Goal: Task Accomplishment & Management: Complete application form

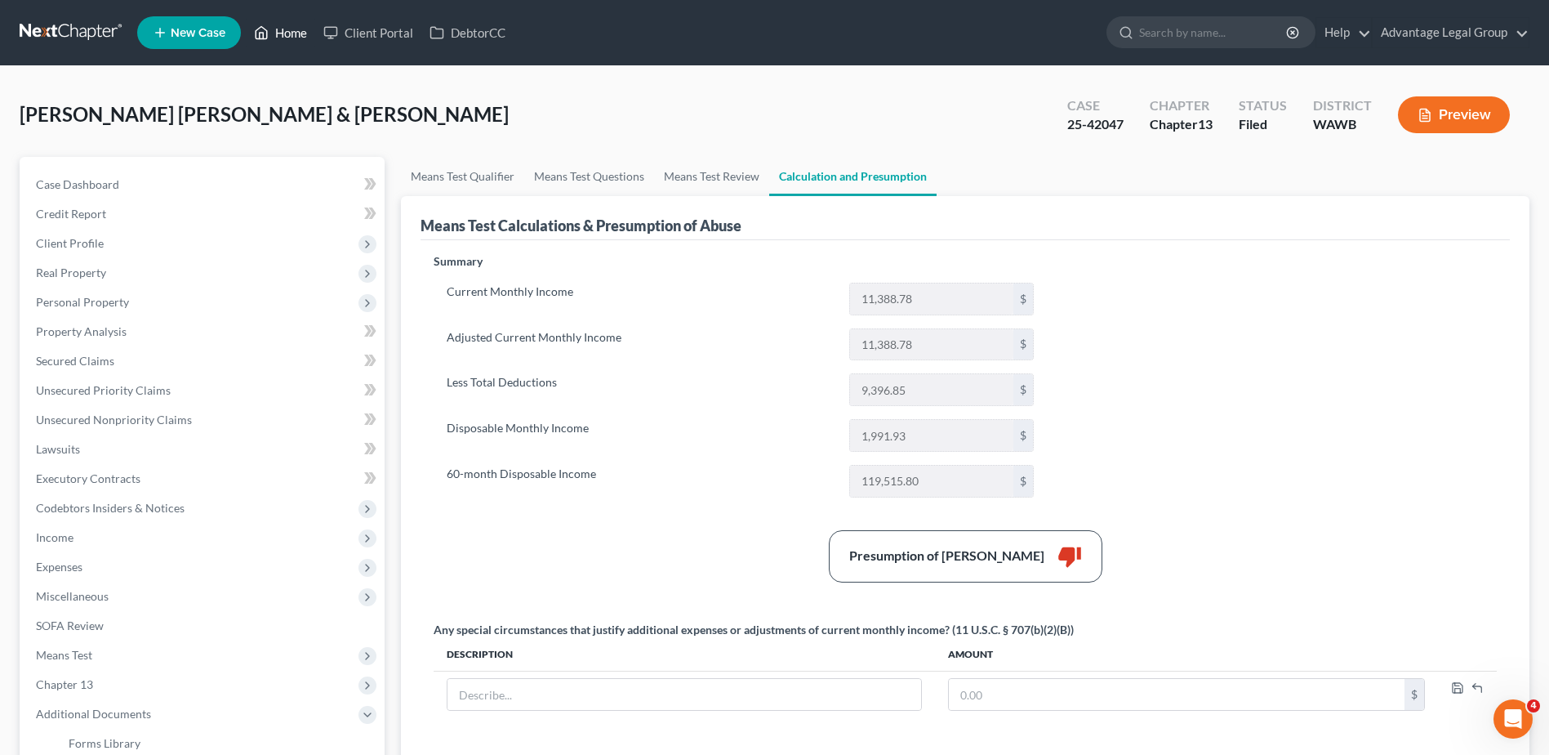
click at [293, 31] on link "Home" at bounding box center [280, 32] width 69 height 29
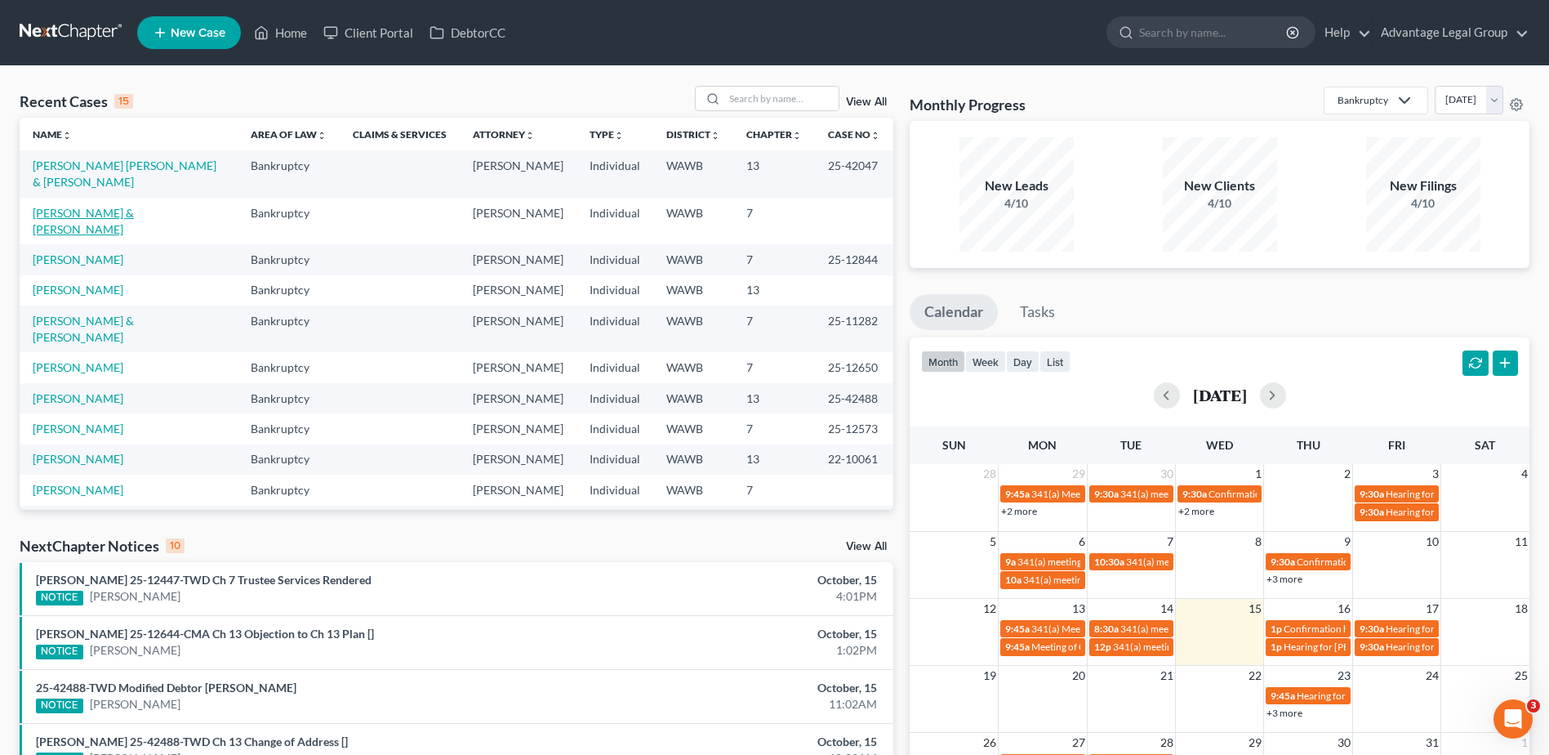
click at [119, 215] on link "[PERSON_NAME] & [PERSON_NAME]" at bounding box center [83, 221] width 101 height 30
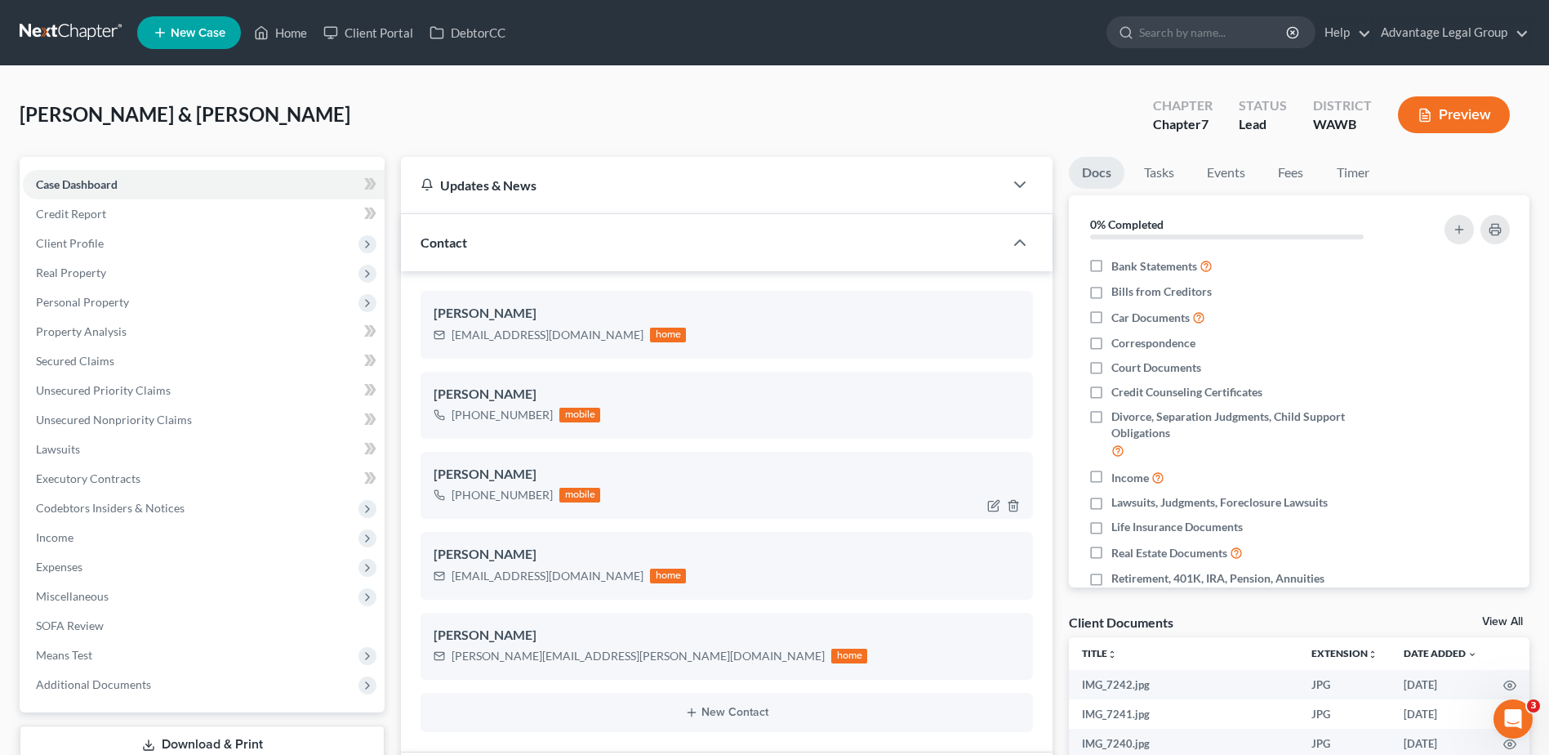
scroll to position [82, 0]
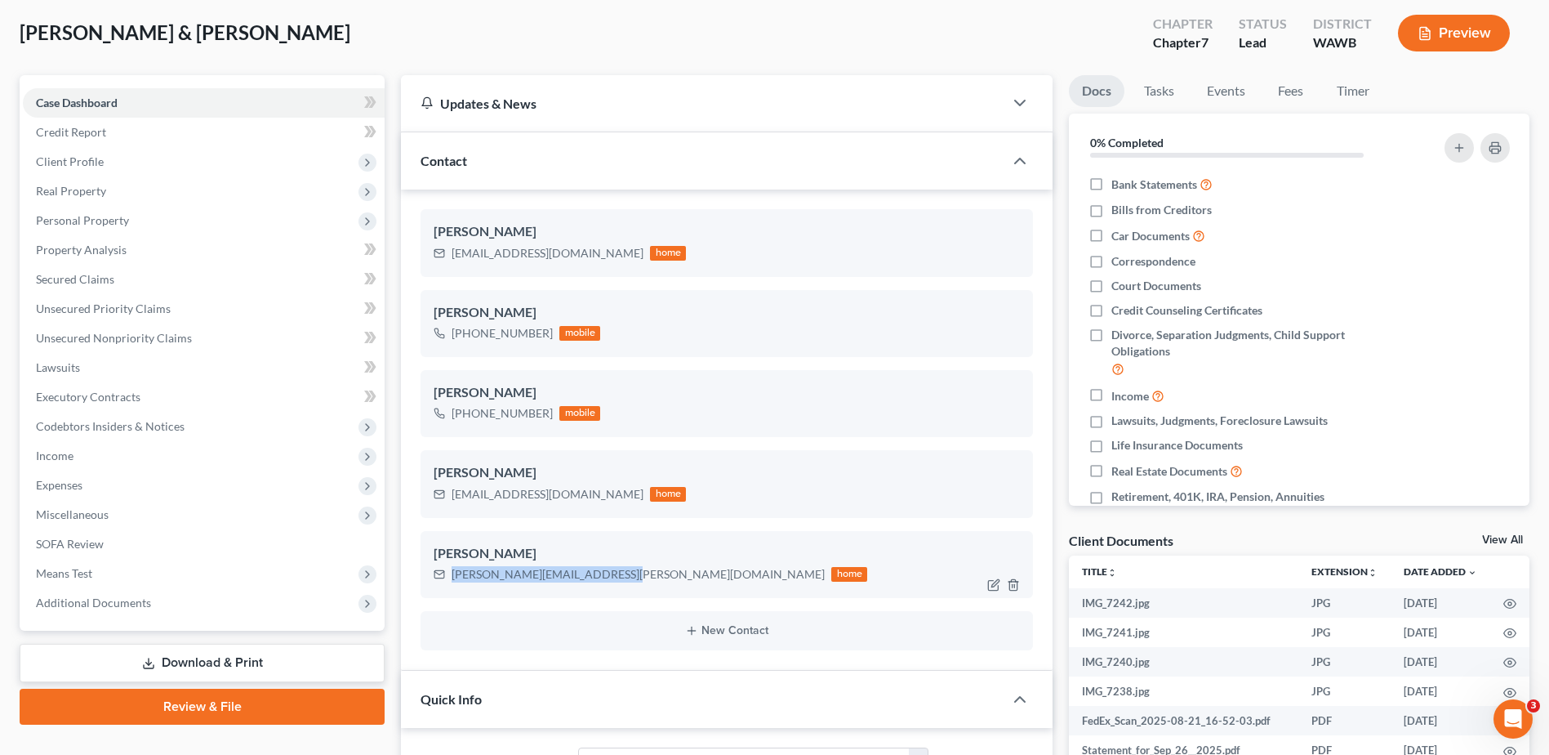
drag, startPoint x: 452, startPoint y: 576, endPoint x: 606, endPoint y: 578, distance: 154.4
click at [606, 578] on div "[PERSON_NAME][EMAIL_ADDRESS][PERSON_NAME][DOMAIN_NAME]" at bounding box center [638, 574] width 373 height 16
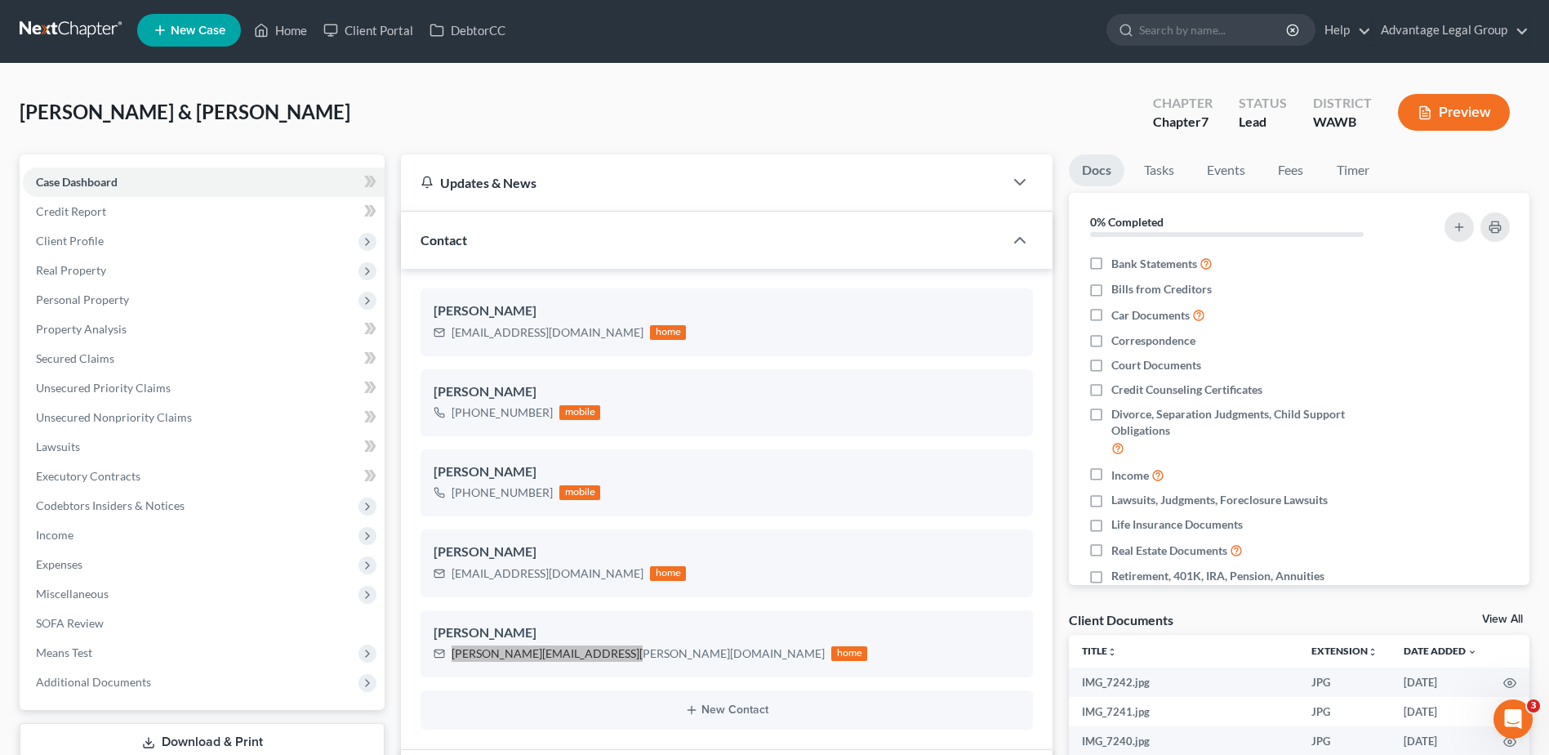
scroll to position [0, 0]
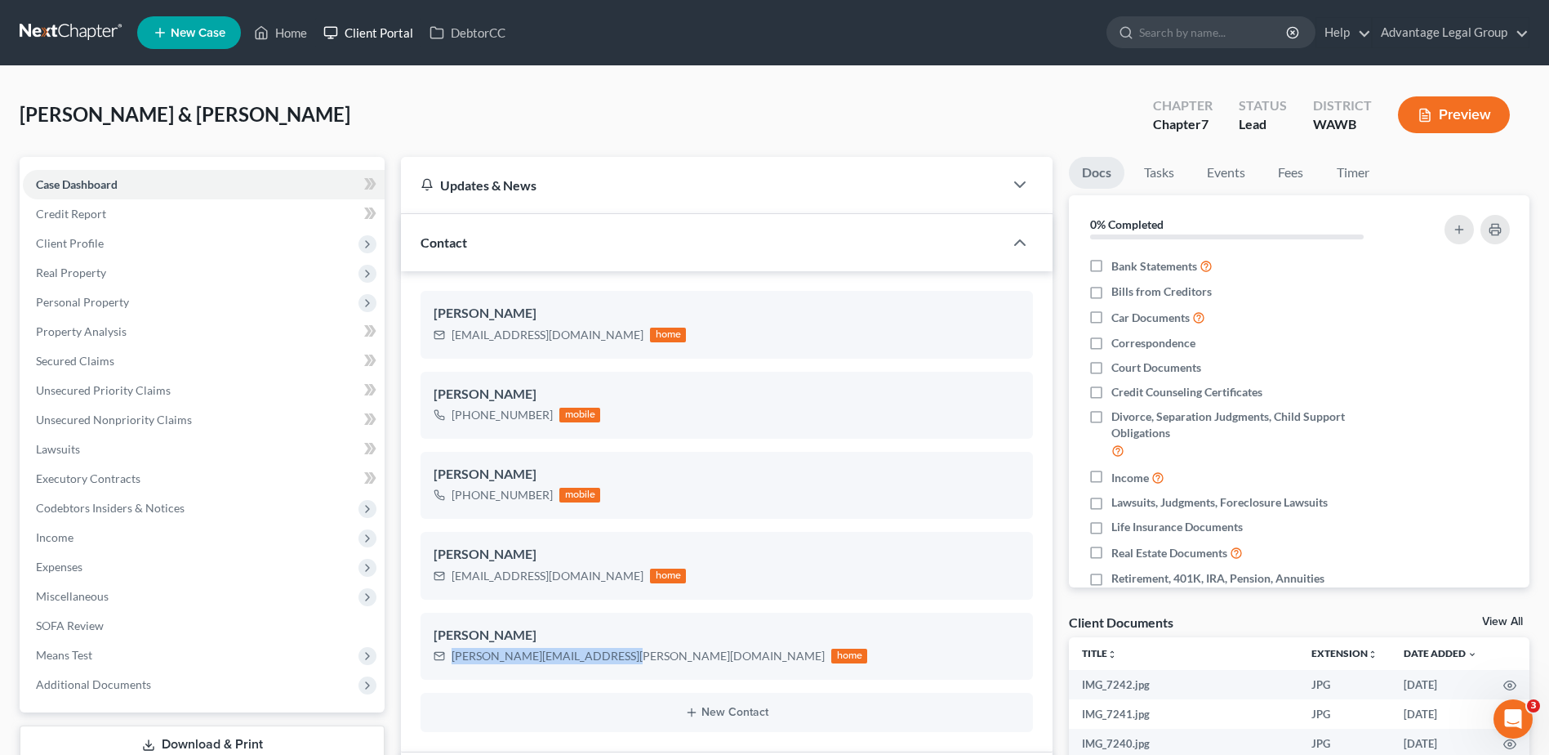
drag, startPoint x: 357, startPoint y: 33, endPoint x: 469, endPoint y: 241, distance: 236.4
click at [357, 33] on link "Client Portal" at bounding box center [368, 32] width 106 height 29
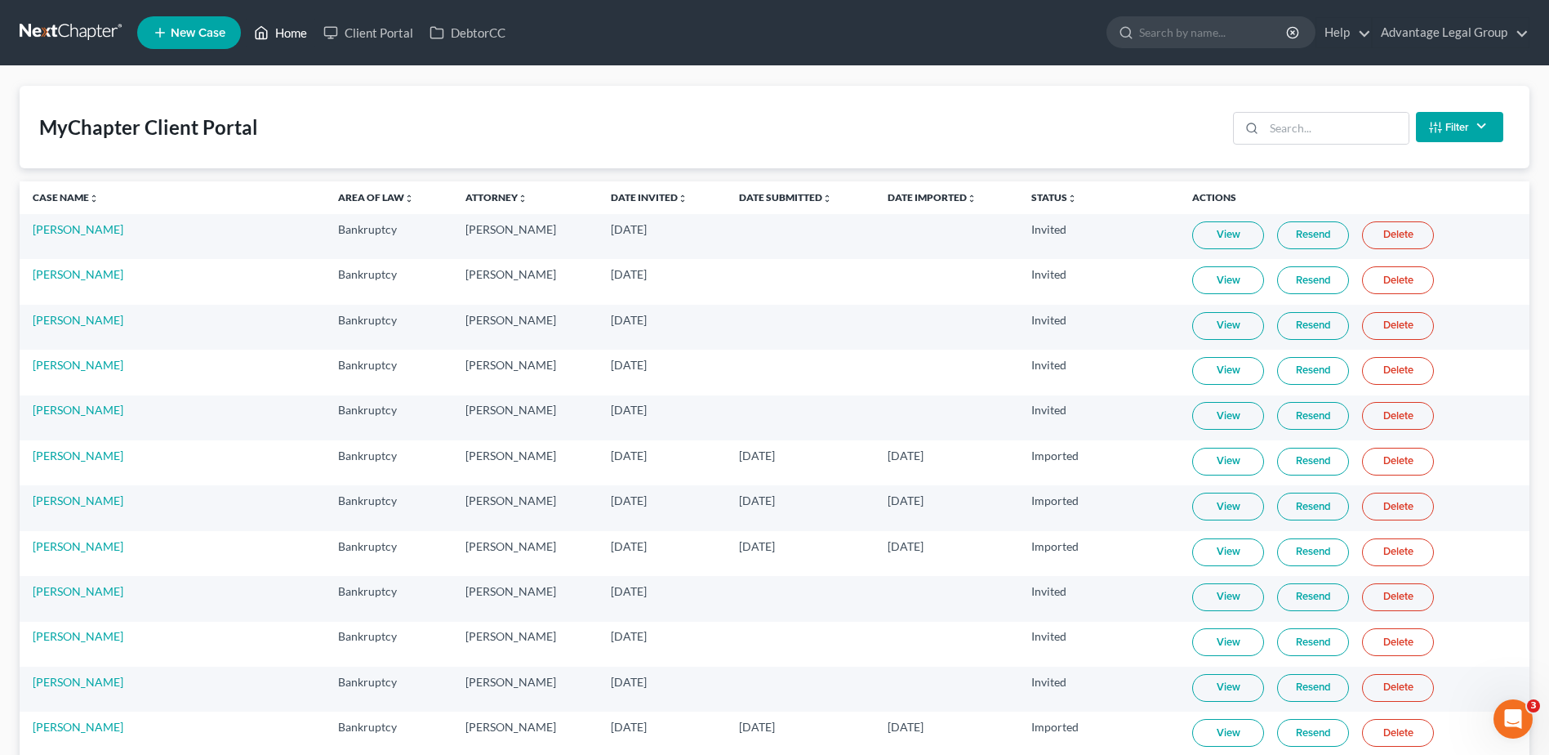
click at [299, 35] on link "Home" at bounding box center [280, 32] width 69 height 29
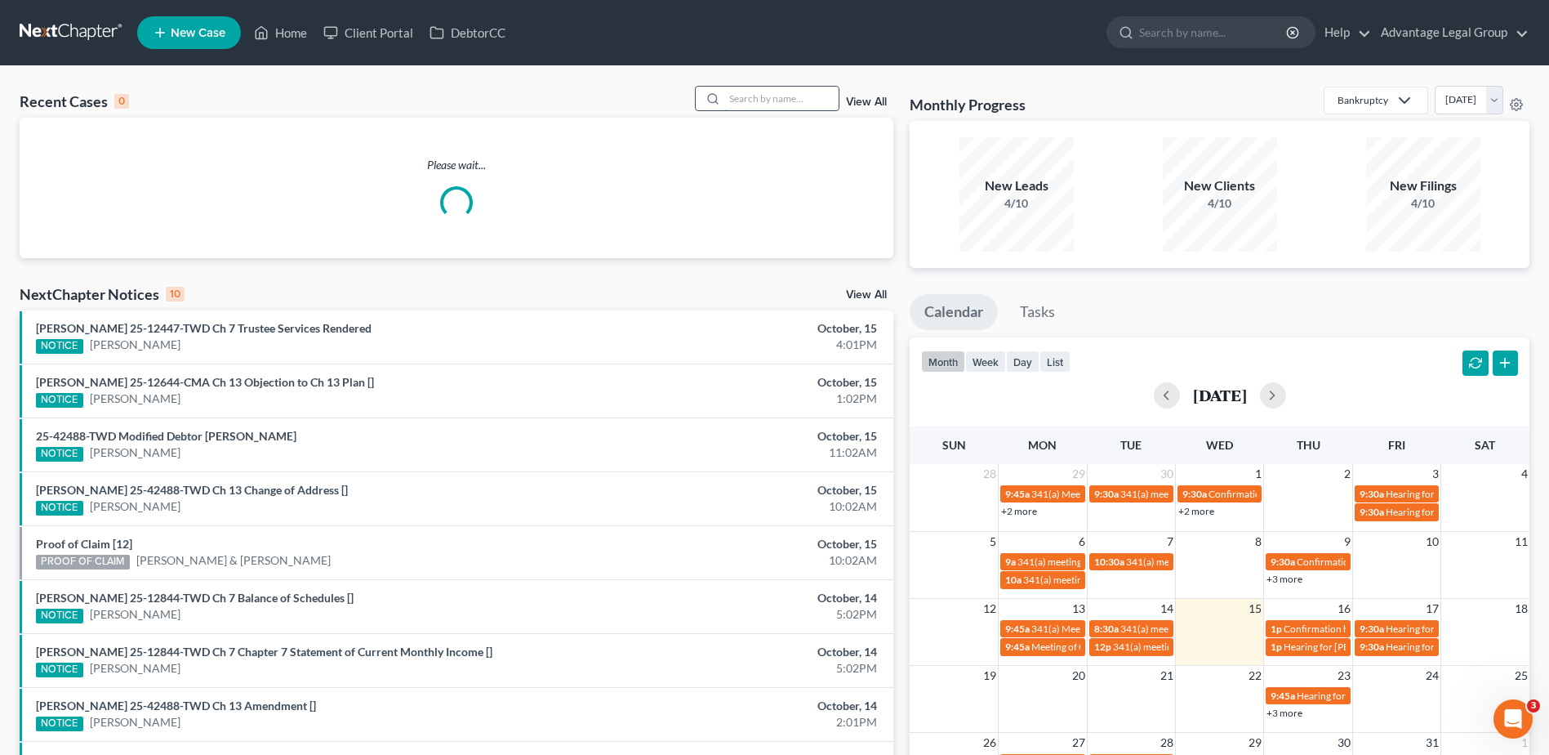
click at [737, 104] on input "search" at bounding box center [781, 99] width 114 height 24
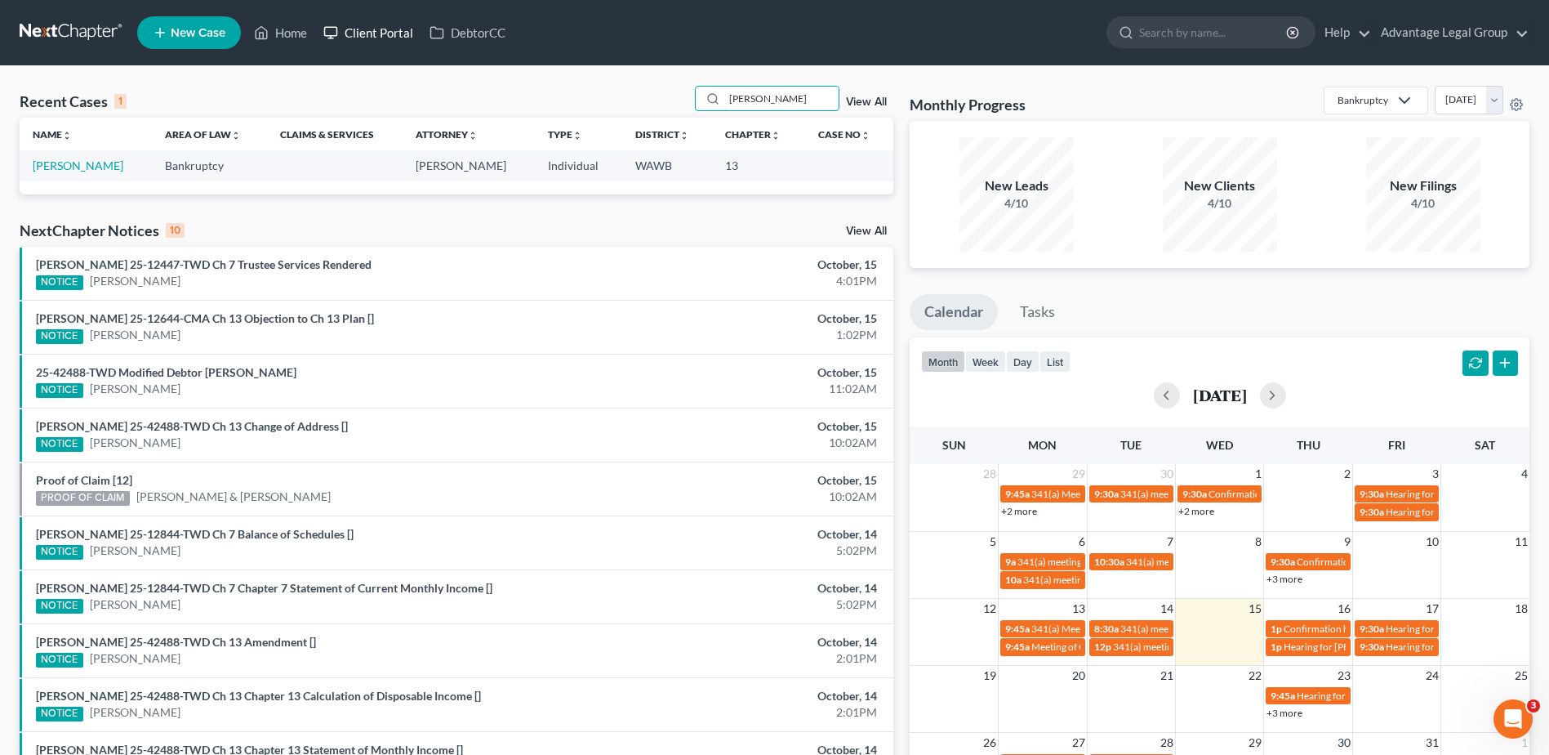
type input "[PERSON_NAME]"
click at [360, 33] on link "Client Portal" at bounding box center [368, 32] width 106 height 29
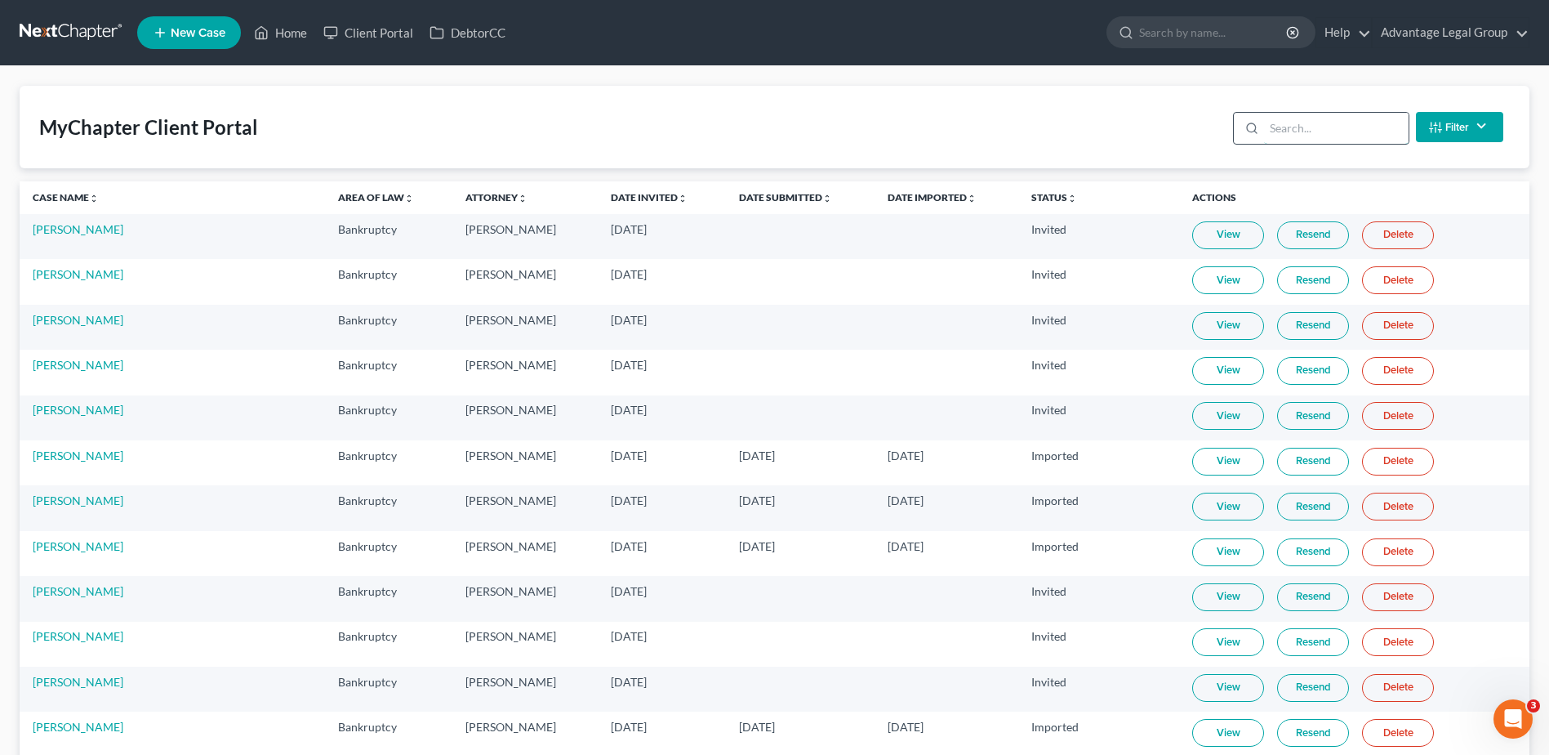
click at [1267, 128] on input "search" at bounding box center [1336, 128] width 145 height 31
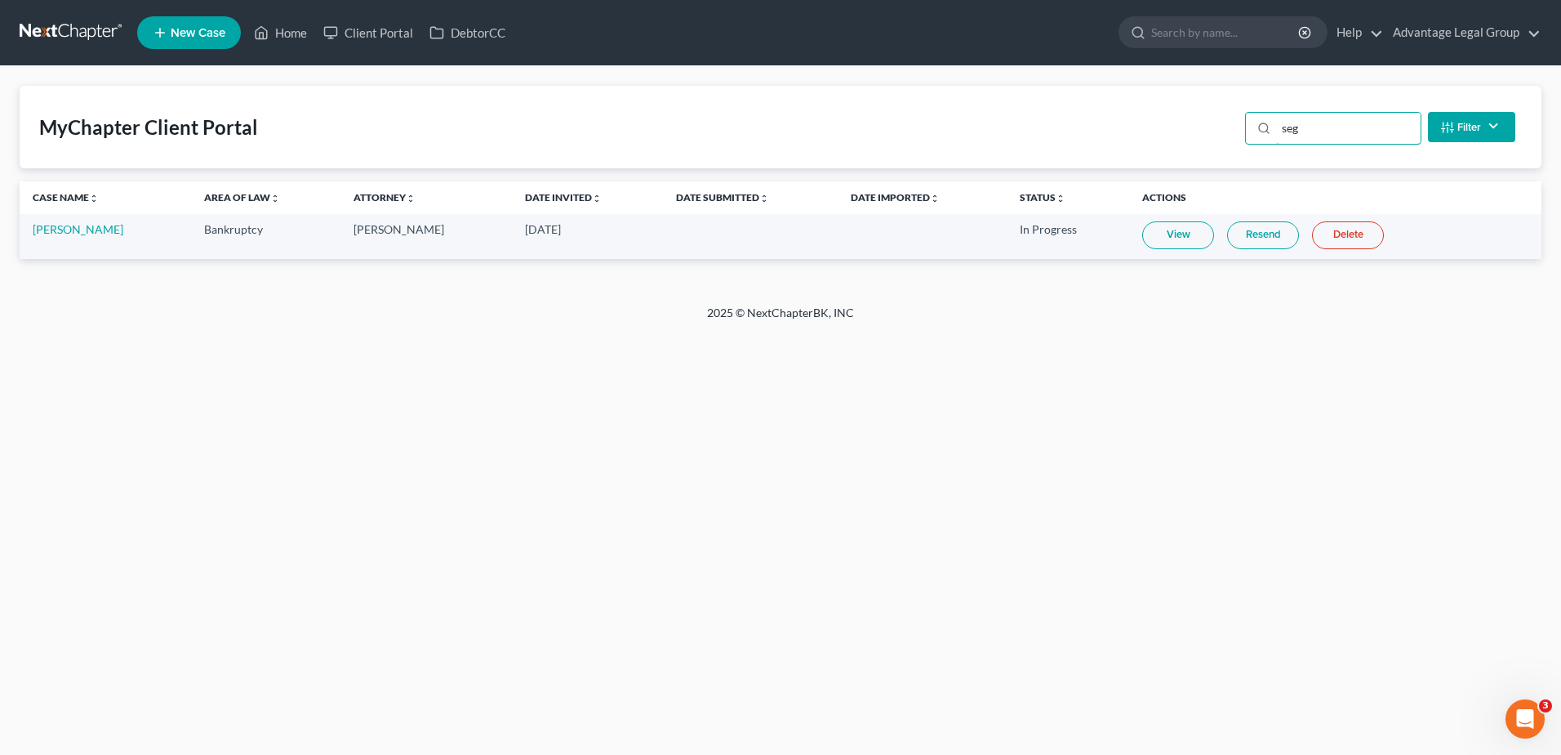
type input "seg"
click at [1240, 236] on link "Resend" at bounding box center [1263, 235] width 72 height 28
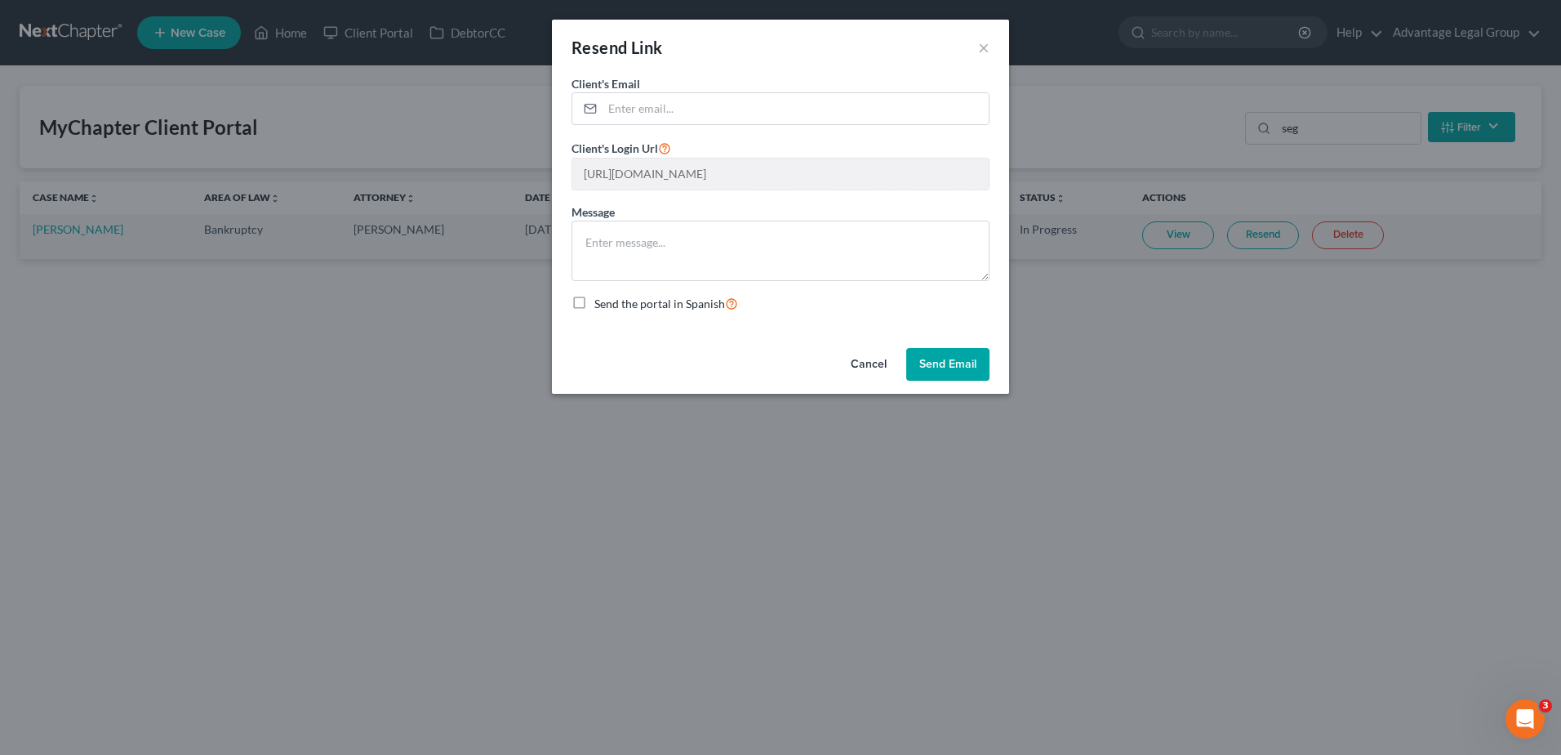
click at [949, 356] on button "Send Email" at bounding box center [947, 364] width 83 height 33
click at [648, 113] on input "email" at bounding box center [796, 108] width 386 height 31
paste input "[PERSON_NAME] <[EMAIL_ADDRESS][DOMAIN_NAME]>"
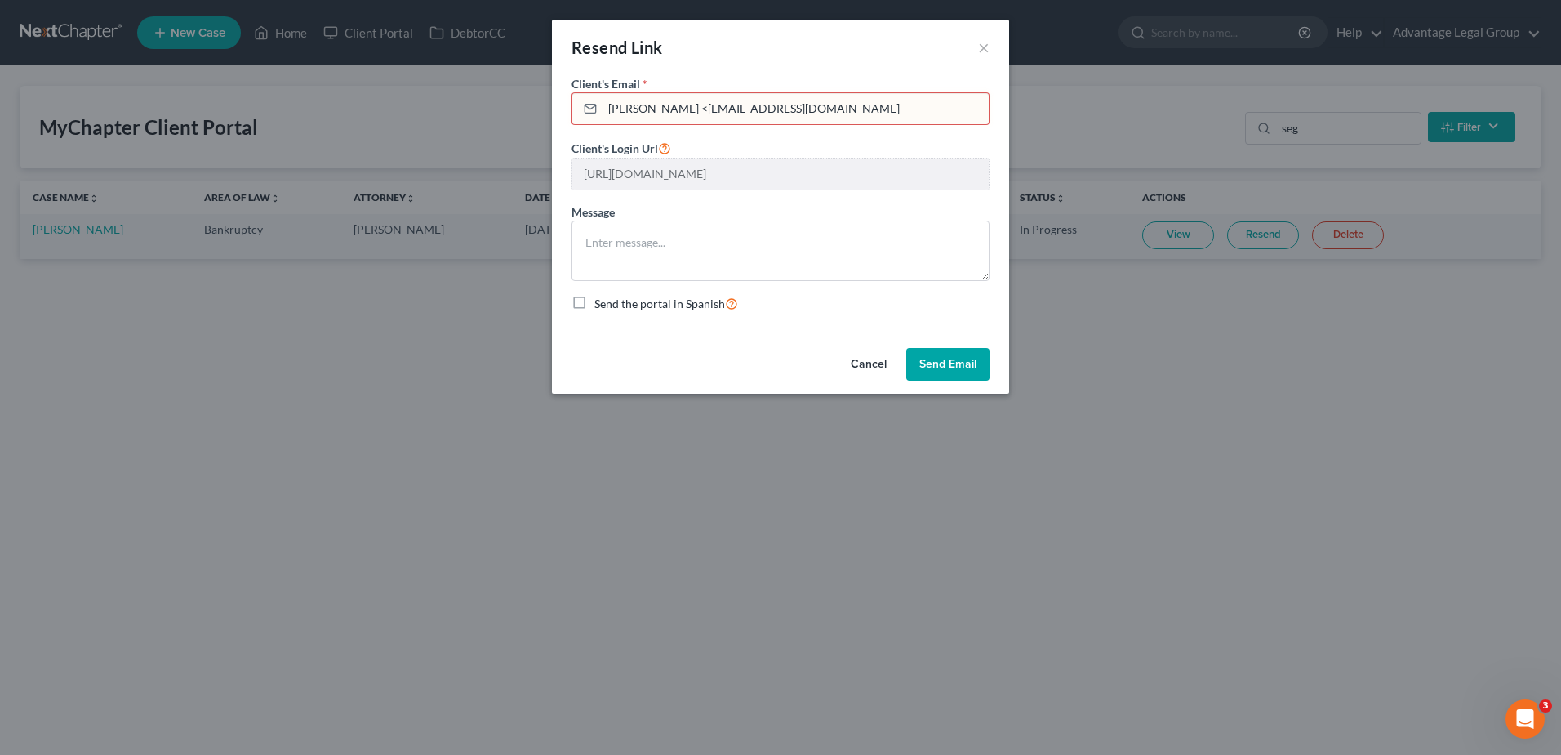
click at [684, 108] on input "[PERSON_NAME] <[EMAIL_ADDRESS][DOMAIN_NAME]" at bounding box center [796, 108] width 386 height 31
type input "[EMAIL_ADDRESS][DOMAIN_NAME]"
click at [929, 359] on button "Send Email" at bounding box center [947, 364] width 83 height 33
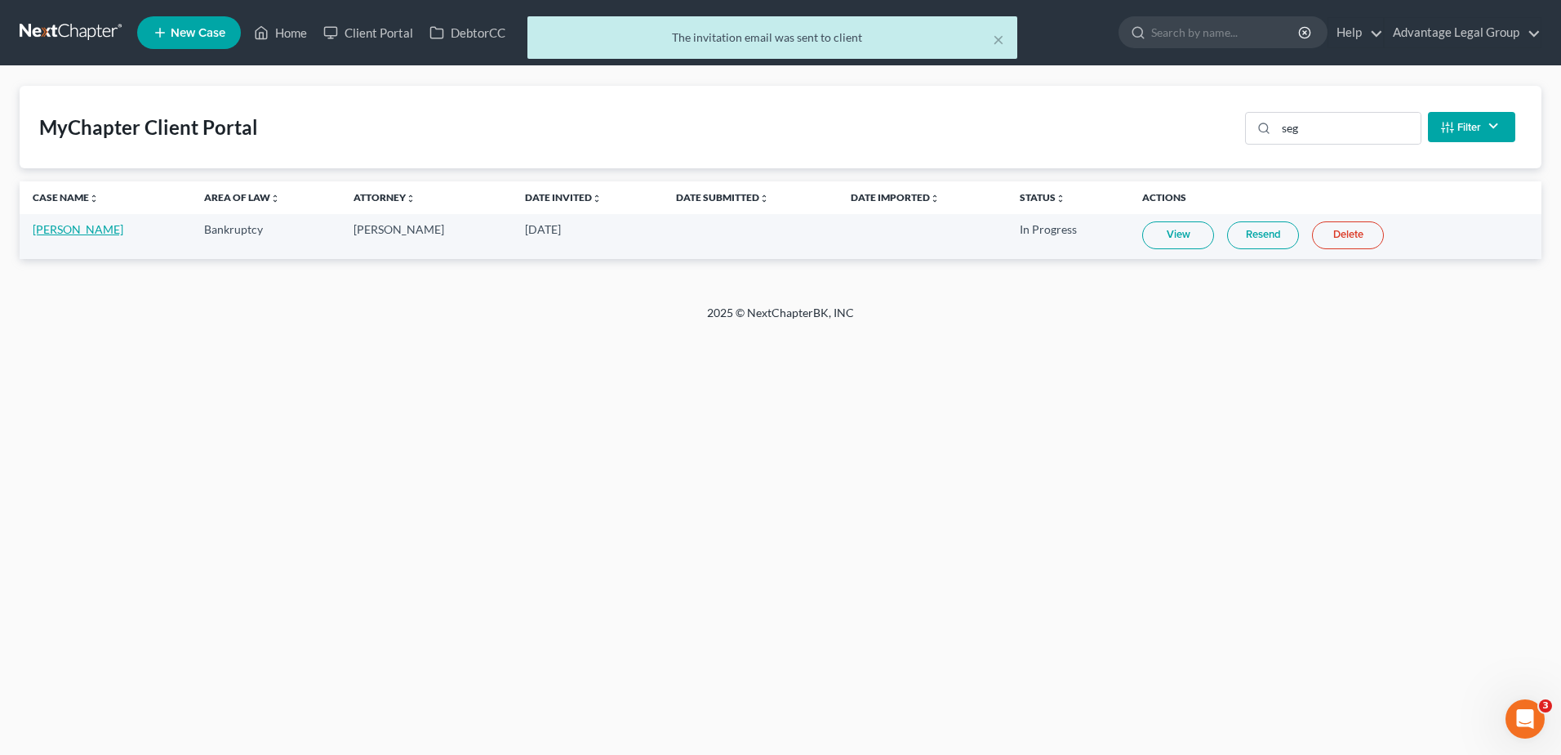
click at [69, 230] on link "[PERSON_NAME]" at bounding box center [78, 229] width 91 height 14
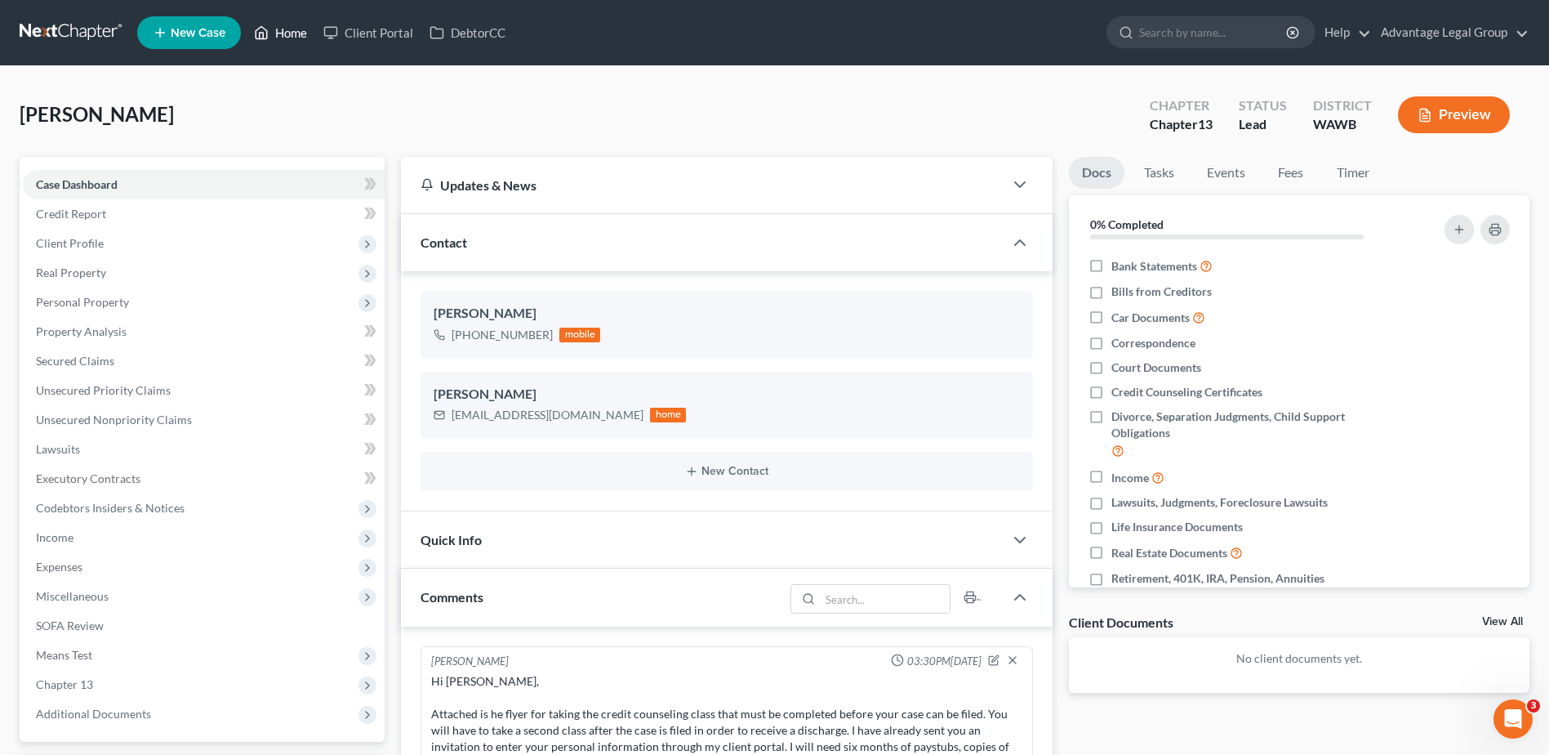
drag, startPoint x: 288, startPoint y: 26, endPoint x: 380, endPoint y: 137, distance: 143.9
click at [288, 26] on link "Home" at bounding box center [280, 32] width 69 height 29
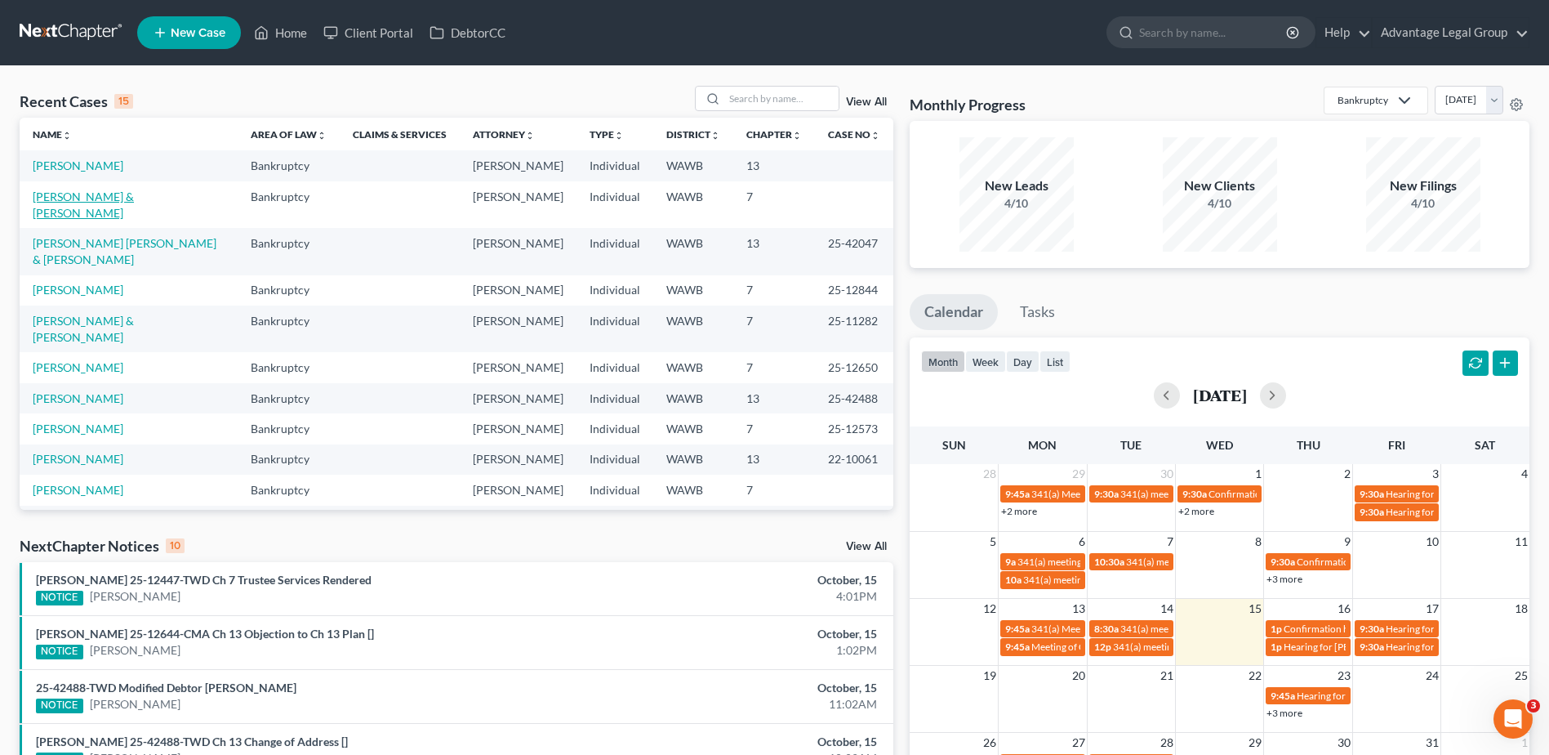
click at [91, 216] on link "[PERSON_NAME] & [PERSON_NAME]" at bounding box center [83, 204] width 101 height 30
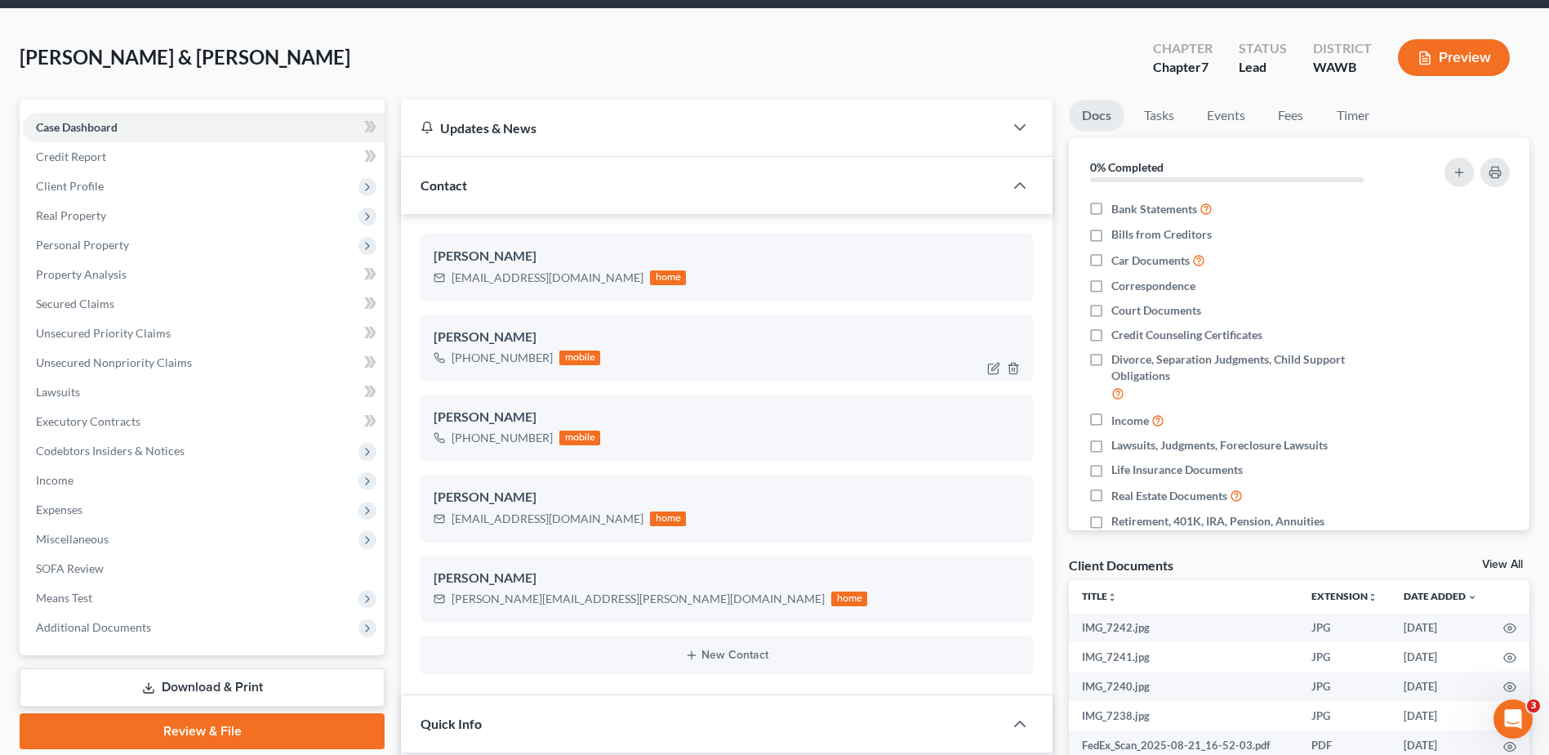
scroll to position [163, 0]
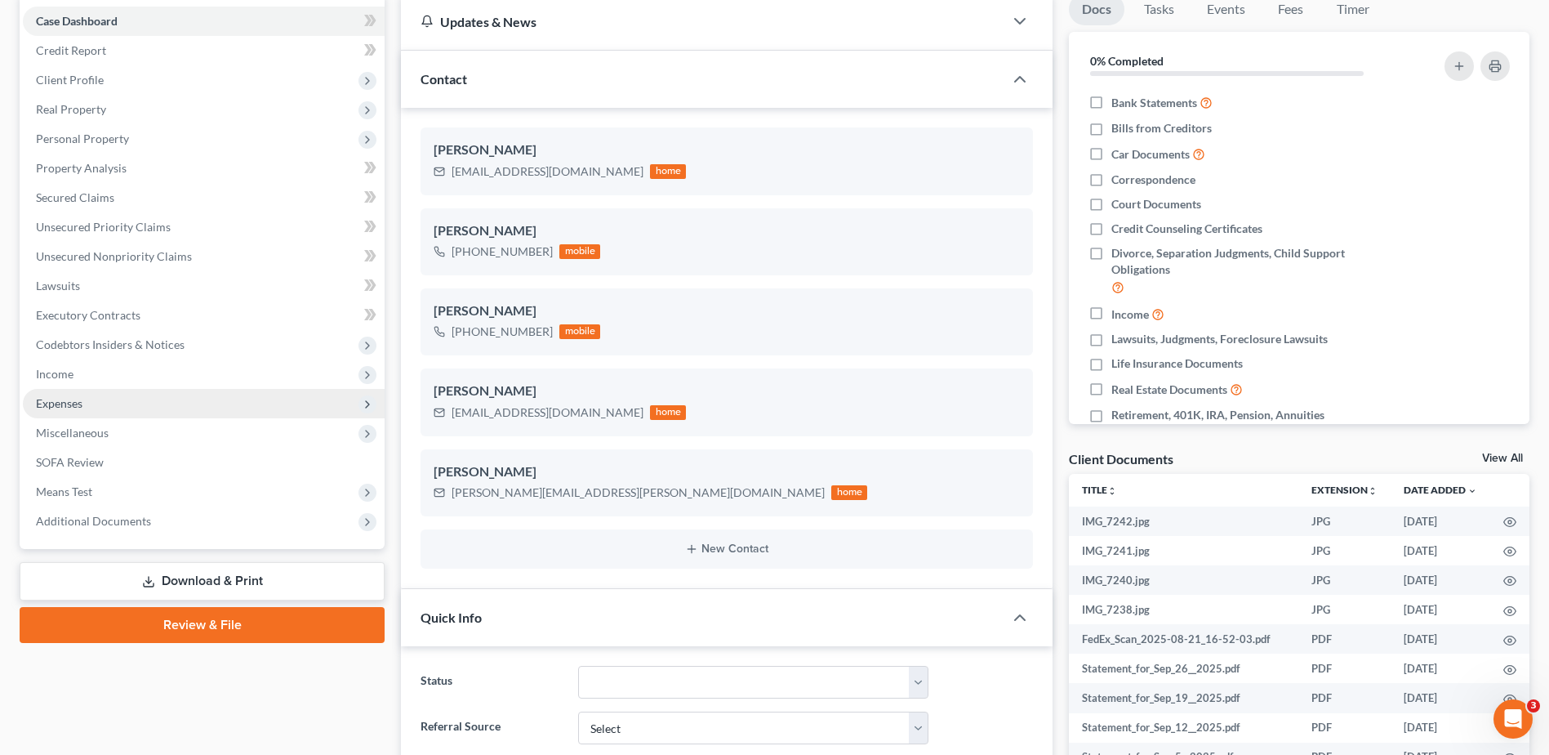
click at [64, 403] on span "Expenses" at bounding box center [59, 403] width 47 height 14
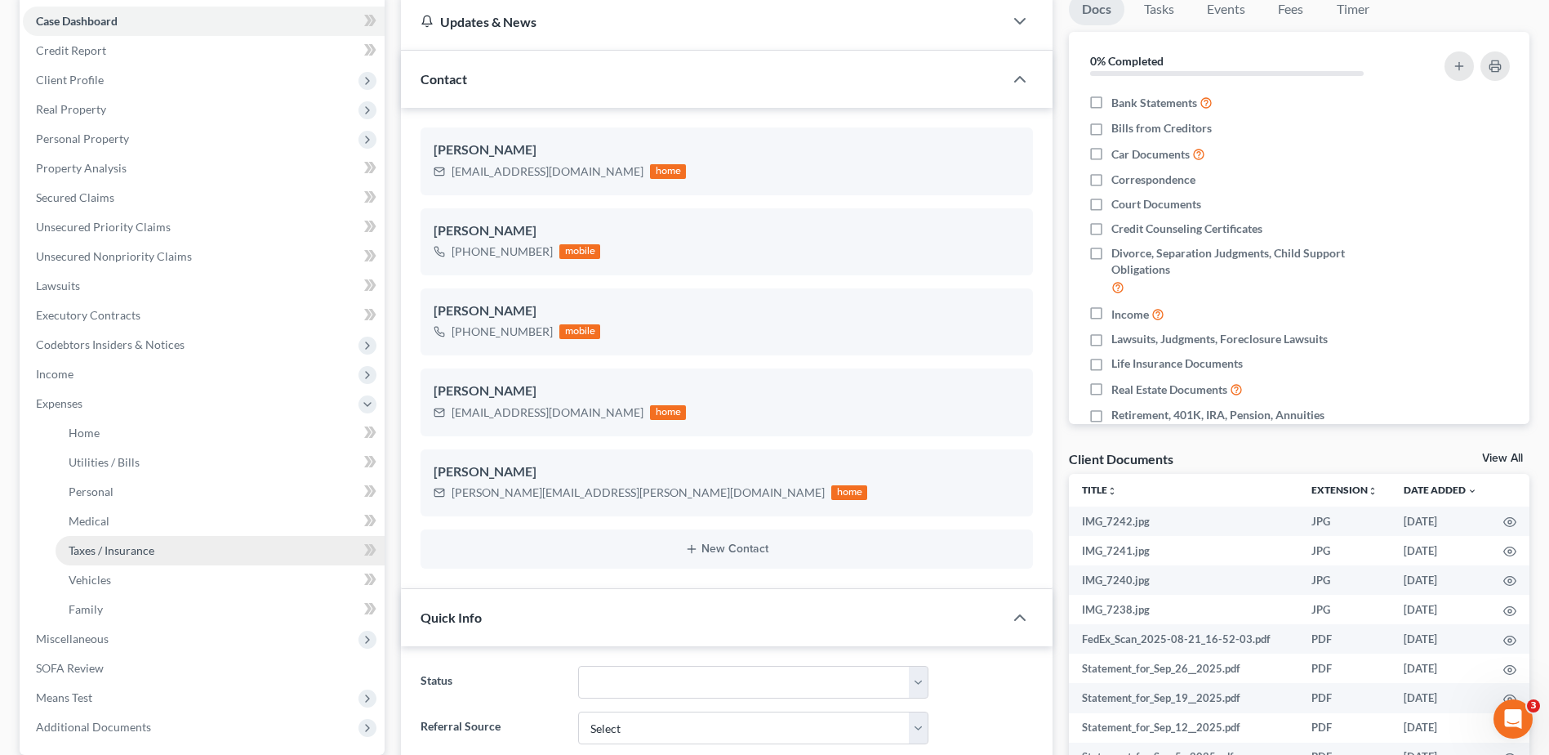
click at [105, 536] on link "Taxes / Insurance" at bounding box center [220, 550] width 329 height 29
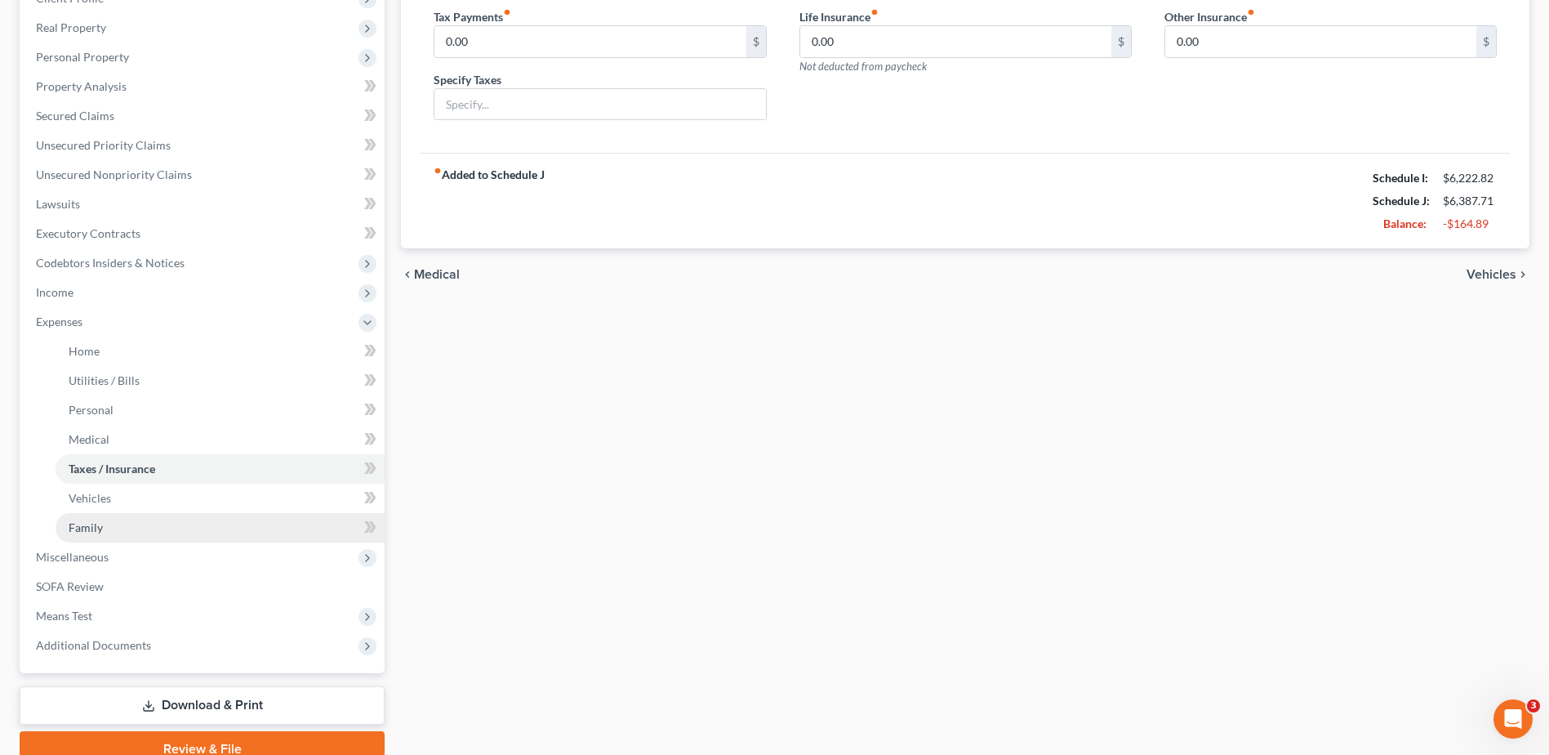
scroll to position [319, 0]
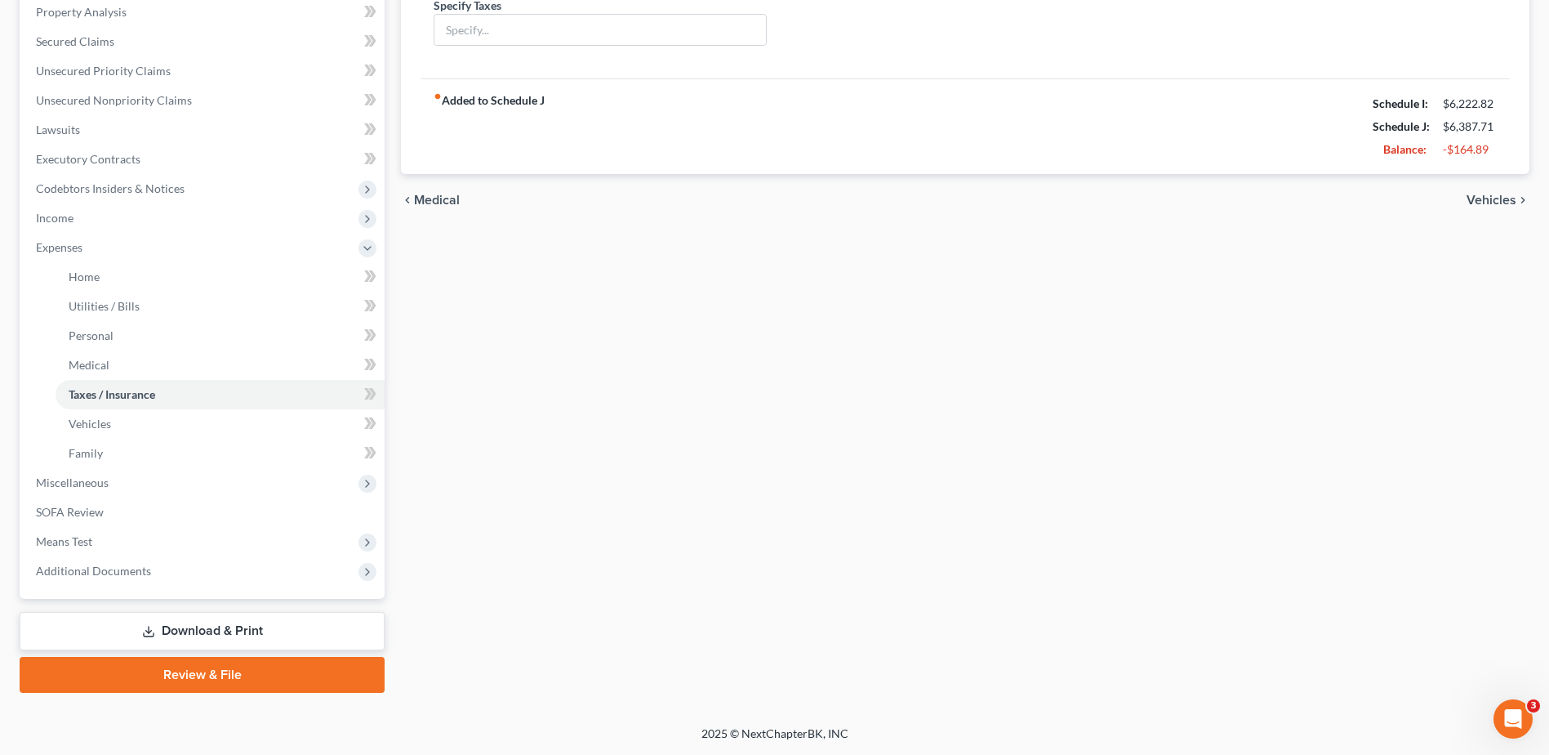
click at [213, 673] on link "Review & File" at bounding box center [202, 675] width 365 height 36
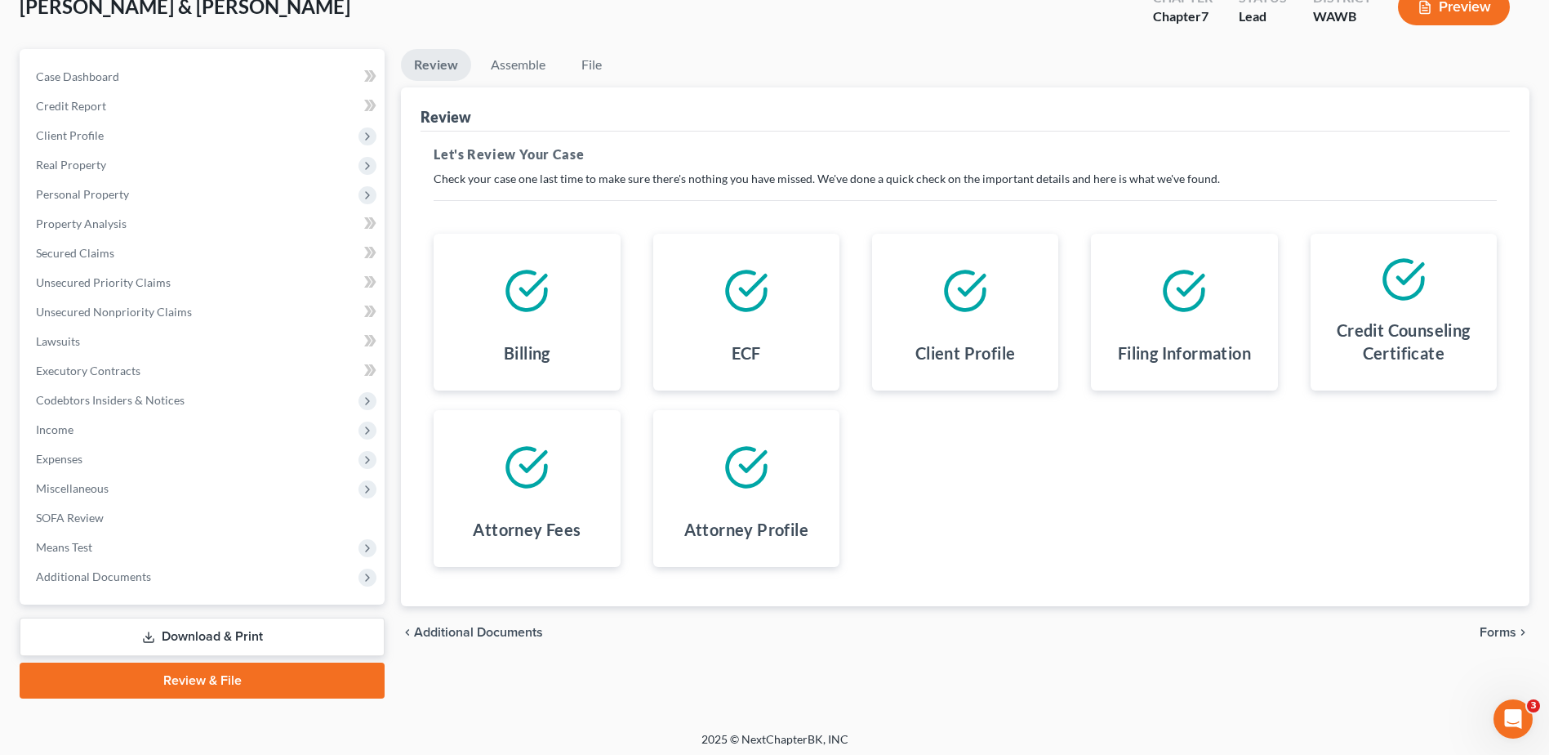
scroll to position [114, 0]
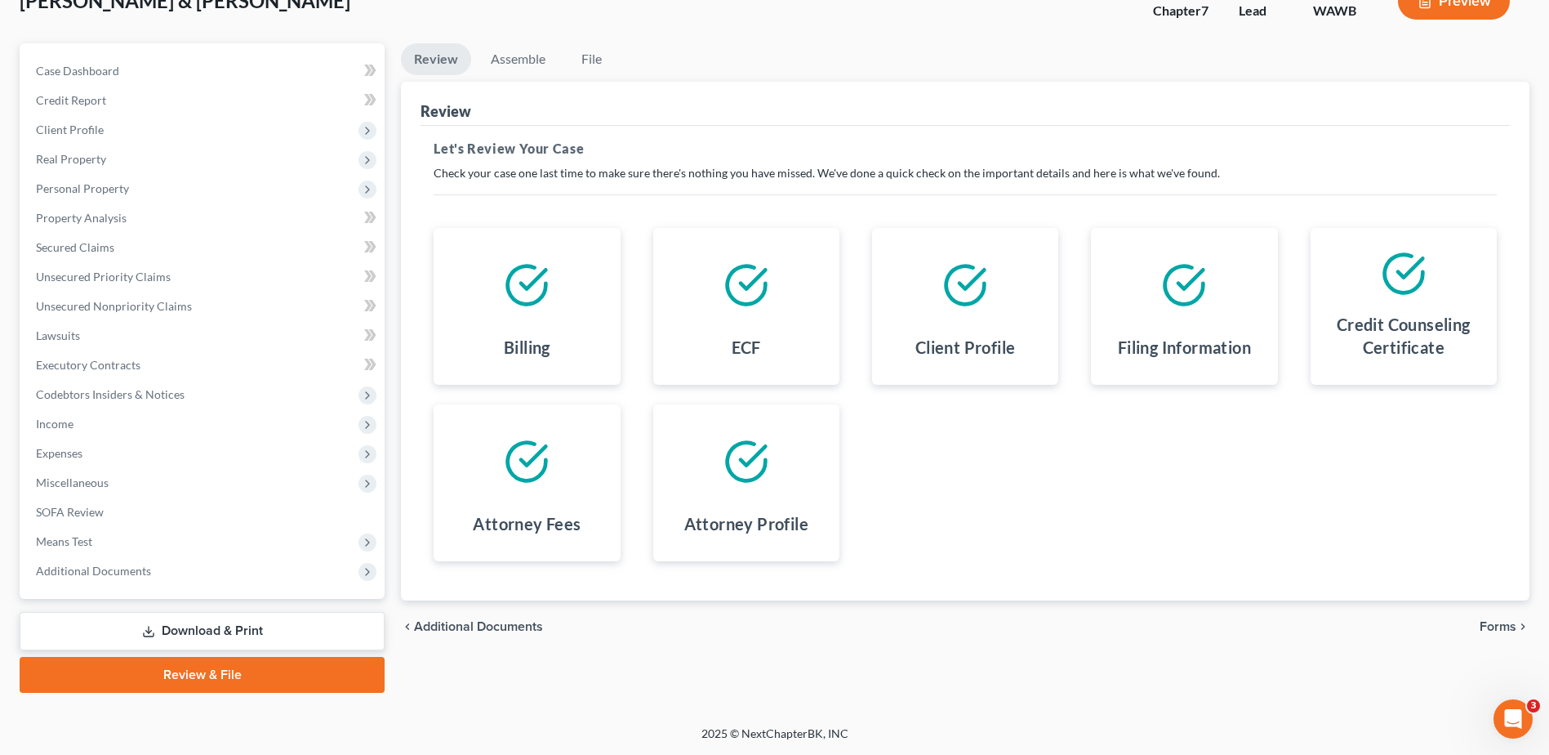
click at [1494, 623] on span "Forms" at bounding box center [1498, 626] width 37 height 13
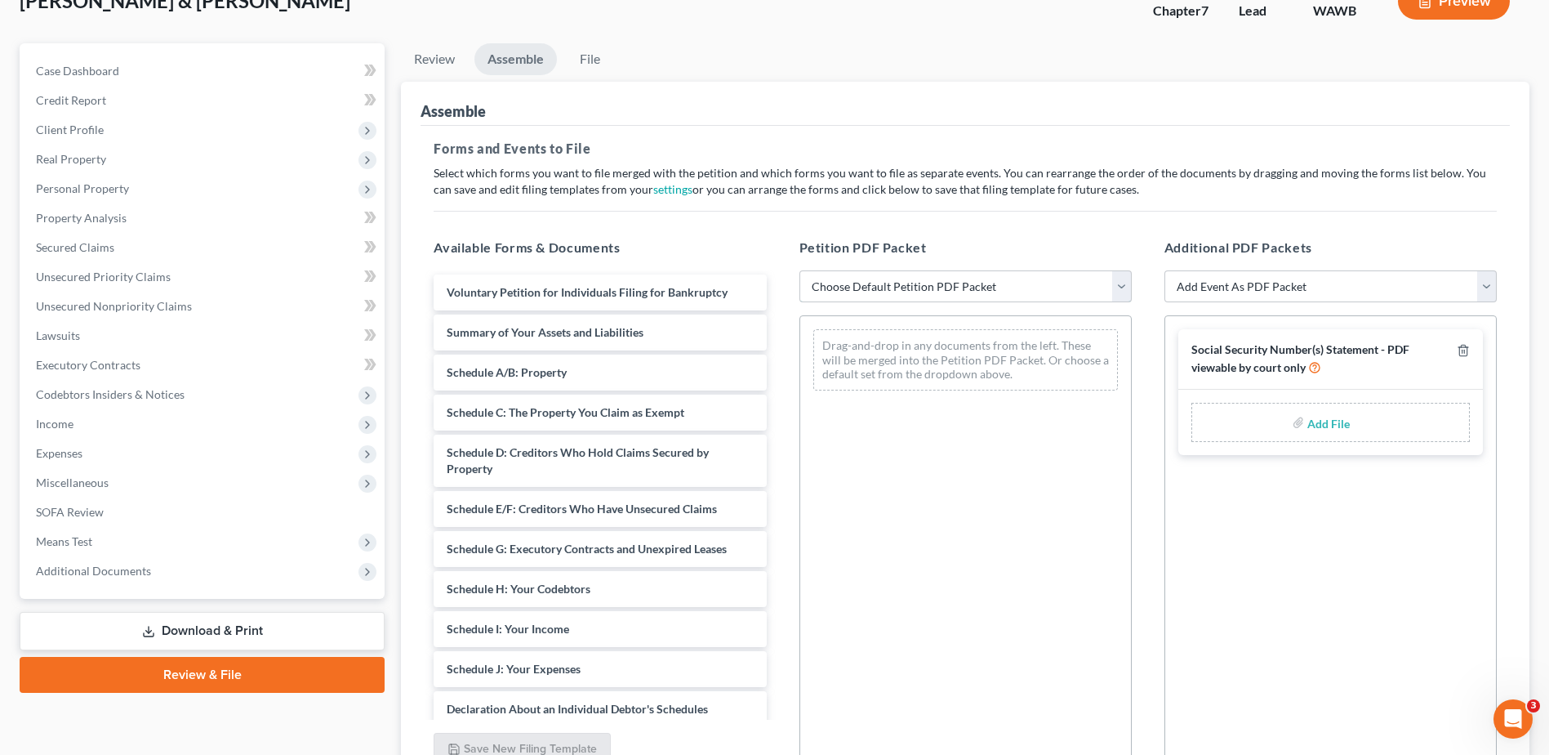
click at [1122, 290] on select "Choose Default Petition PDF Packet Emergency Filing (Voluntary Petition and Cre…" at bounding box center [965, 286] width 332 height 33
select select "0"
click at [799, 270] on select "Choose Default Petition PDF Packet Emergency Filing (Voluntary Petition and Cre…" at bounding box center [965, 286] width 332 height 33
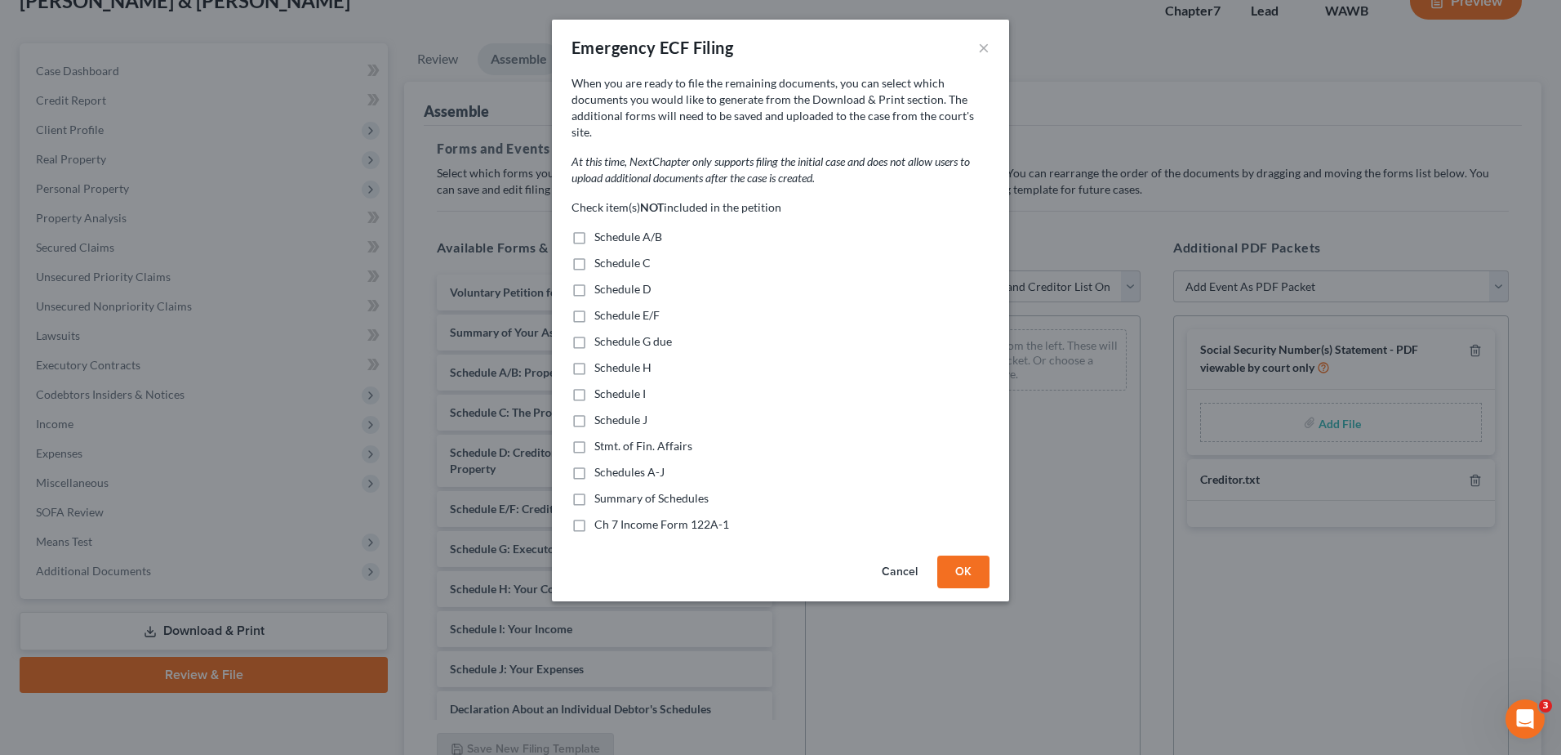
click at [595, 229] on label "Schedule A/B" at bounding box center [629, 237] width 68 height 16
click at [601, 229] on input "Schedule A/B" at bounding box center [606, 234] width 11 height 11
checkbox input "true"
click at [595, 255] on label "Schedule C" at bounding box center [623, 263] width 56 height 16
click at [601, 255] on input "Schedule C" at bounding box center [606, 260] width 11 height 11
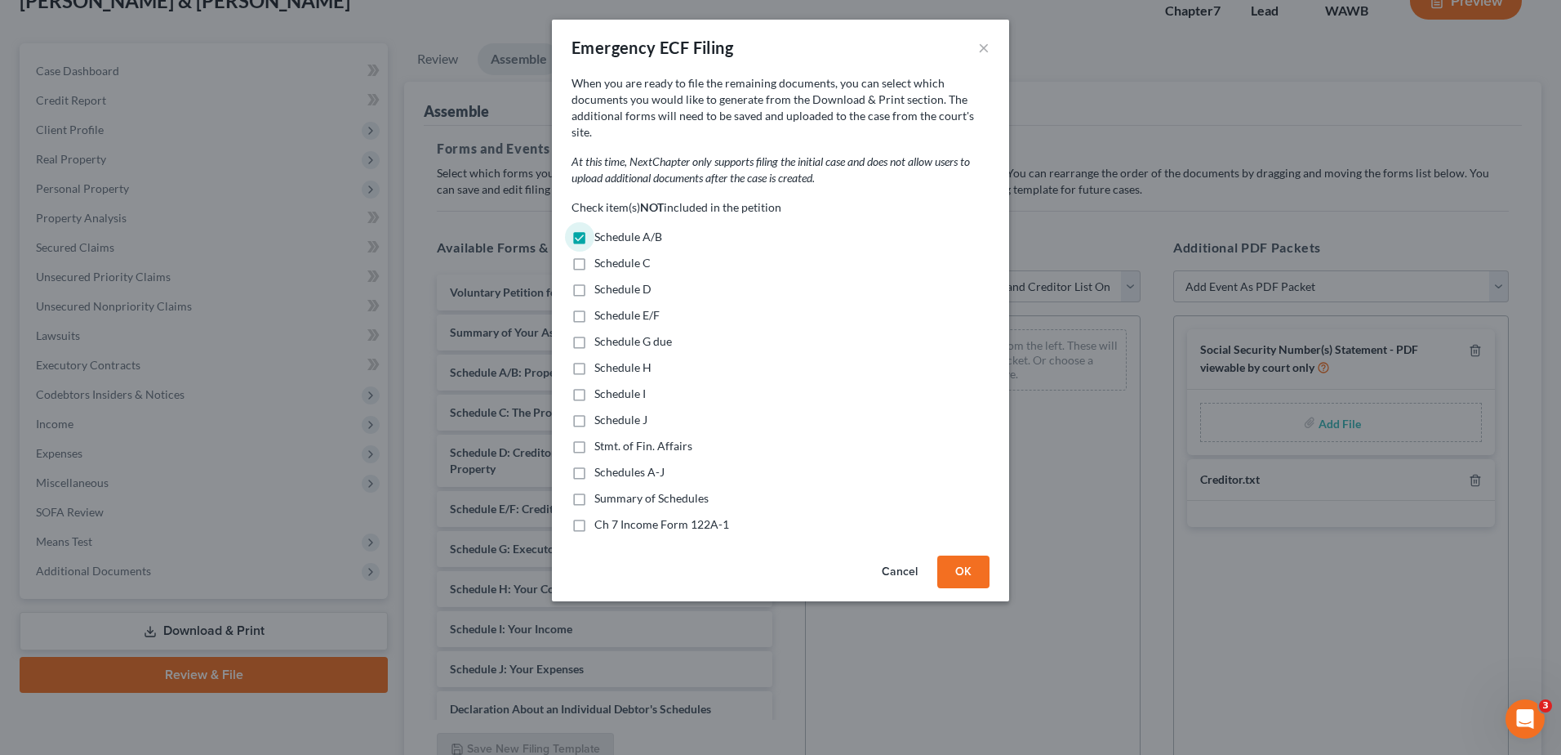
checkbox input "true"
click at [595, 281] on label "Schedule D" at bounding box center [623, 289] width 57 height 16
click at [601, 281] on input "Schedule D" at bounding box center [606, 286] width 11 height 11
checkbox input "true"
click at [595, 307] on label "Schedule E/F" at bounding box center [627, 315] width 65 height 16
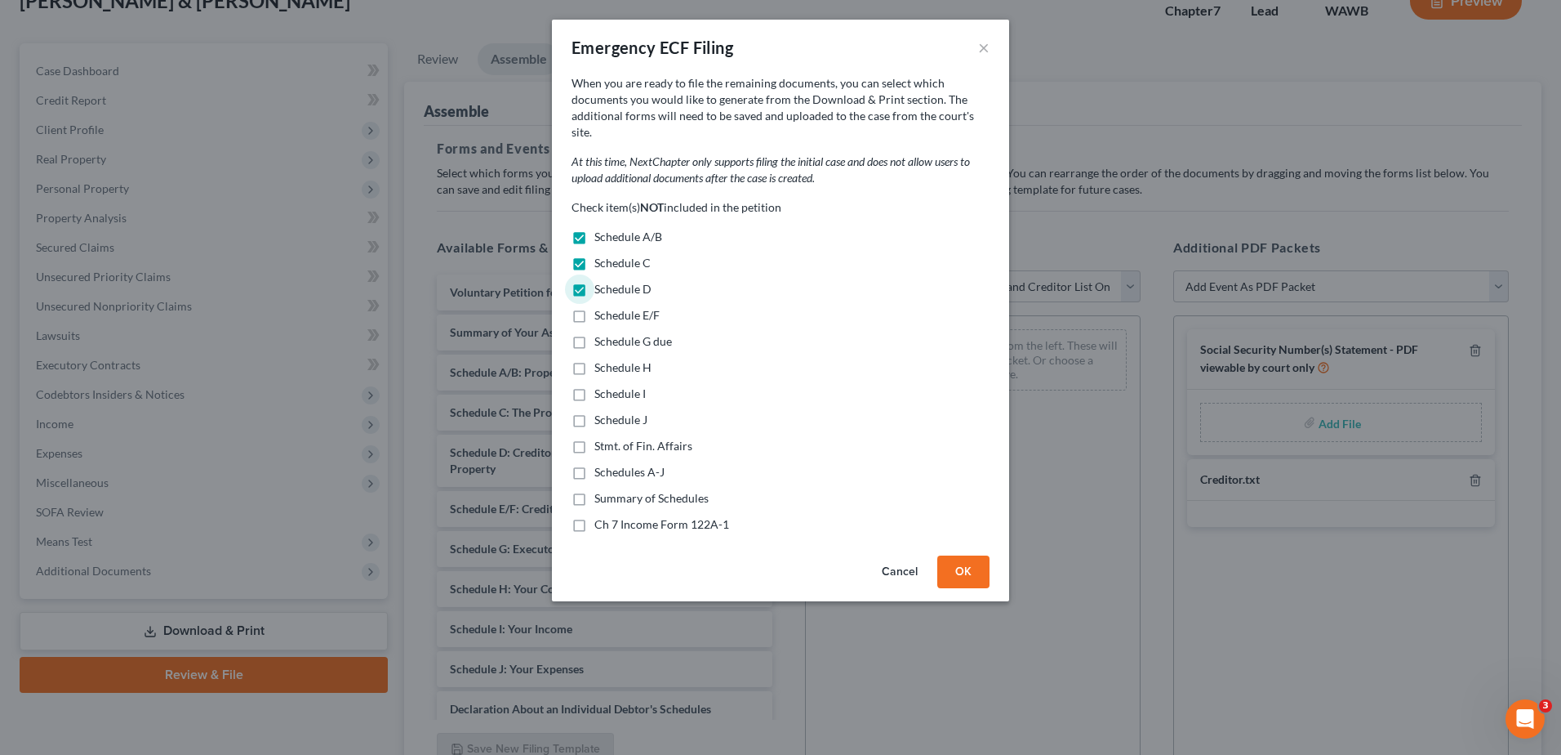
click at [601, 307] on input "Schedule E/F" at bounding box center [606, 312] width 11 height 11
checkbox input "true"
click at [595, 333] on label "Schedule G due" at bounding box center [634, 341] width 78 height 16
click at [601, 333] on input "Schedule G due" at bounding box center [606, 338] width 11 height 11
checkbox input "true"
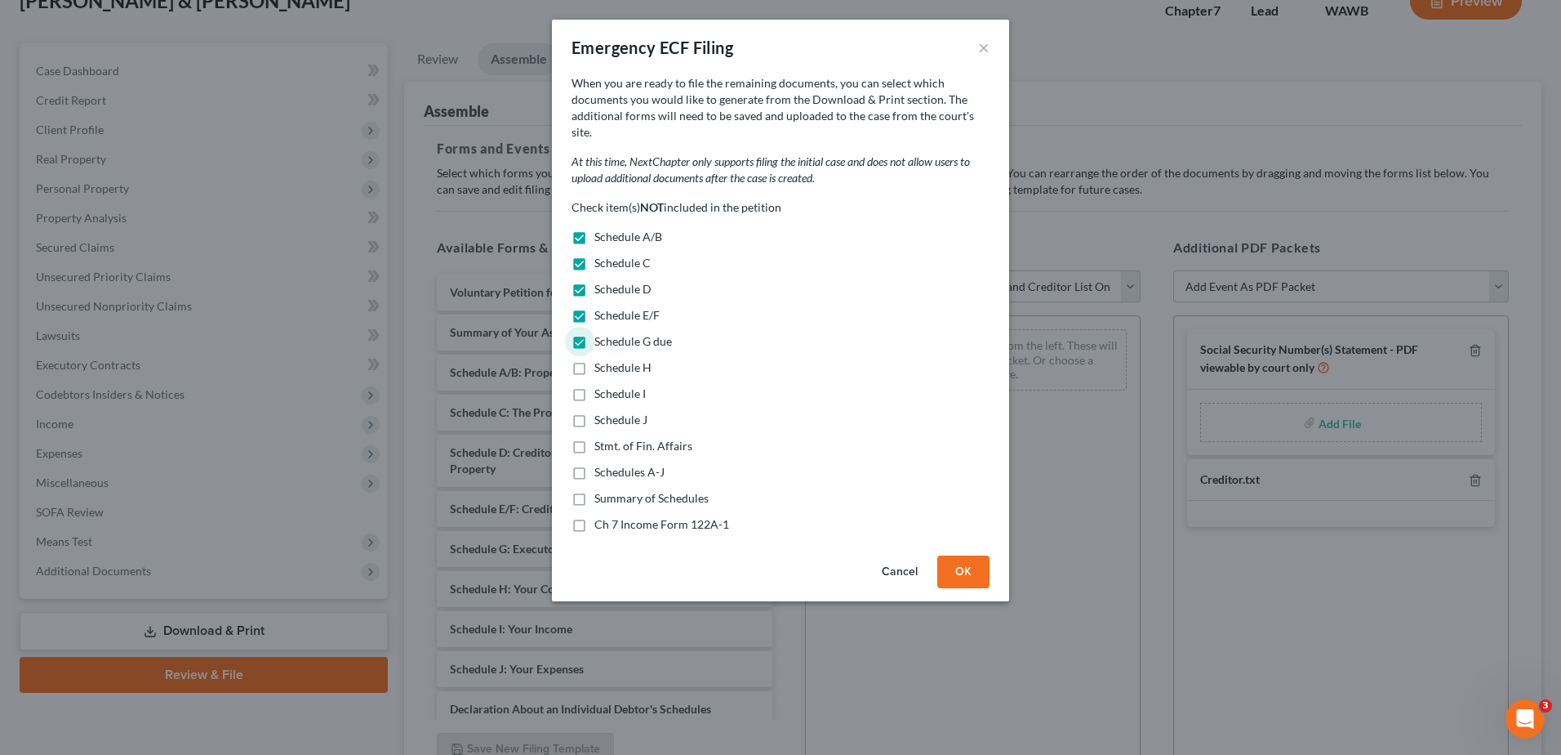
click at [595, 359] on label "Schedule H" at bounding box center [623, 367] width 57 height 16
click at [601, 359] on input "Schedule H" at bounding box center [606, 364] width 11 height 11
checkbox input "true"
click at [595, 385] on label "Schedule I" at bounding box center [620, 393] width 51 height 16
click at [601, 385] on input "Schedule I" at bounding box center [606, 390] width 11 height 11
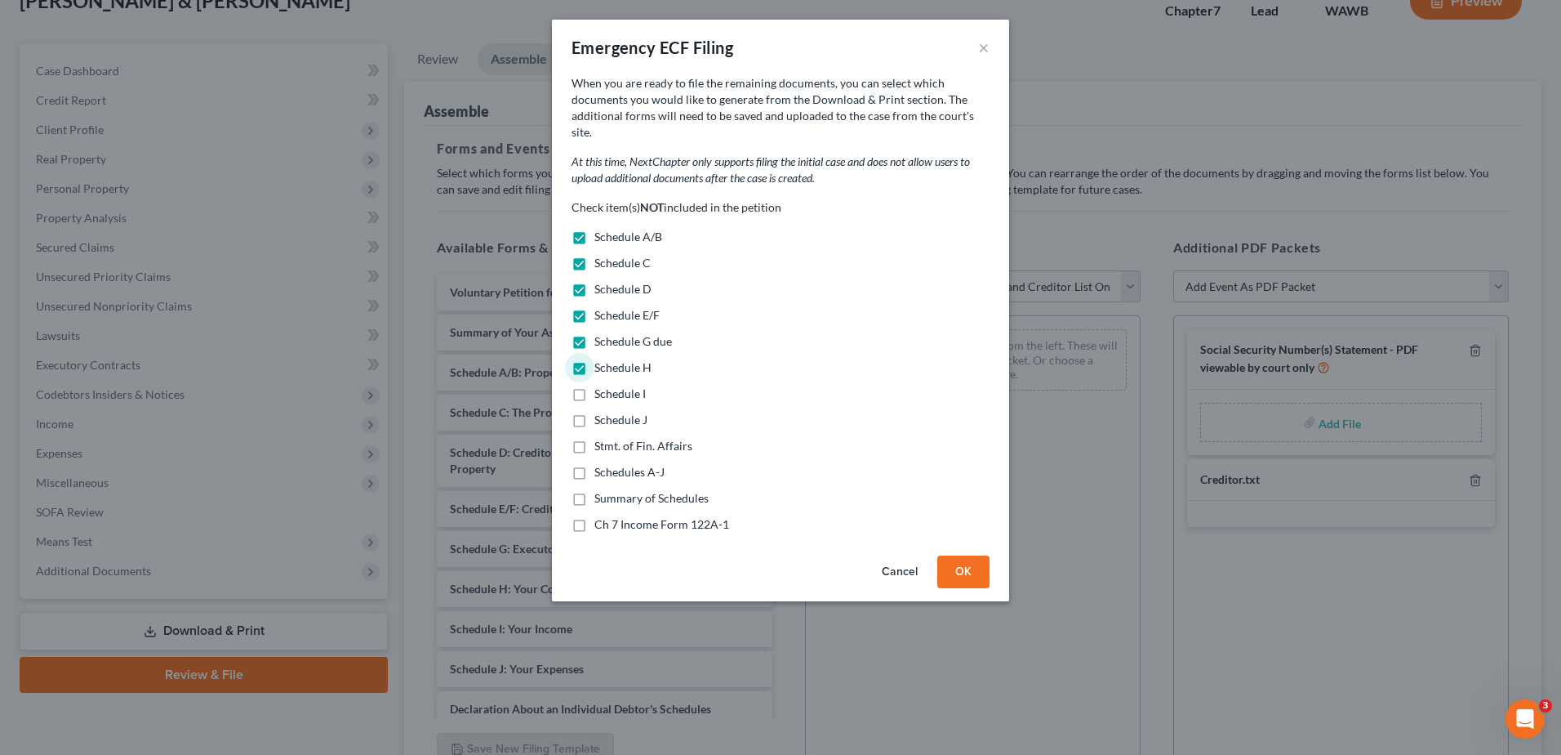
checkbox input "true"
drag, startPoint x: 891, startPoint y: 561, endPoint x: 855, endPoint y: 542, distance: 40.5
click at [891, 559] on button "Cancel" at bounding box center [900, 571] width 62 height 33
click at [887, 555] on button "Cancel" at bounding box center [900, 571] width 62 height 33
select select
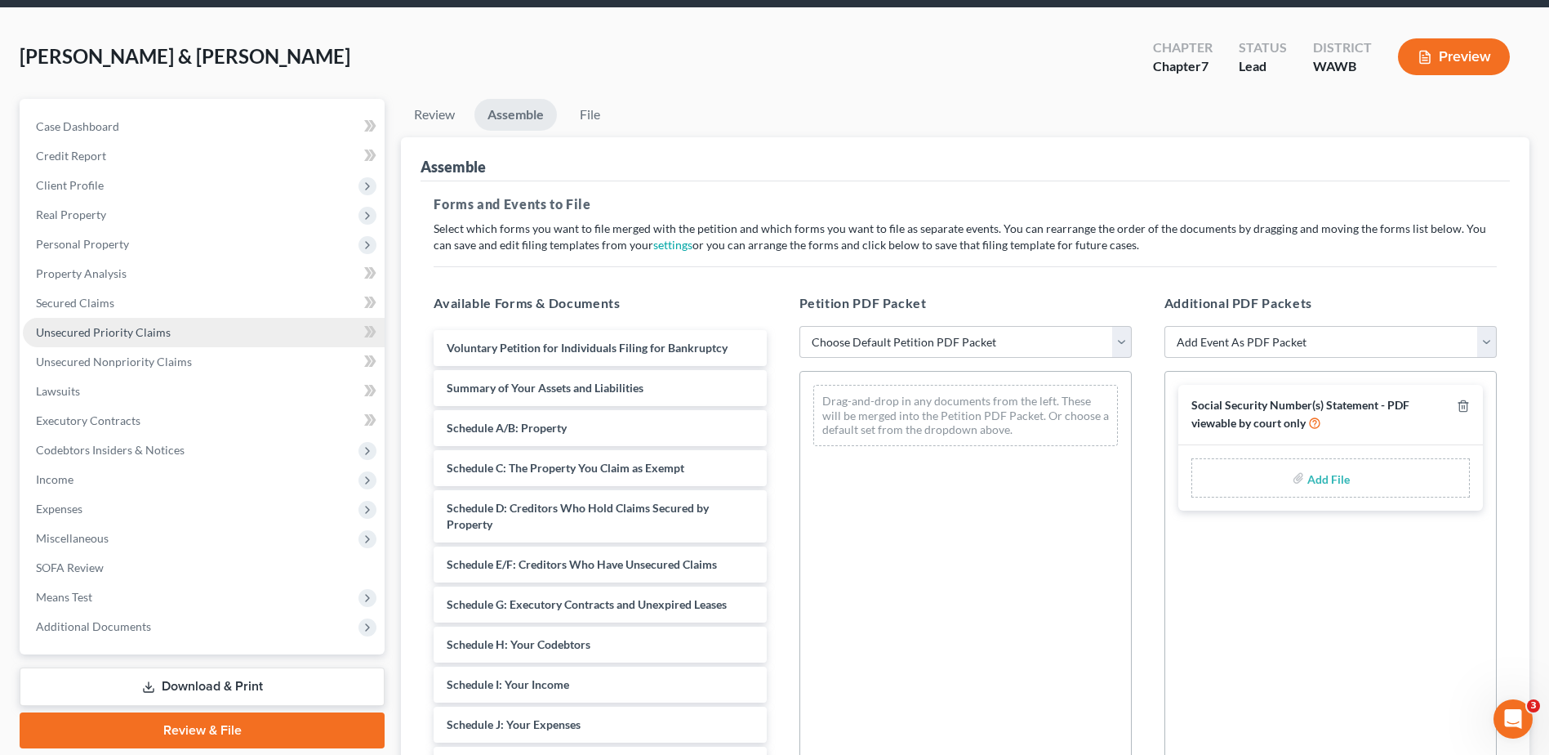
scroll to position [0, 0]
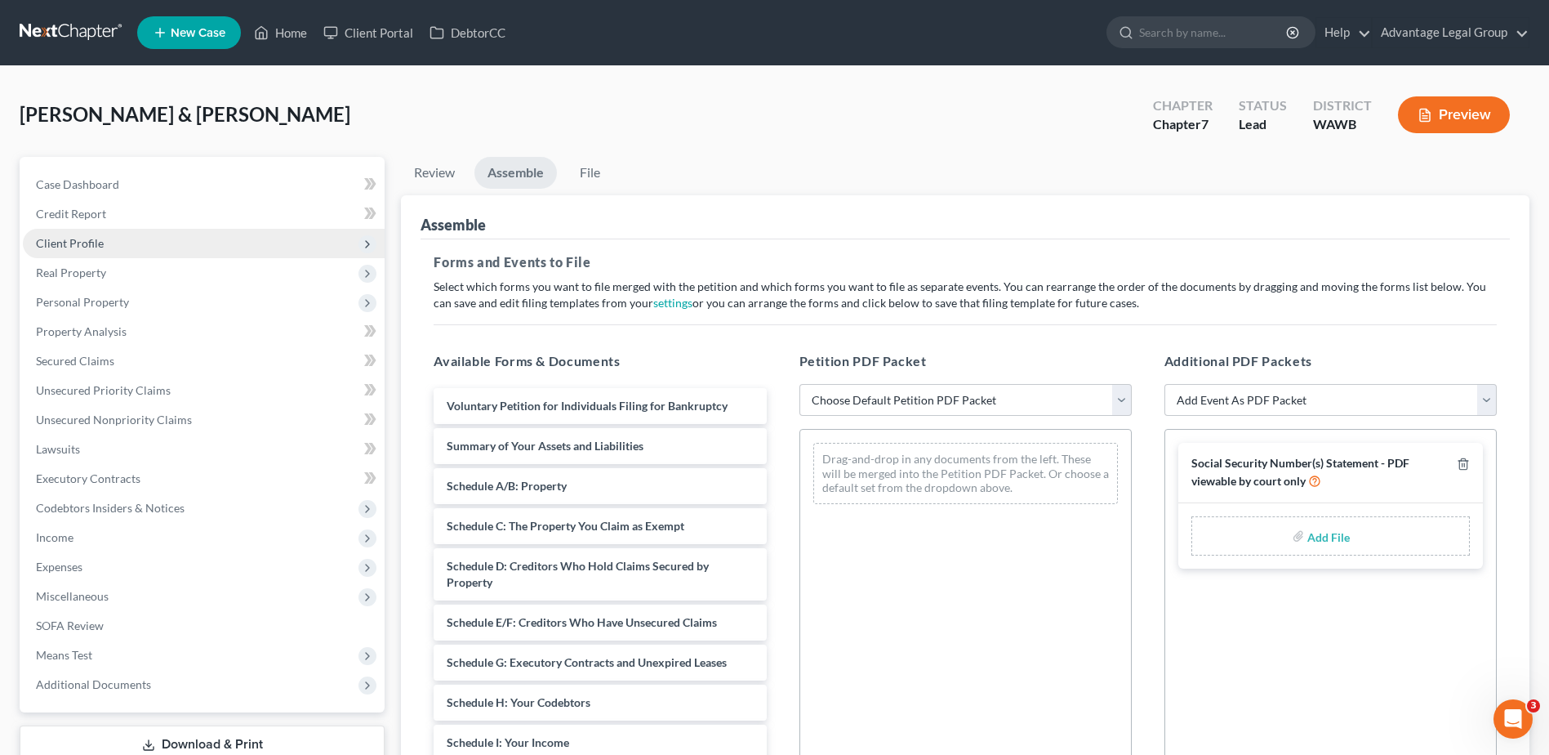
click at [69, 238] on span "Client Profile" at bounding box center [70, 243] width 68 height 14
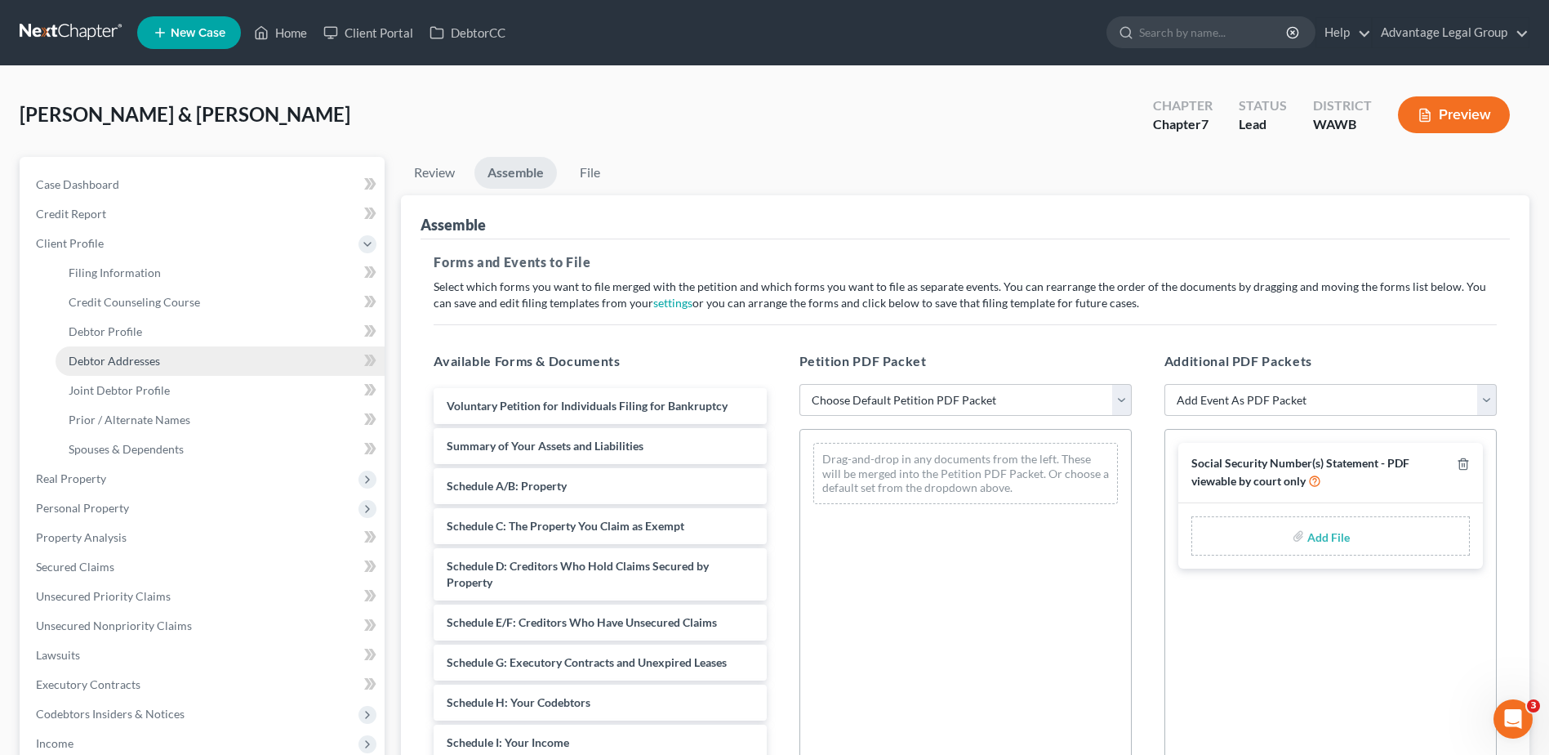
click at [115, 356] on span "Debtor Addresses" at bounding box center [114, 361] width 91 height 14
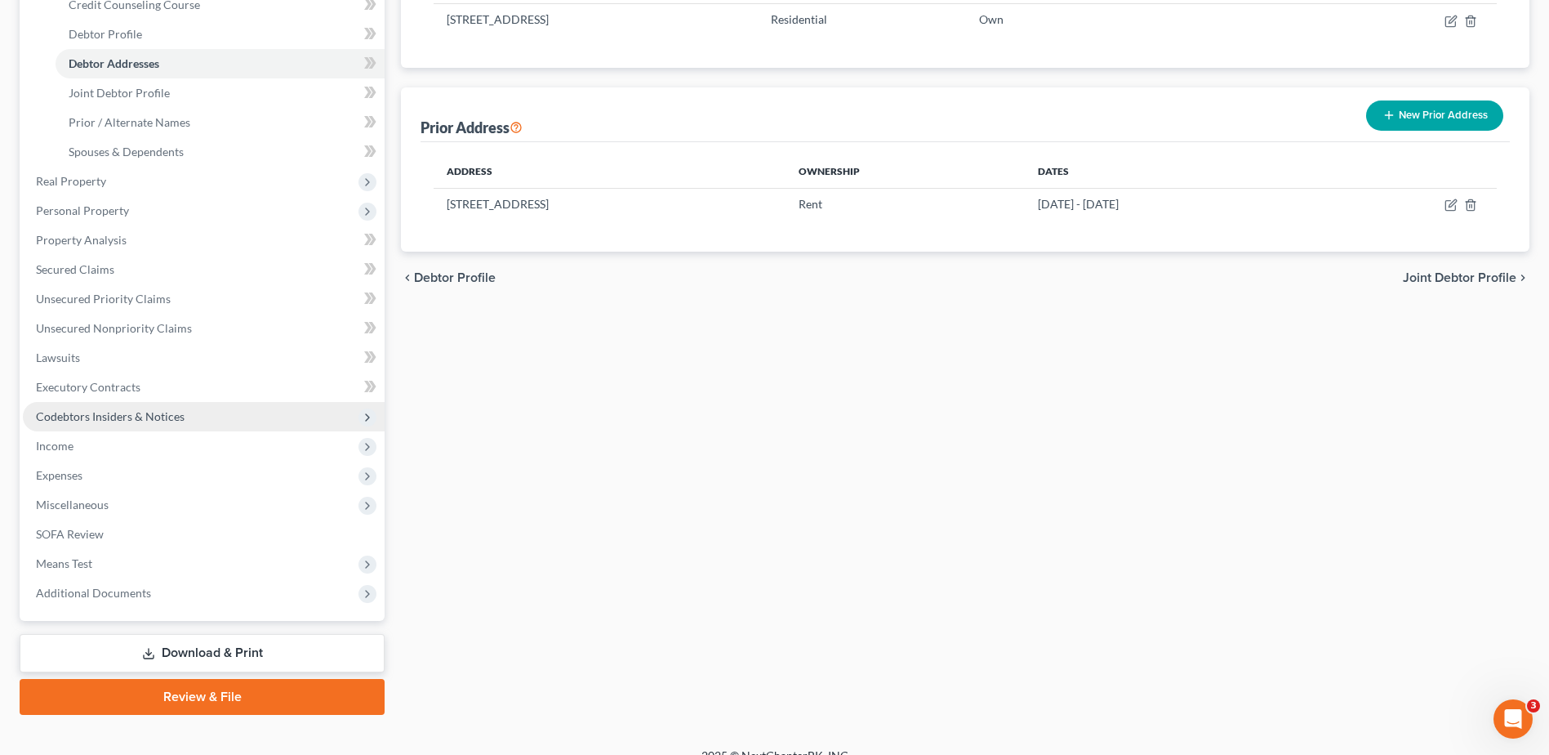
scroll to position [319, 0]
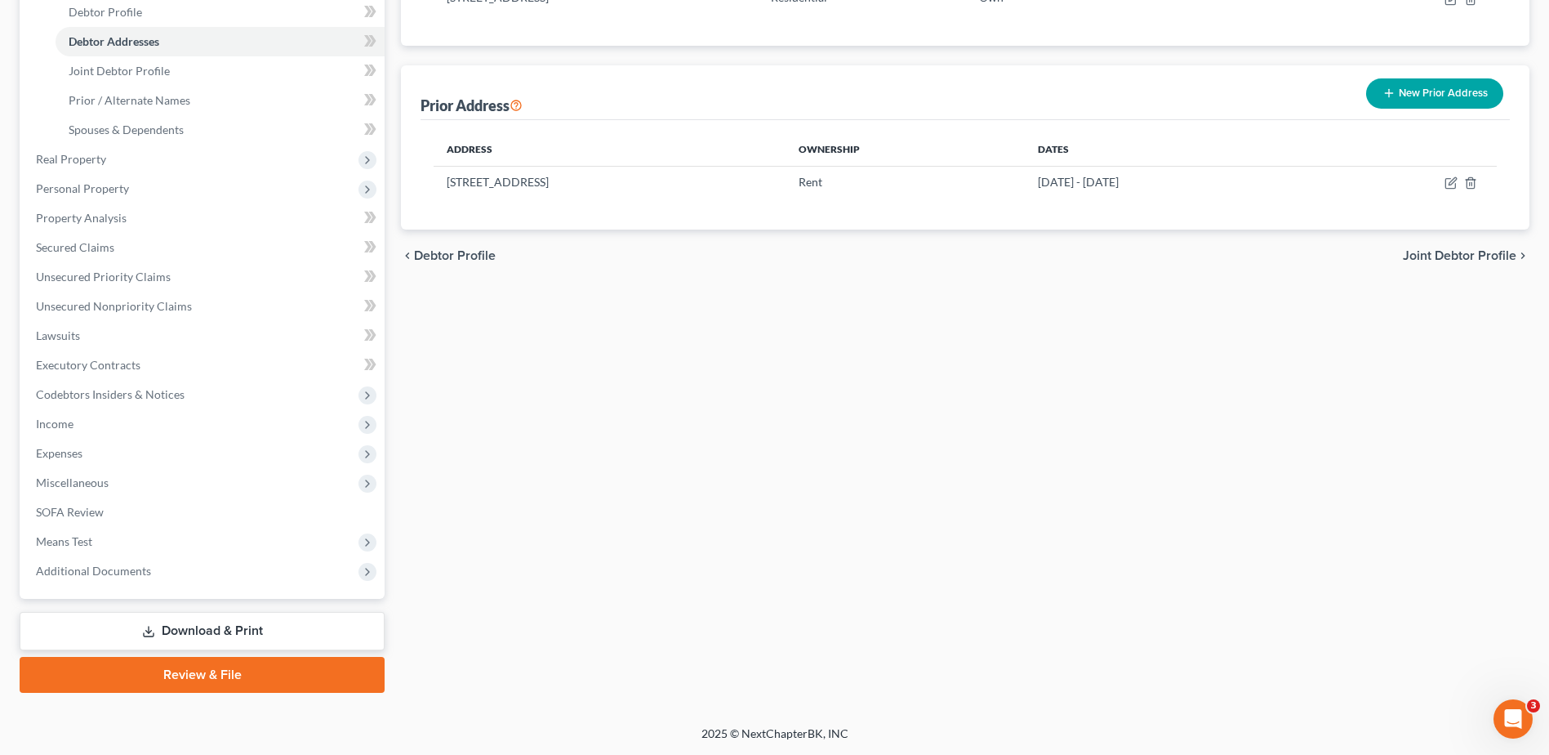
click at [196, 671] on link "Review & File" at bounding box center [202, 675] width 365 height 36
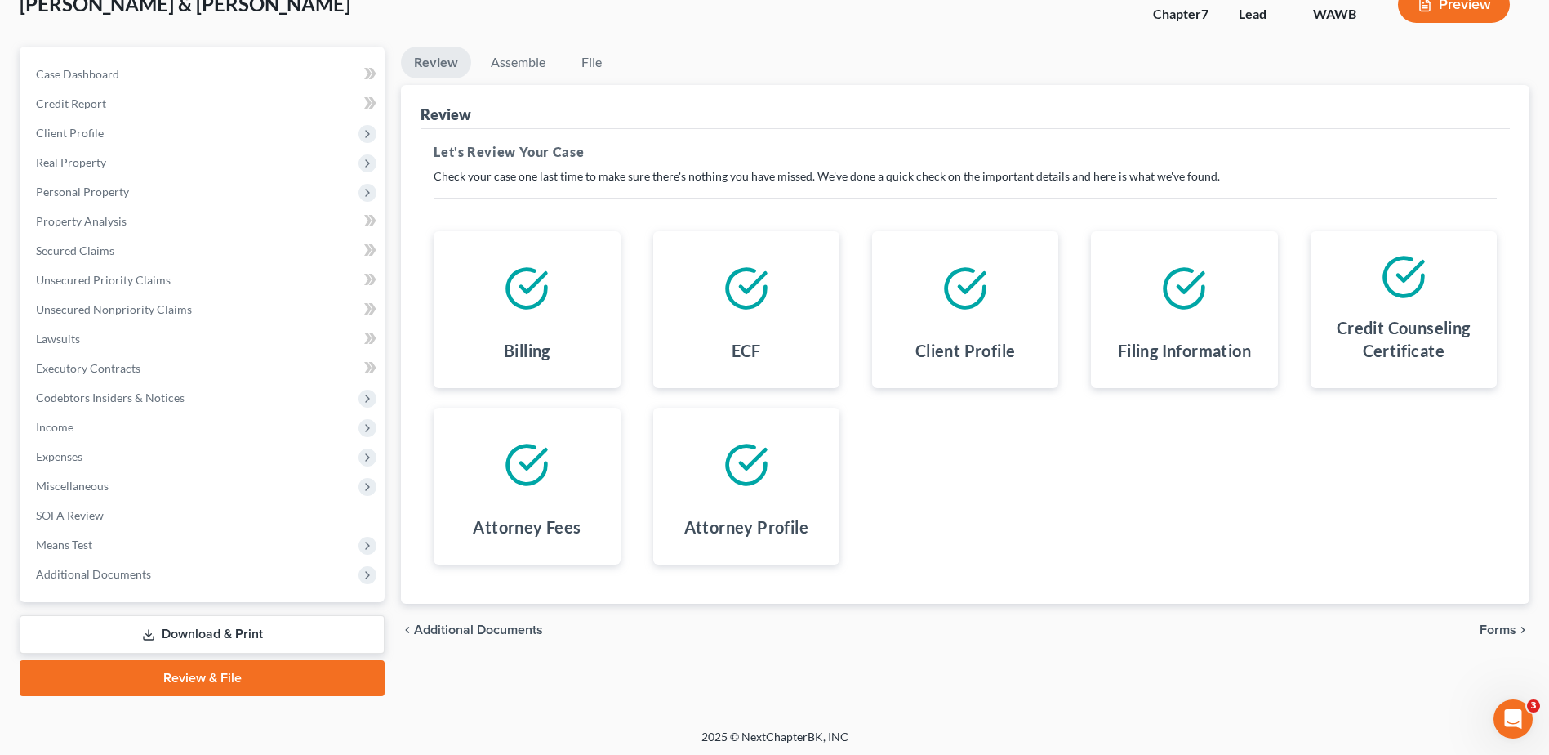
scroll to position [114, 0]
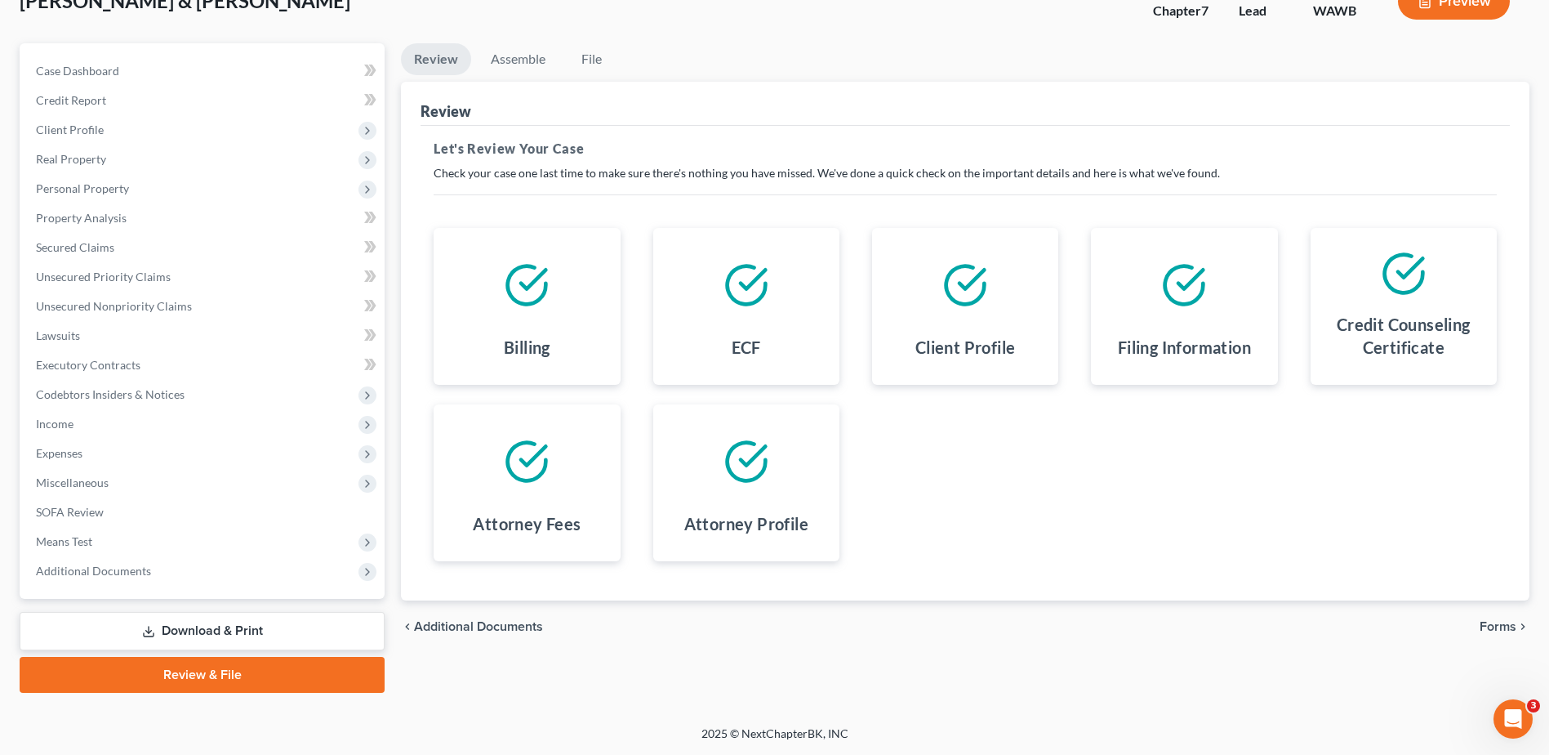
click at [1497, 629] on span "Forms" at bounding box center [1498, 626] width 37 height 13
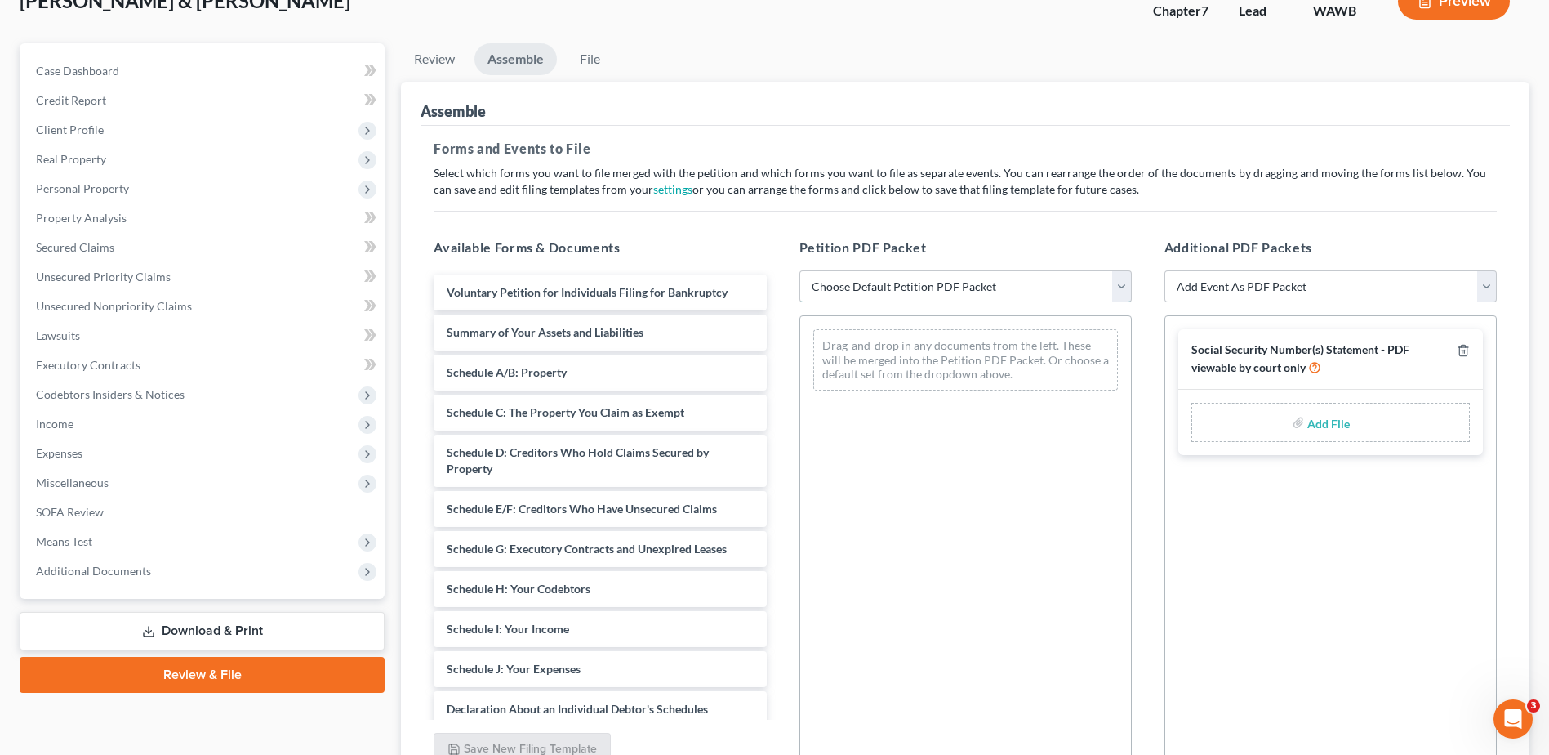
click at [1124, 287] on select "Choose Default Petition PDF Packet Emergency Filing (Voluntary Petition and Cre…" at bounding box center [965, 286] width 332 height 33
select select "0"
click at [799, 270] on select "Choose Default Petition PDF Packet Emergency Filing (Voluntary Petition and Cre…" at bounding box center [965, 286] width 332 height 33
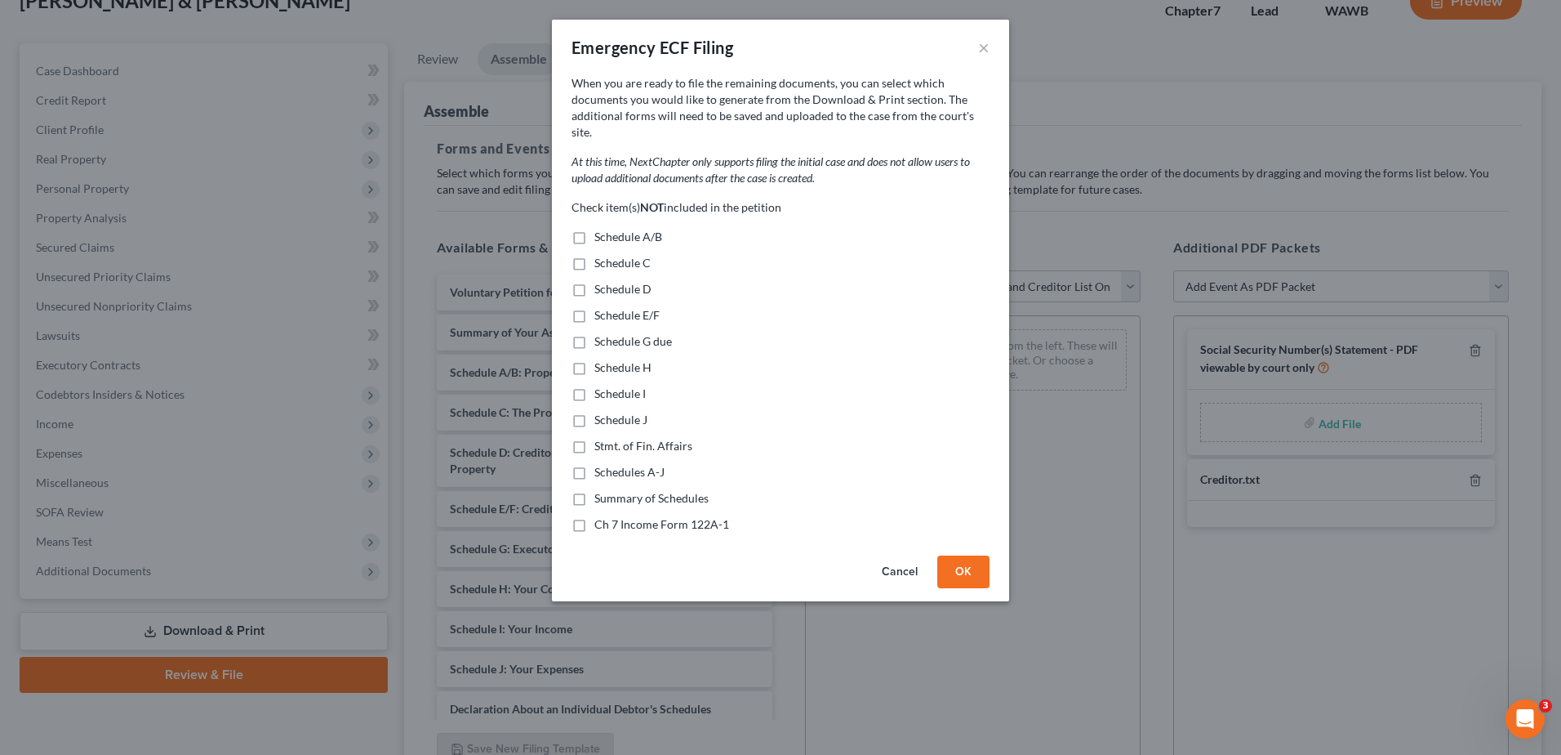
click at [595, 229] on label "Schedule A/B" at bounding box center [629, 237] width 68 height 16
click at [601, 229] on input "Schedule A/B" at bounding box center [606, 234] width 11 height 11
checkbox input "true"
click at [595, 255] on label "Schedule C" at bounding box center [623, 263] width 56 height 16
click at [601, 255] on input "Schedule C" at bounding box center [606, 260] width 11 height 11
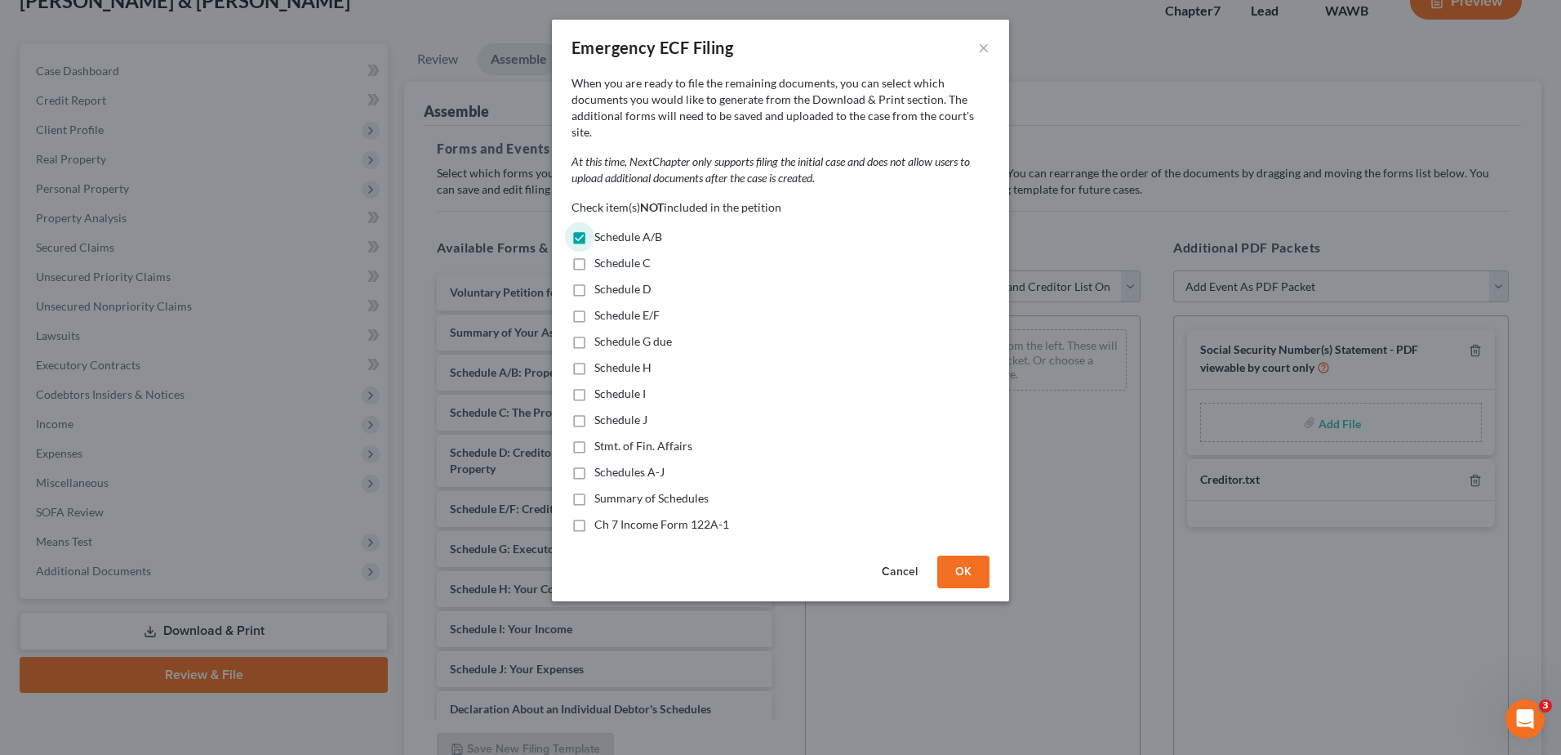
checkbox input "true"
click at [595, 281] on label "Schedule D" at bounding box center [623, 289] width 57 height 16
click at [601, 281] on input "Schedule D" at bounding box center [606, 286] width 11 height 11
checkbox input "true"
click at [595, 307] on label "Schedule E/F" at bounding box center [627, 315] width 65 height 16
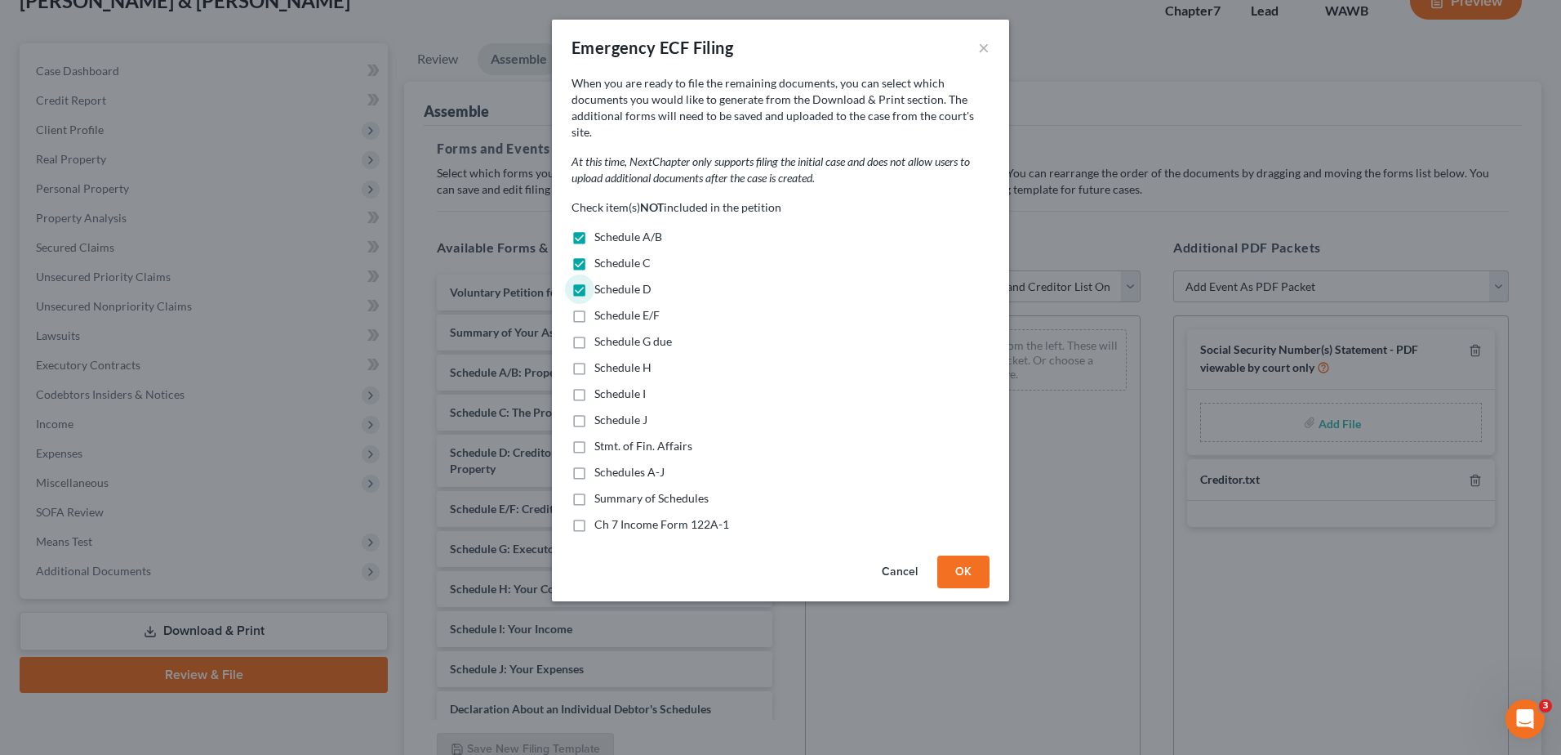
click at [601, 307] on input "Schedule E/F" at bounding box center [606, 312] width 11 height 11
checkbox input "true"
click at [595, 333] on label "Schedule G due" at bounding box center [634, 341] width 78 height 16
click at [601, 333] on input "Schedule G due" at bounding box center [606, 338] width 11 height 11
checkbox input "true"
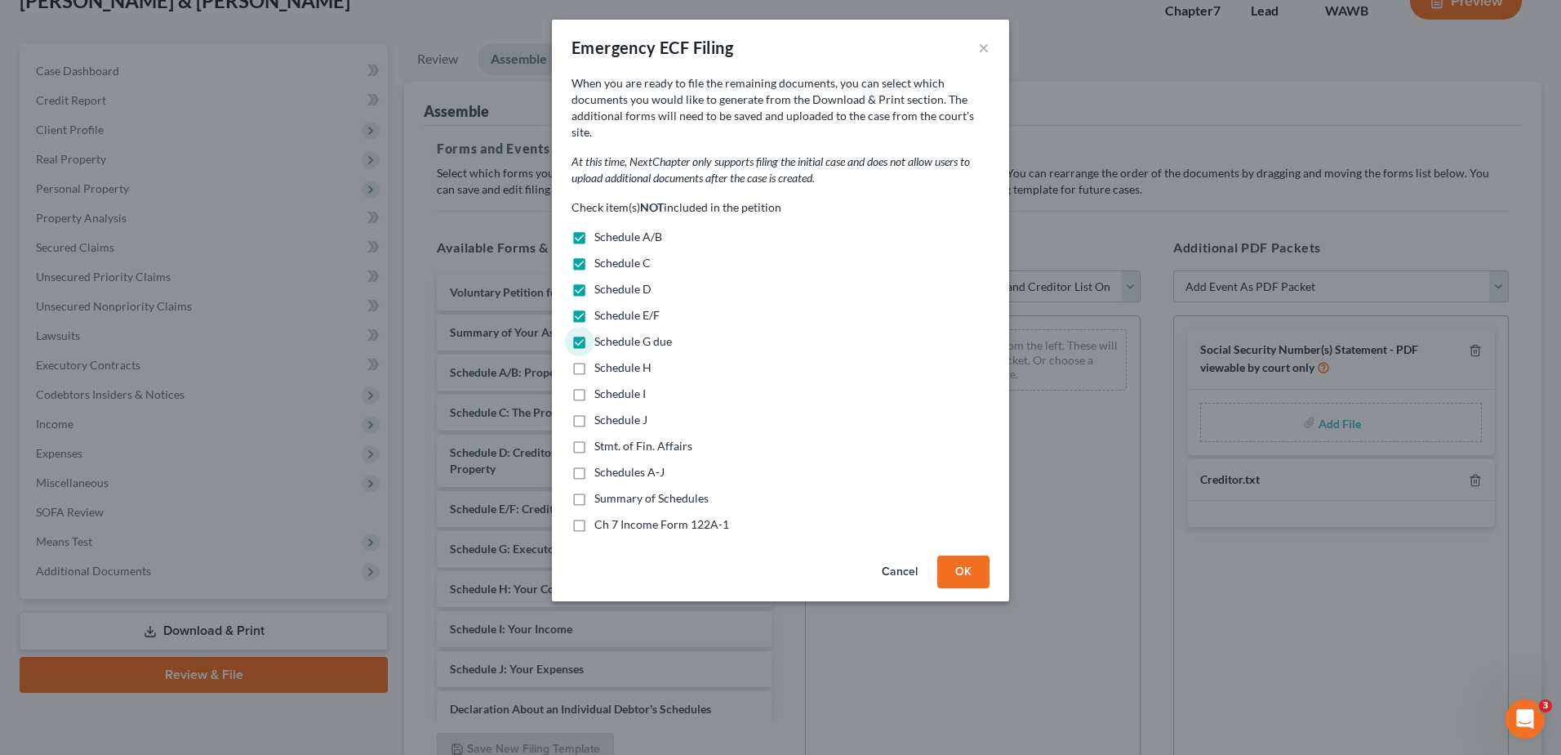
click at [595, 359] on label "Schedule H" at bounding box center [623, 367] width 57 height 16
click at [601, 359] on input "Schedule H" at bounding box center [606, 364] width 11 height 11
checkbox input "true"
click at [595, 385] on label "Schedule I" at bounding box center [620, 393] width 51 height 16
click at [601, 385] on input "Schedule I" at bounding box center [606, 390] width 11 height 11
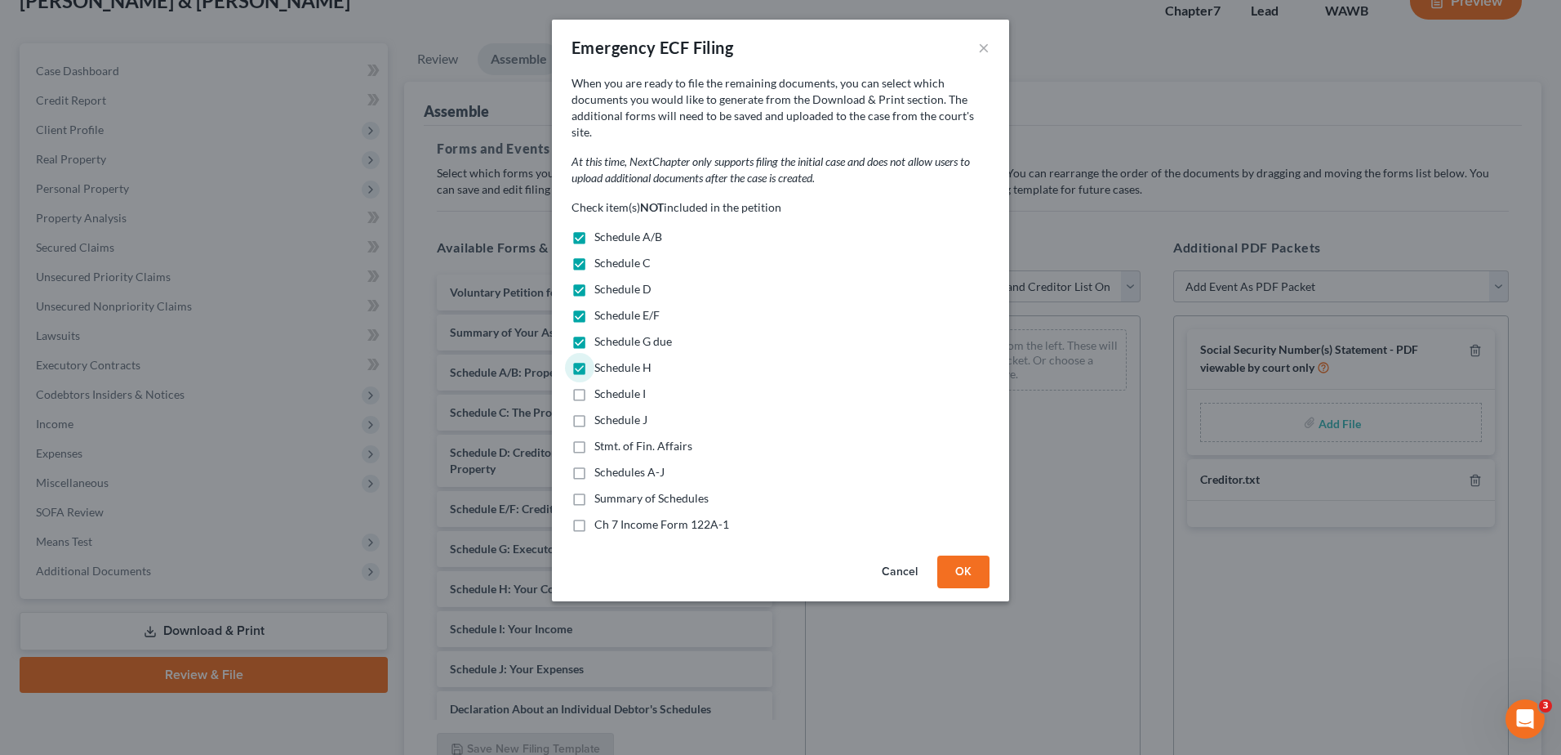
checkbox input "true"
click at [595, 412] on label "Schedule J" at bounding box center [621, 420] width 53 height 16
click at [601, 412] on input "Schedule J" at bounding box center [606, 417] width 11 height 11
checkbox input "true"
click at [595, 438] on label "Stmt. of Fin. Affairs" at bounding box center [644, 446] width 98 height 16
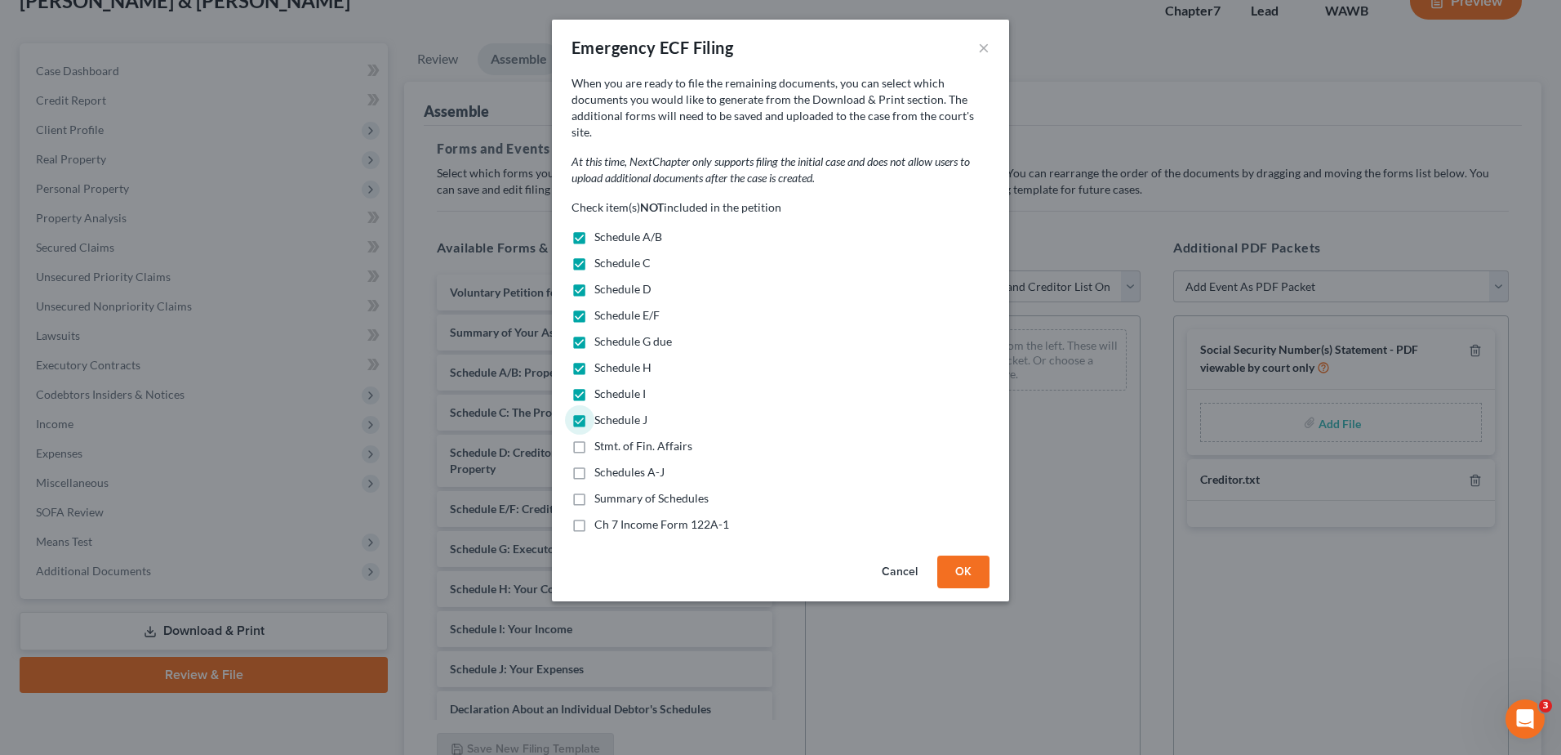
click at [601, 438] on input "Stmt. of Fin. Affairs" at bounding box center [606, 443] width 11 height 11
checkbox input "true"
click at [595, 464] on label "Schedules A-J" at bounding box center [630, 472] width 70 height 16
click at [601, 464] on input "Schedules A-J" at bounding box center [606, 469] width 11 height 11
checkbox input "true"
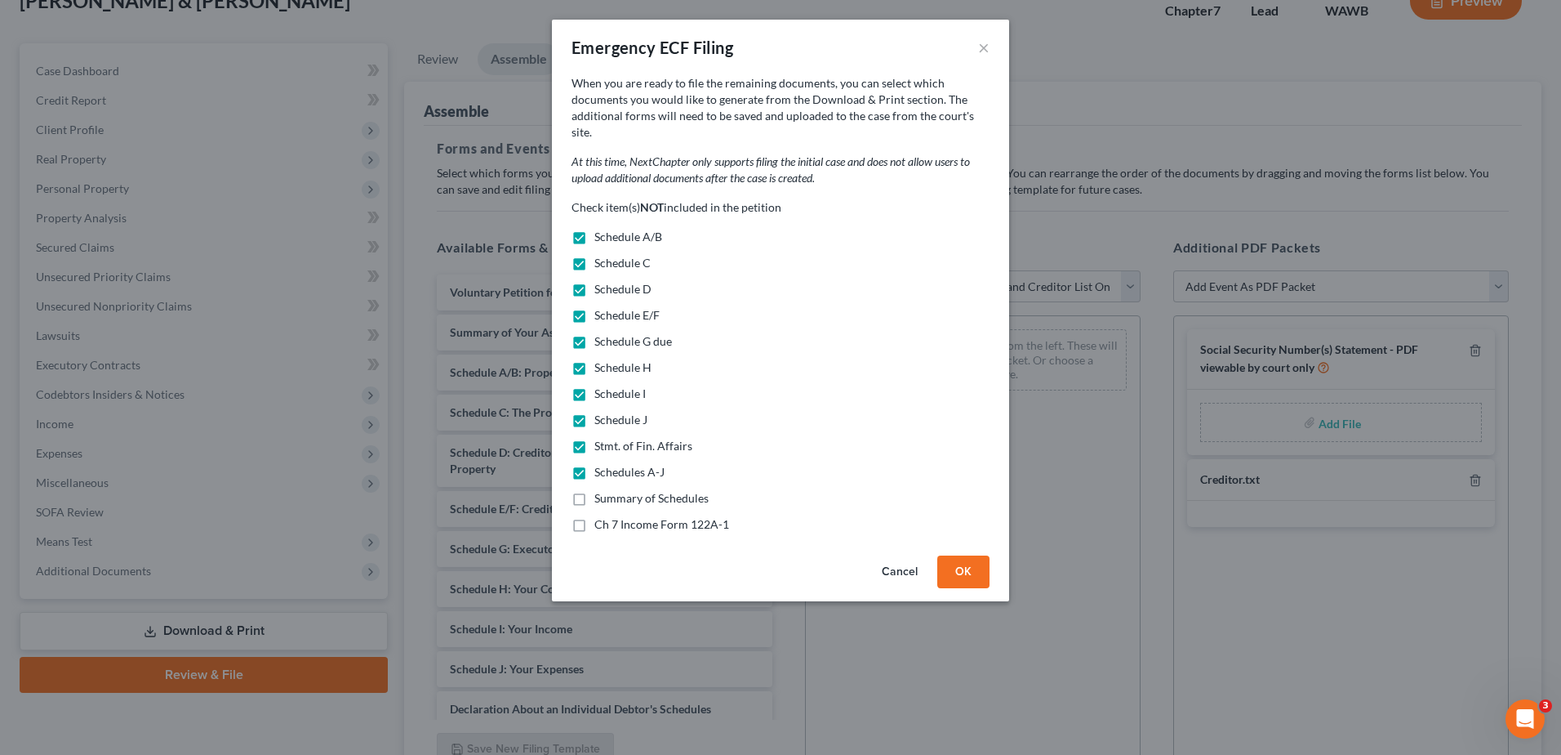
click at [595, 490] on label "Summary of Schedules" at bounding box center [652, 498] width 114 height 16
click at [601, 490] on input "Summary of Schedules" at bounding box center [606, 495] width 11 height 11
checkbox input "true"
click at [595, 516] on label "Ch 7 Income Form 122A-1" at bounding box center [662, 524] width 135 height 16
click at [601, 516] on input "Ch 7 Income Form 122A-1" at bounding box center [606, 521] width 11 height 11
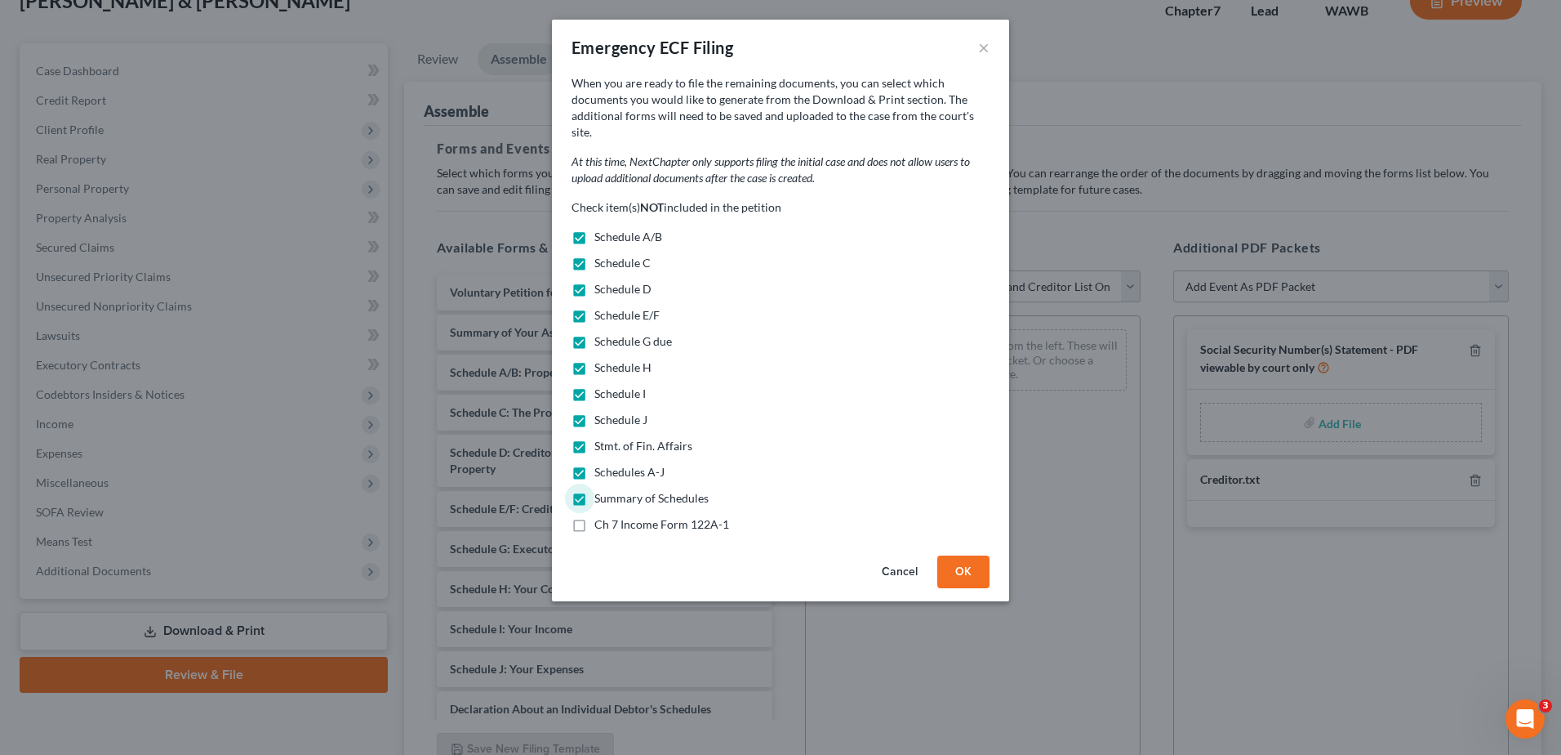
checkbox input "true"
click at [956, 560] on button "OK" at bounding box center [964, 571] width 52 height 33
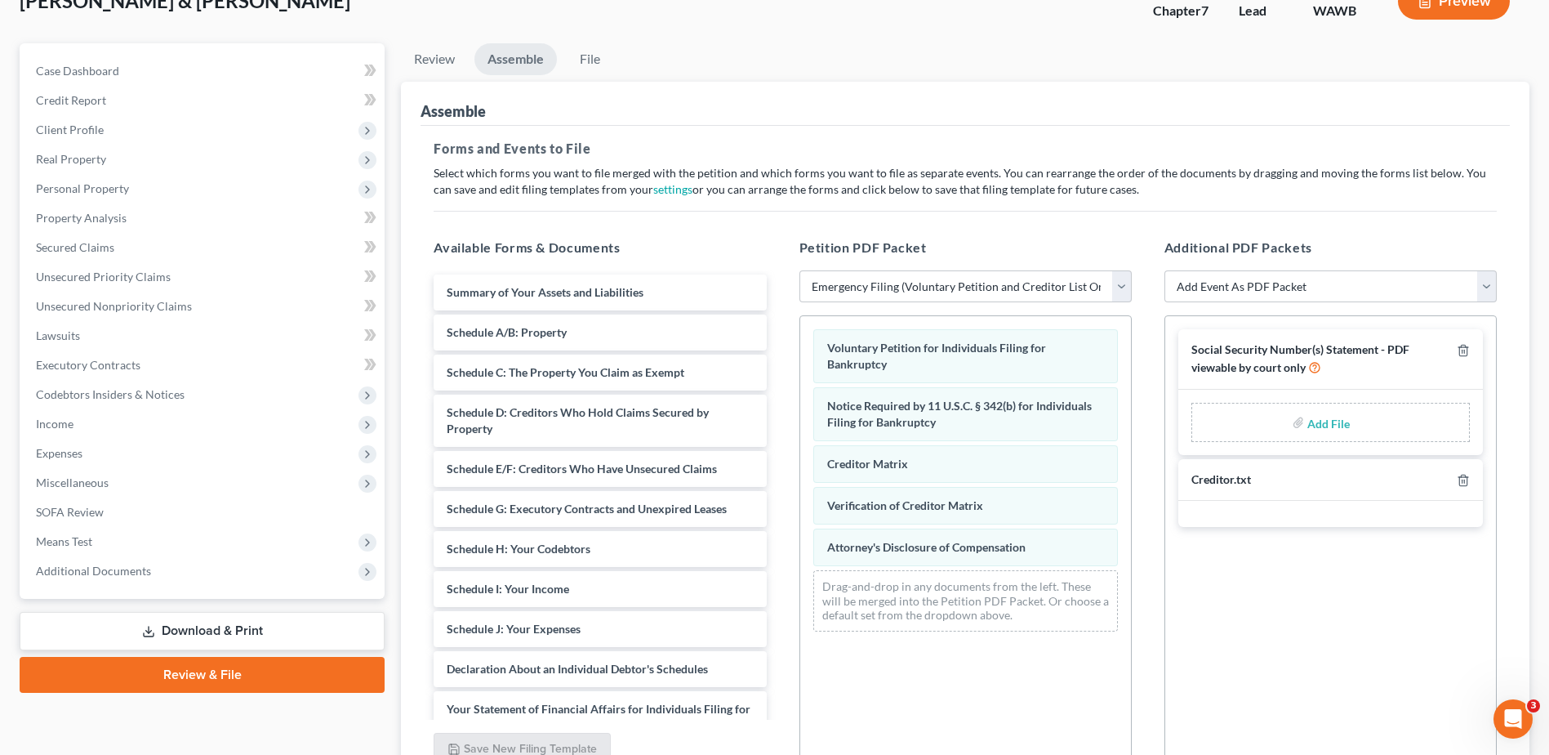
click at [1329, 421] on input "file" at bounding box center [1326, 422] width 39 height 29
type input "C:\fakepath\121.pdf"
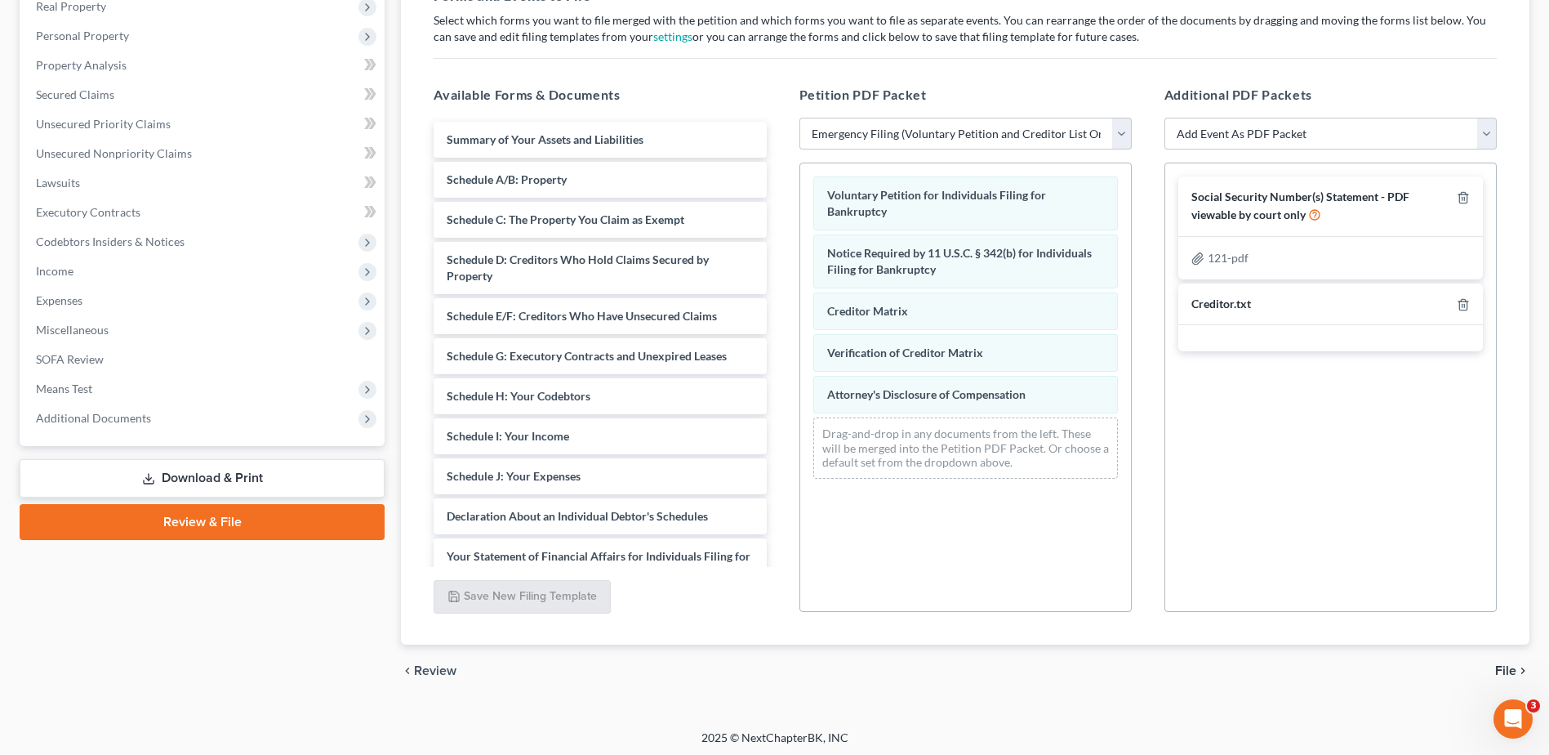
scroll to position [270, 0]
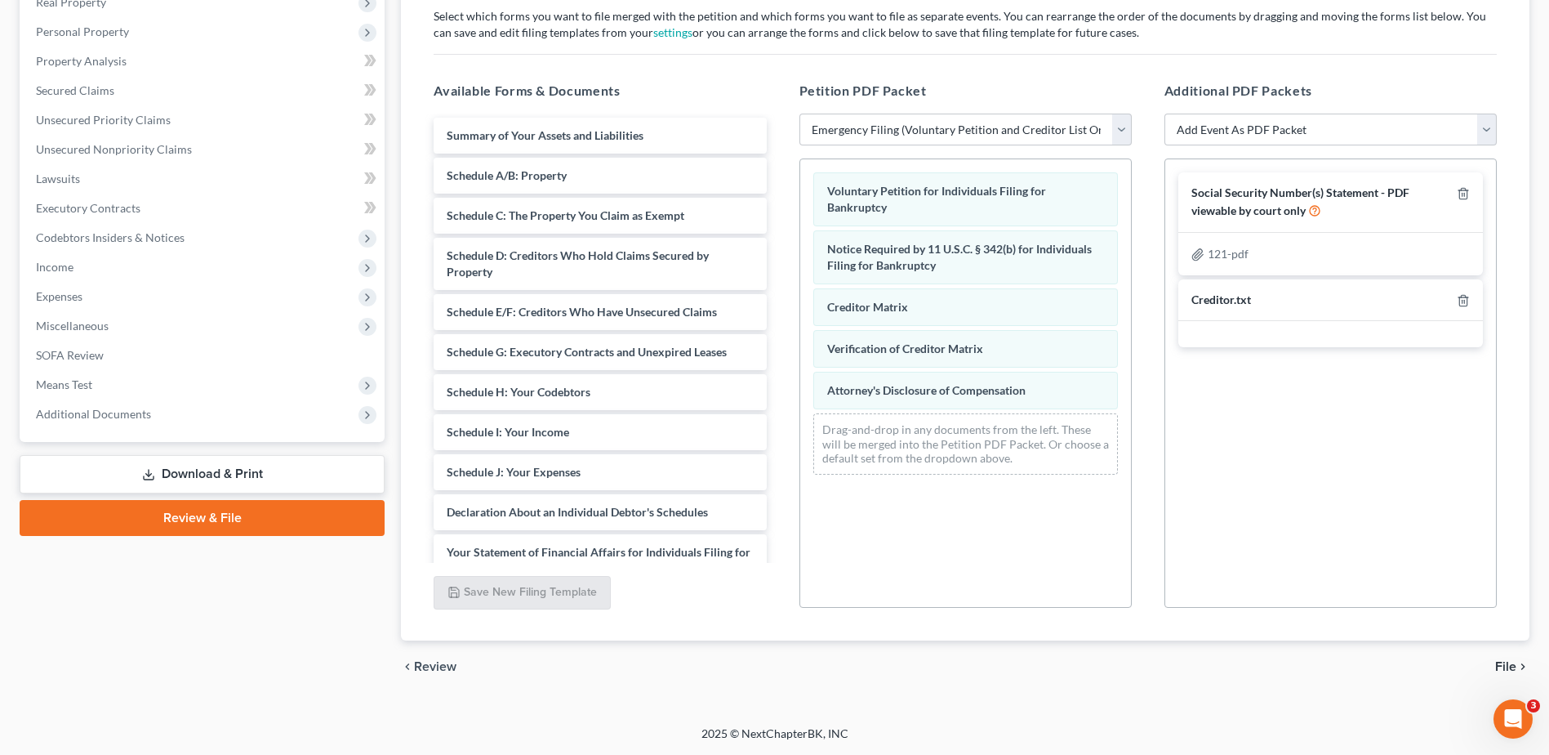
click at [1506, 660] on span "File" at bounding box center [1505, 666] width 21 height 13
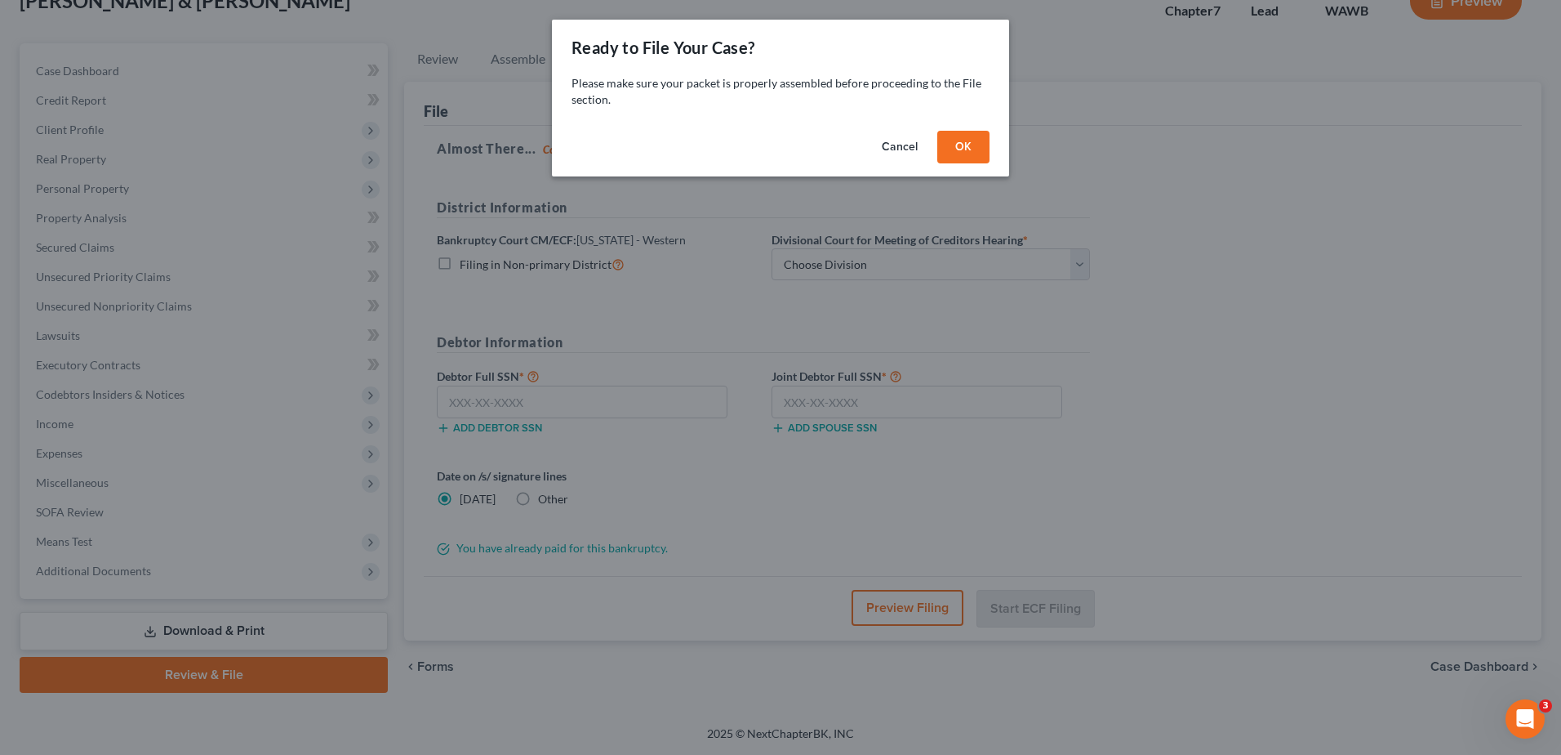
click at [973, 147] on button "OK" at bounding box center [964, 147] width 52 height 33
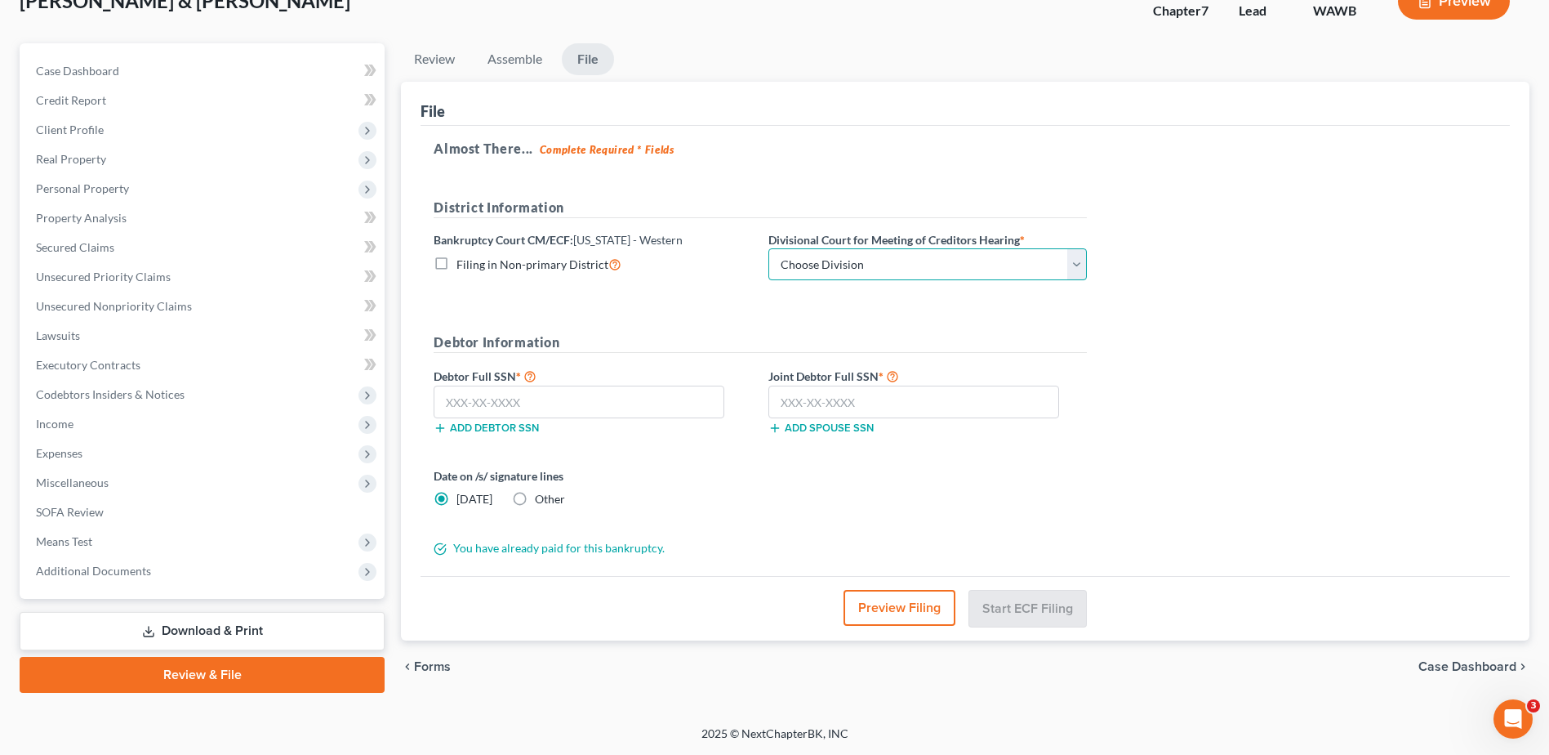
drag, startPoint x: 1075, startPoint y: 260, endPoint x: 1015, endPoint y: 275, distance: 61.6
click at [1075, 260] on select "Choose Division Seattle Tacoma" at bounding box center [927, 264] width 318 height 33
select select "0"
click at [768, 248] on select "Choose Division Seattle Tacoma" at bounding box center [927, 264] width 318 height 33
click at [626, 395] on input "text" at bounding box center [579, 401] width 291 height 33
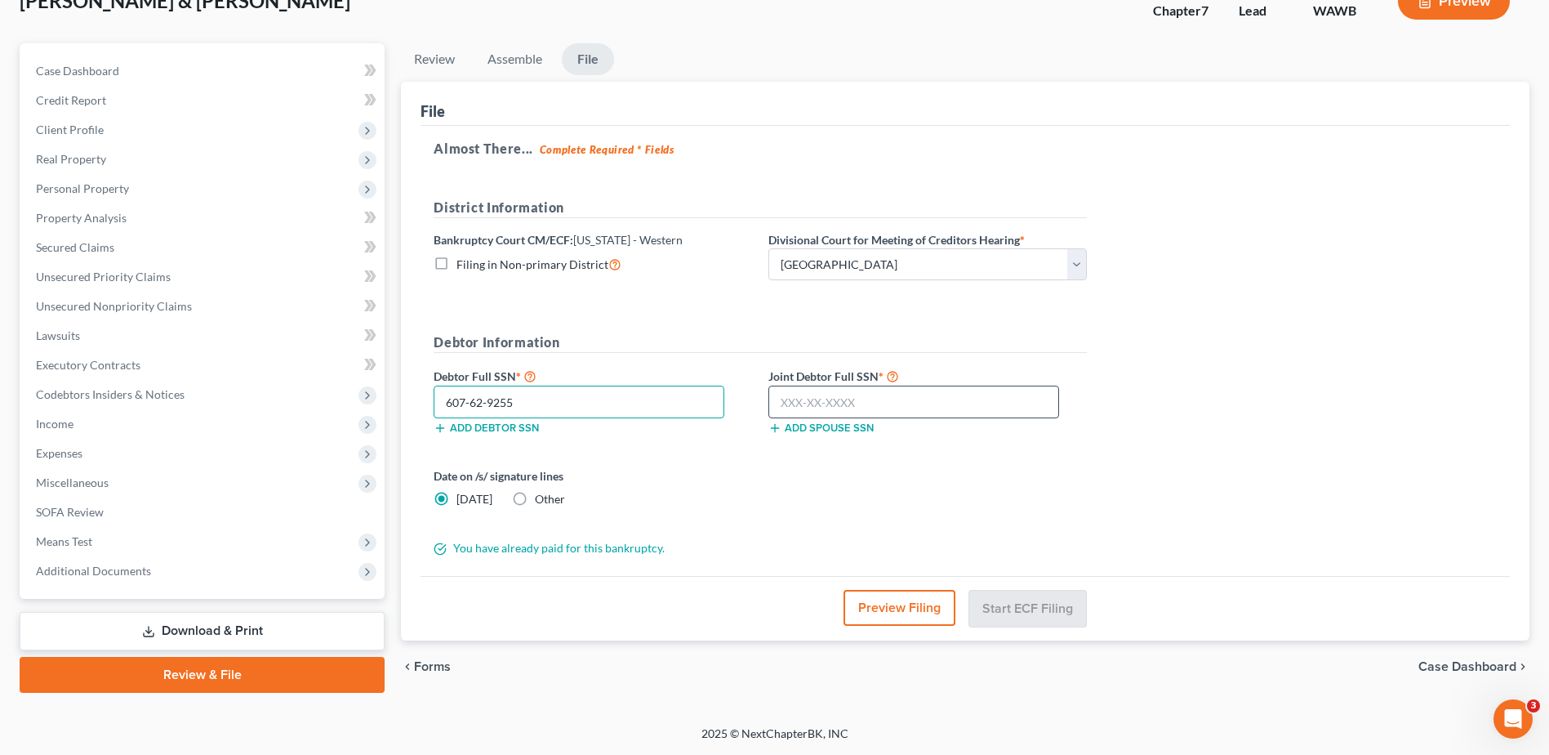
type input "607-62-9255"
click at [778, 403] on input "text" at bounding box center [913, 401] width 291 height 33
type input "536-25-0016"
click at [1026, 613] on button "Start ECF Filing" at bounding box center [1027, 608] width 117 height 36
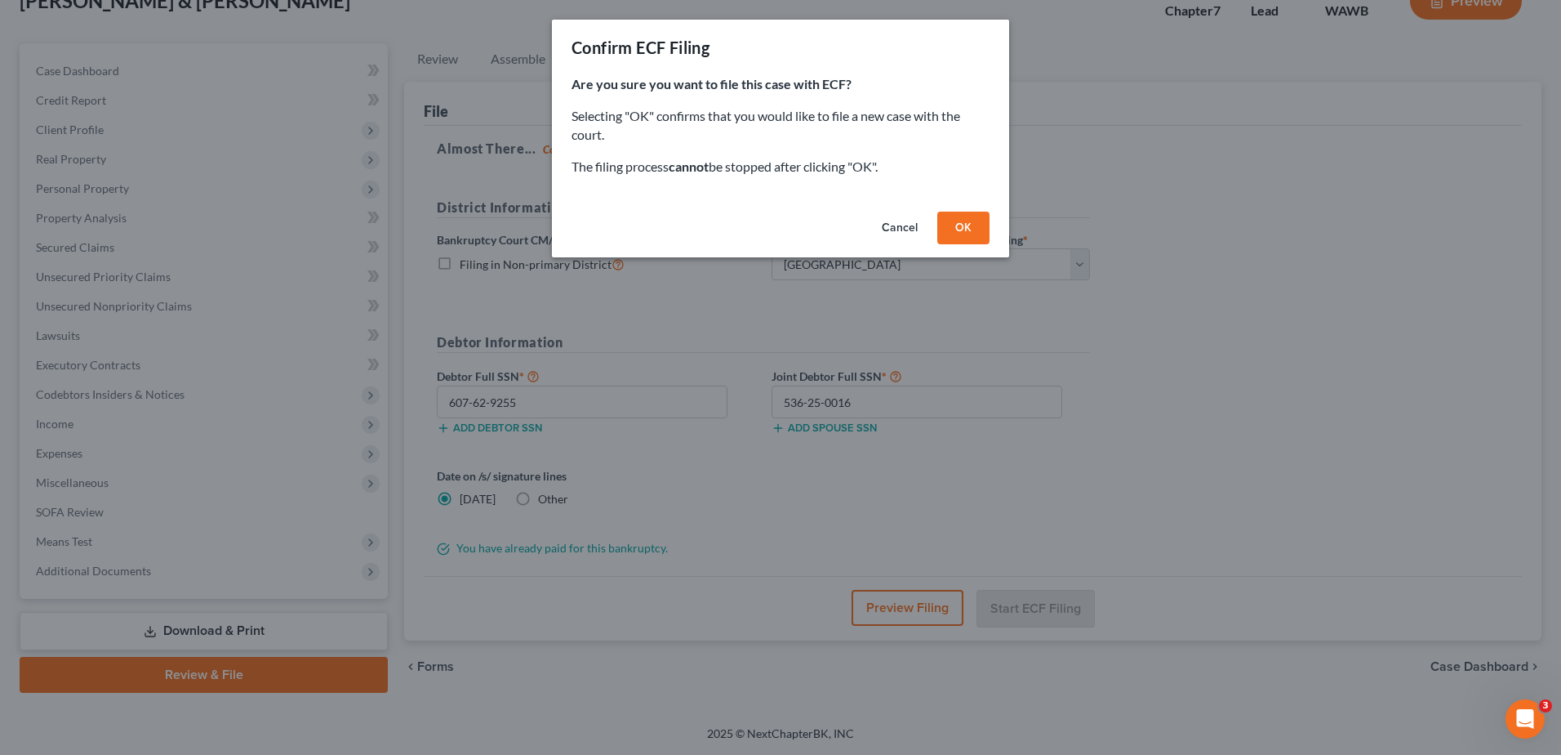
drag, startPoint x: 964, startPoint y: 228, endPoint x: 1430, endPoint y: 335, distance: 477.6
click at [964, 228] on button "OK" at bounding box center [964, 228] width 52 height 33
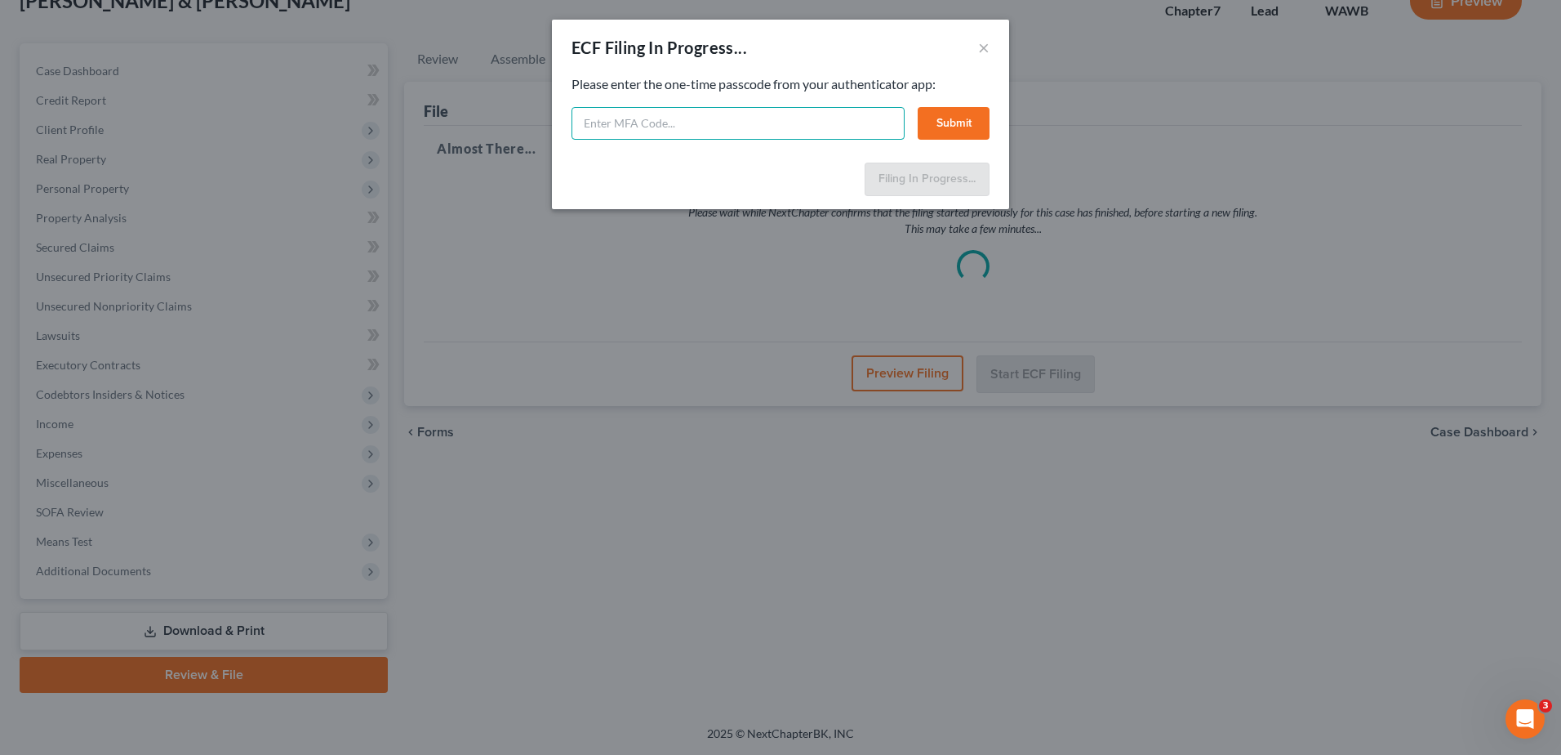
click at [621, 122] on input "text" at bounding box center [738, 123] width 333 height 33
type input "508122"
click at [958, 127] on button "Submit" at bounding box center [954, 123] width 72 height 33
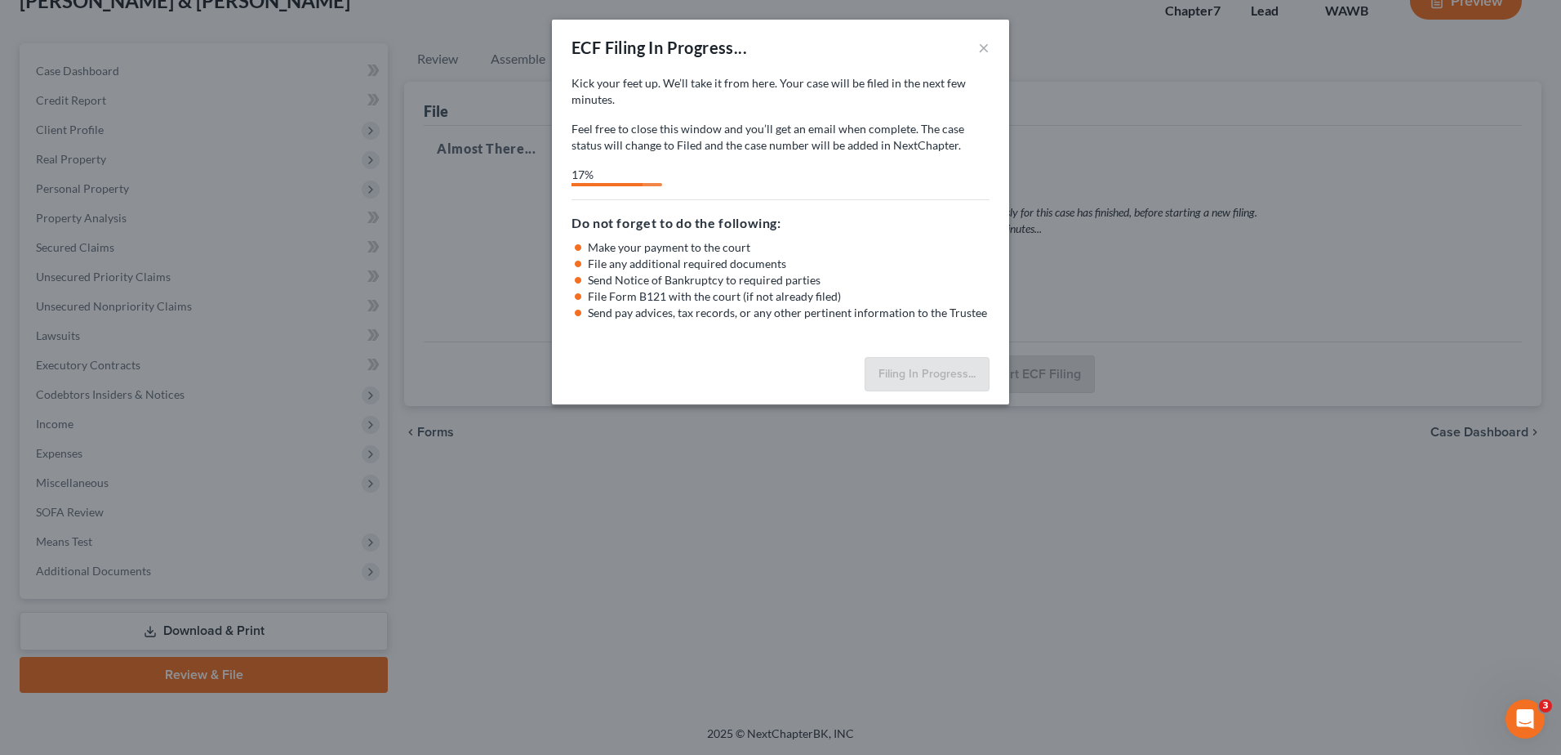
select select "0"
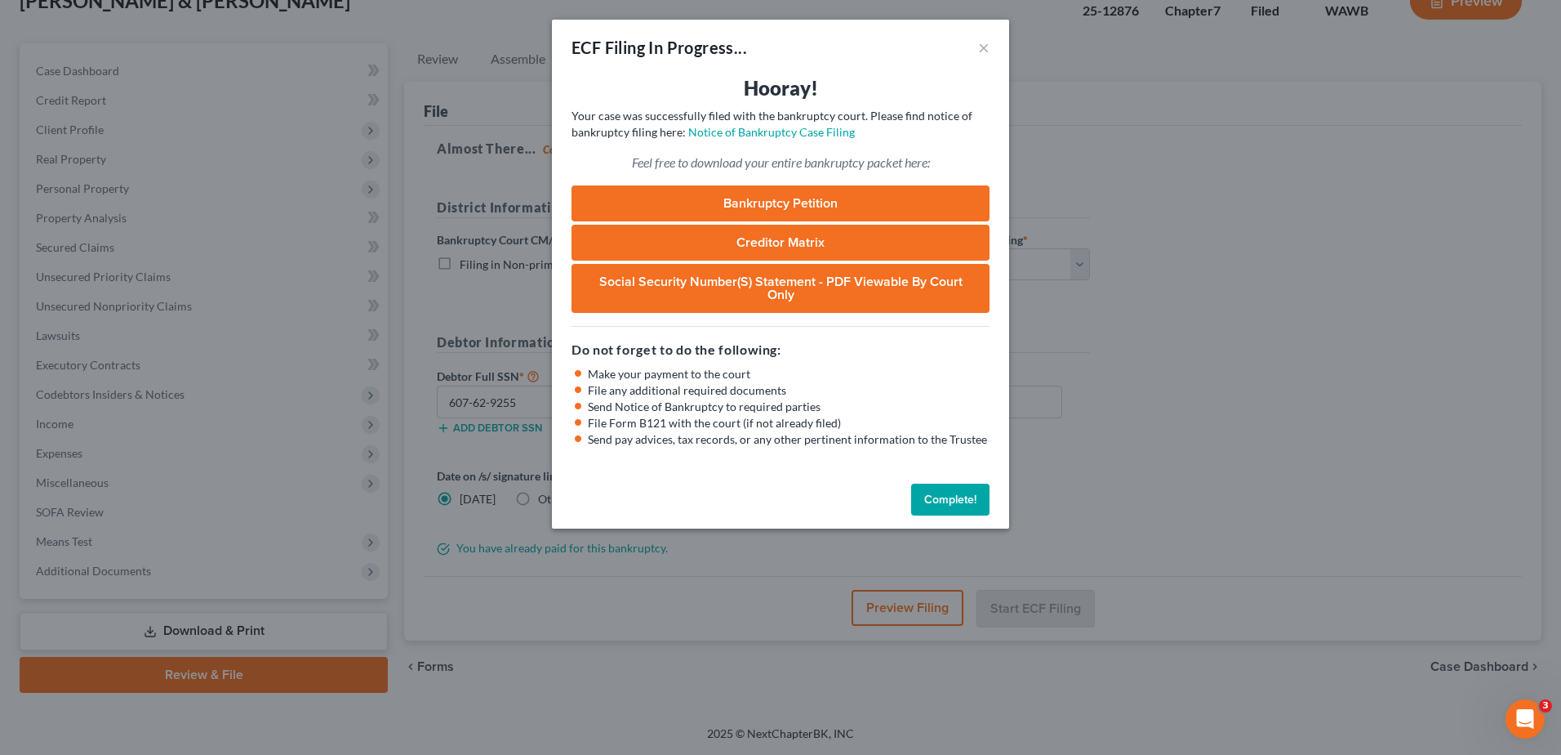
click at [1305, 343] on div "ECF Filing In Progress... × Hooray! Your case was successfully filed with the b…" at bounding box center [780, 377] width 1561 height 755
click at [952, 492] on button "Complete!" at bounding box center [950, 499] width 78 height 33
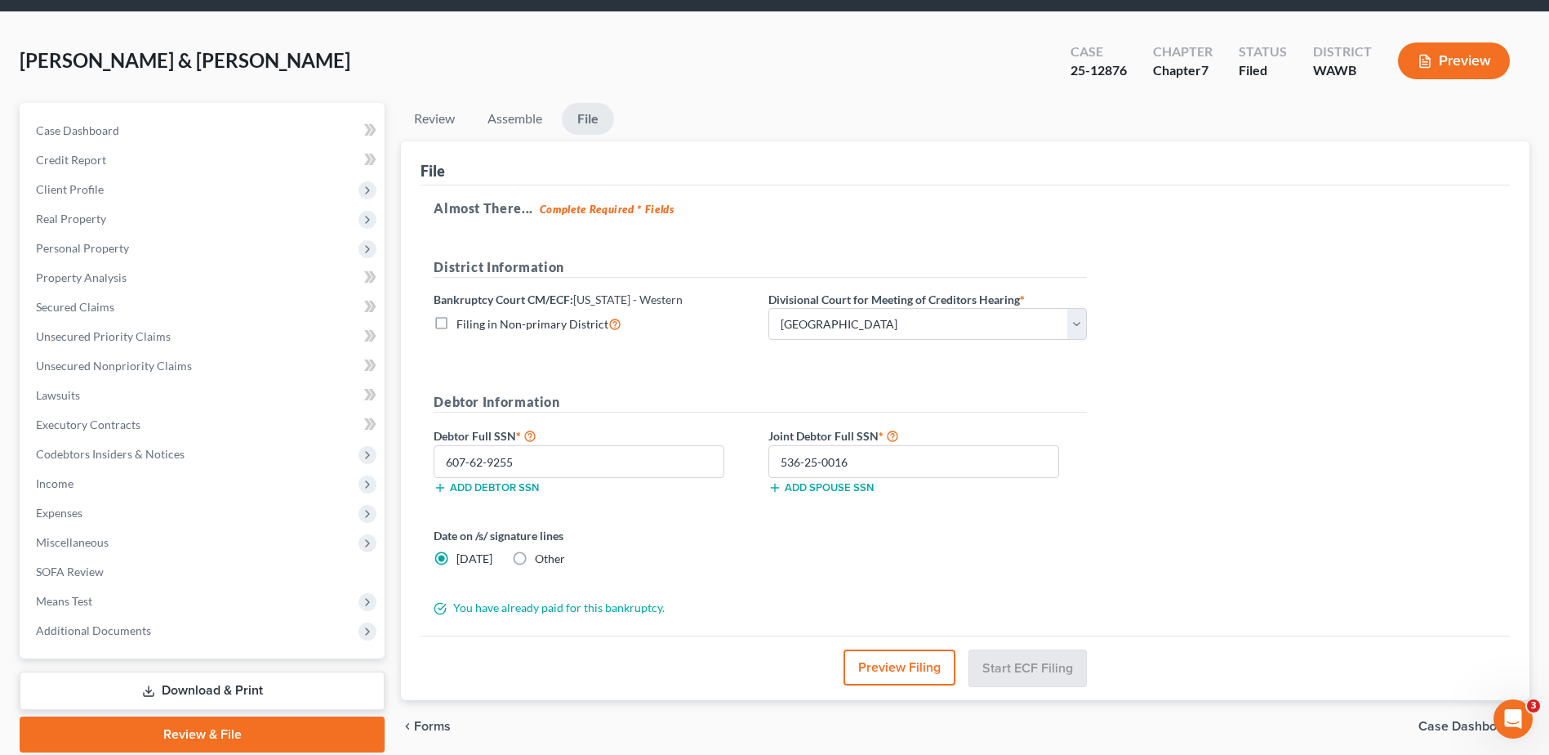
scroll to position [0, 0]
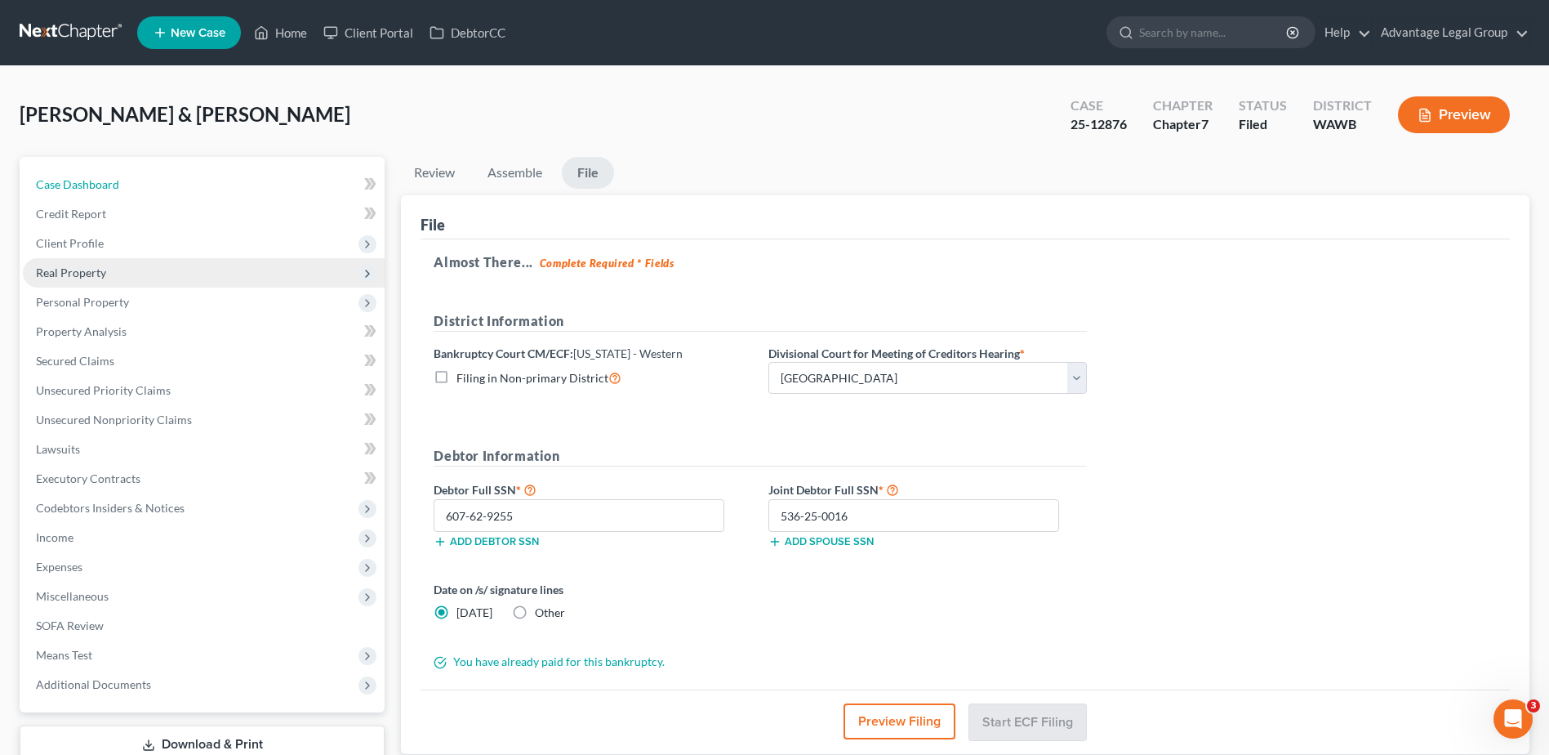
drag, startPoint x: 94, startPoint y: 185, endPoint x: 238, endPoint y: 273, distance: 169.3
click at [94, 185] on span "Case Dashboard" at bounding box center [77, 184] width 83 height 14
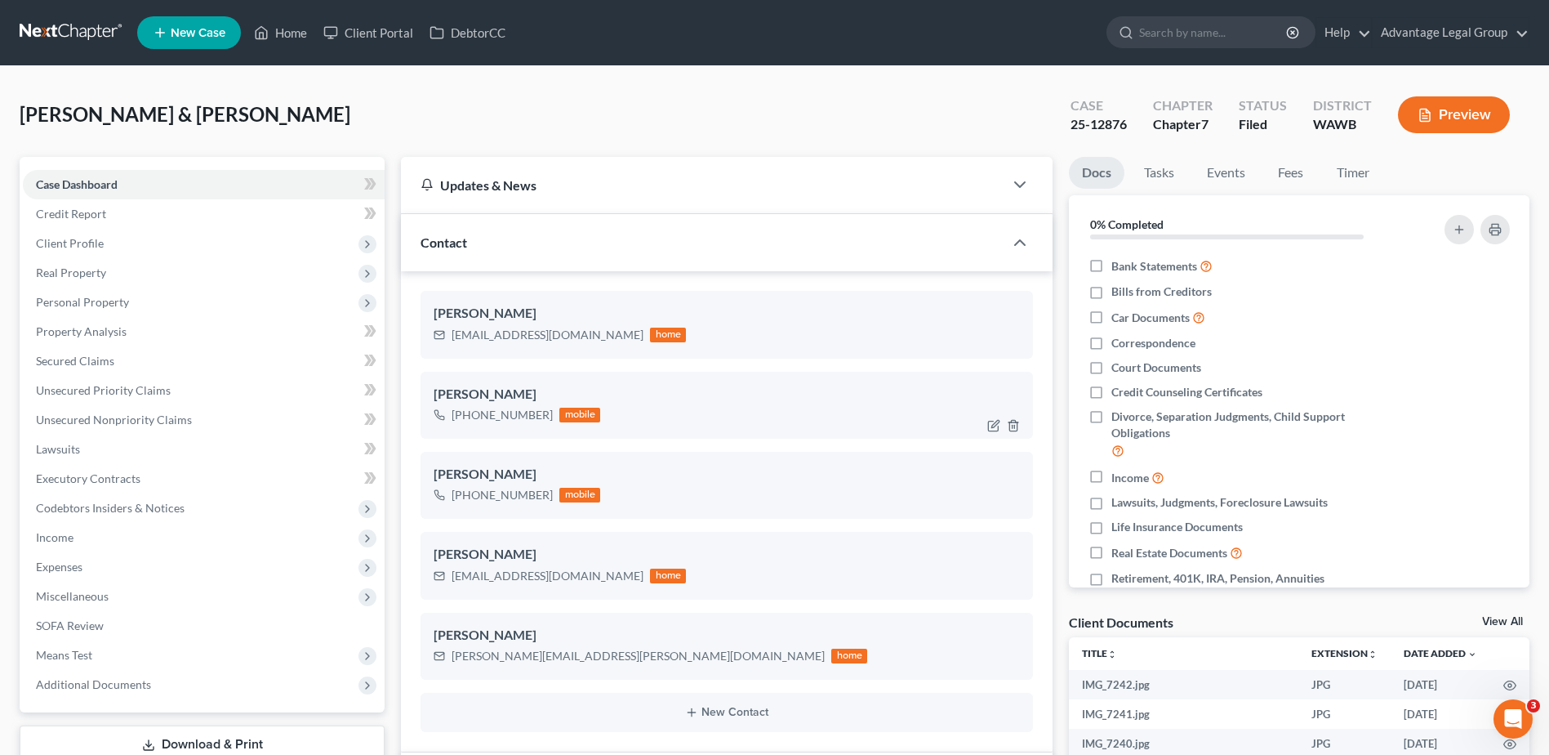
scroll to position [412, 0]
drag, startPoint x: 451, startPoint y: 578, endPoint x: 569, endPoint y: 581, distance: 118.5
click at [569, 581] on div "[EMAIL_ADDRESS][DOMAIN_NAME] home" at bounding box center [560, 575] width 252 height 21
copy div "[EMAIL_ADDRESS][DOMAIN_NAME]"
drag, startPoint x: 453, startPoint y: 657, endPoint x: 612, endPoint y: 670, distance: 159.7
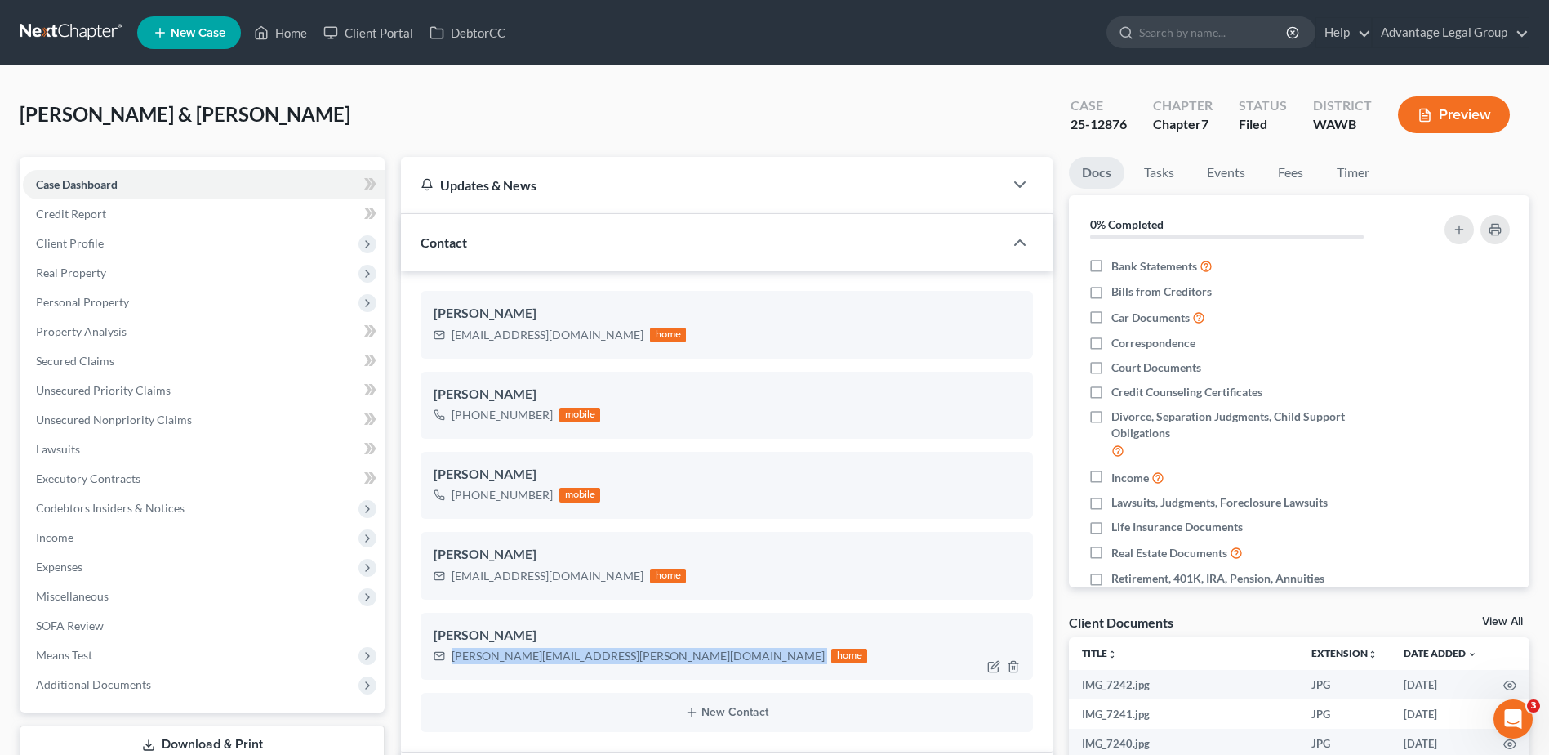
click at [612, 670] on div "[PERSON_NAME] [PERSON_NAME][EMAIL_ADDRESS][PERSON_NAME][DOMAIN_NAME] home" at bounding box center [727, 645] width 612 height 67
copy div "[PERSON_NAME][EMAIL_ADDRESS][PERSON_NAME][DOMAIN_NAME]"
click at [1427, 473] on div at bounding box center [1463, 477] width 109 height 19
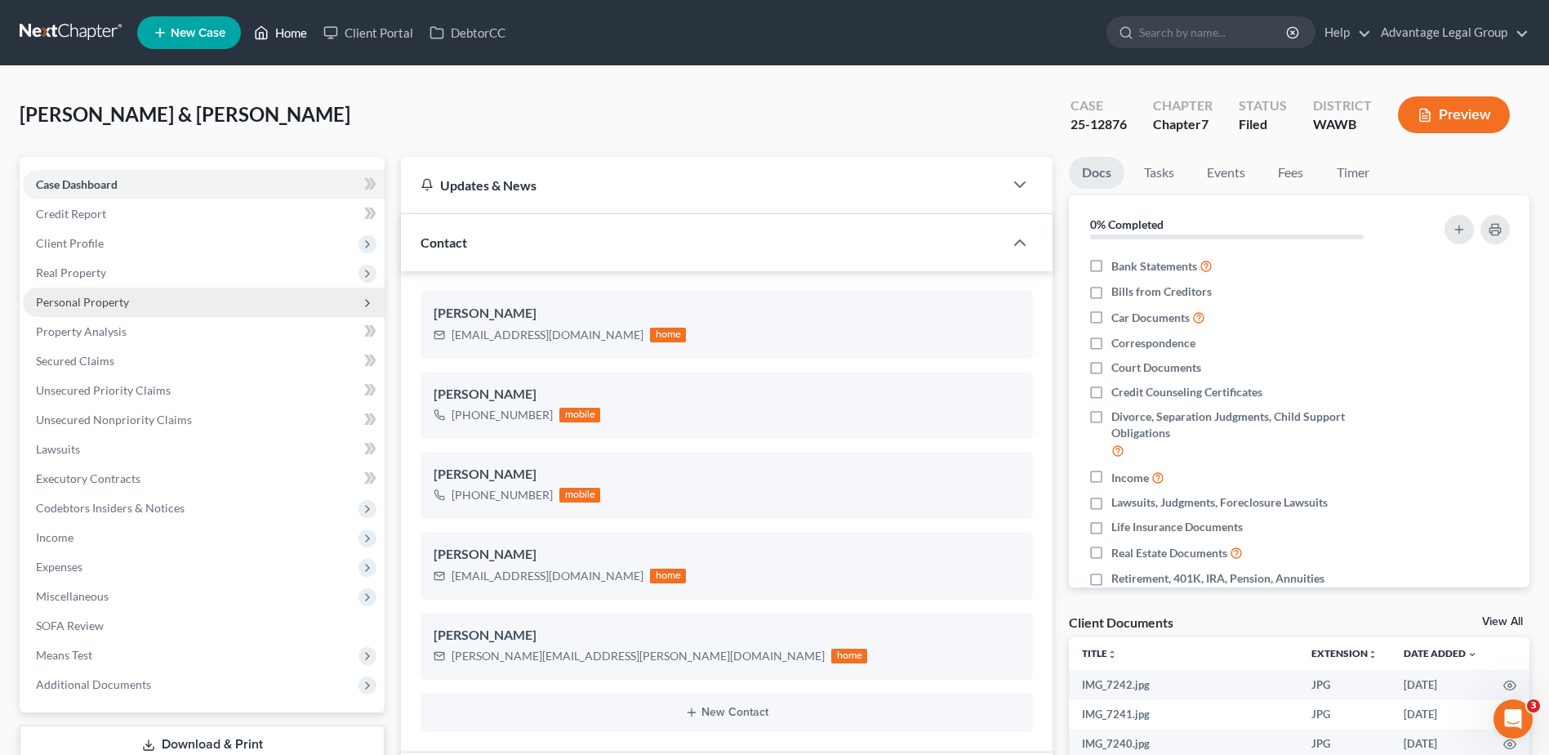
drag, startPoint x: 296, startPoint y: 33, endPoint x: 345, endPoint y: 304, distance: 274.7
click at [296, 33] on link "Home" at bounding box center [280, 32] width 69 height 29
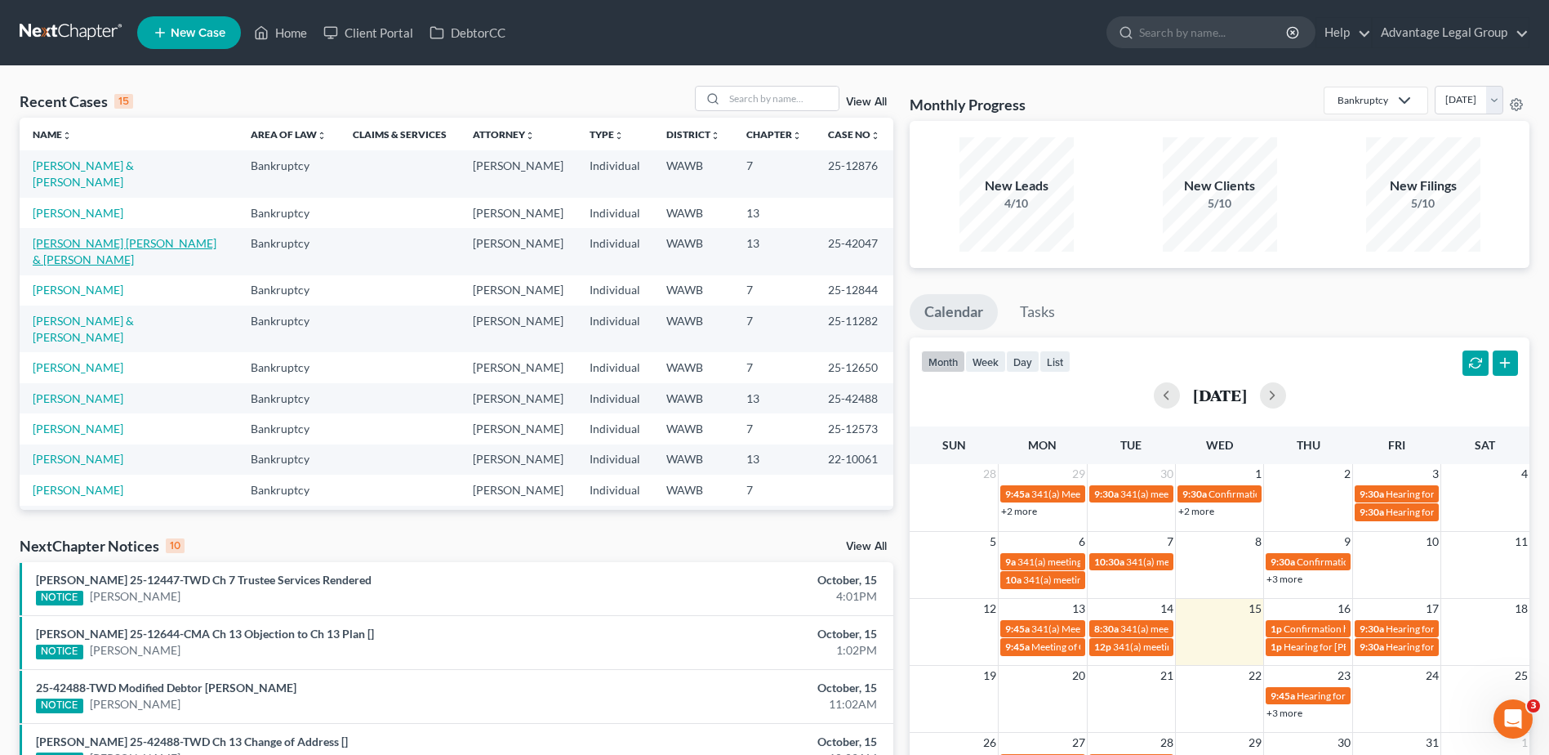
click at [106, 257] on link "[PERSON_NAME] [PERSON_NAME] & [PERSON_NAME]" at bounding box center [125, 251] width 184 height 30
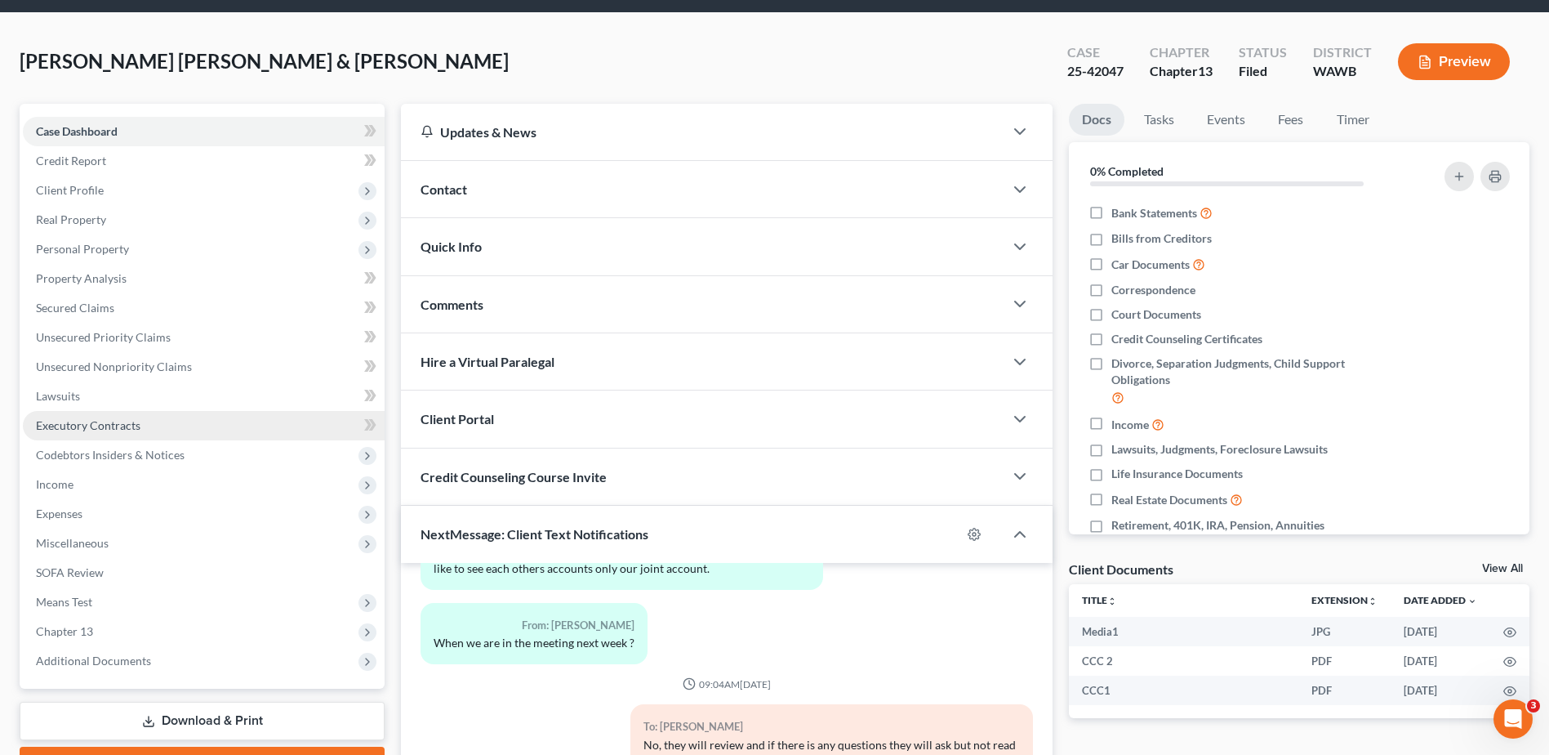
scroll to position [82, 0]
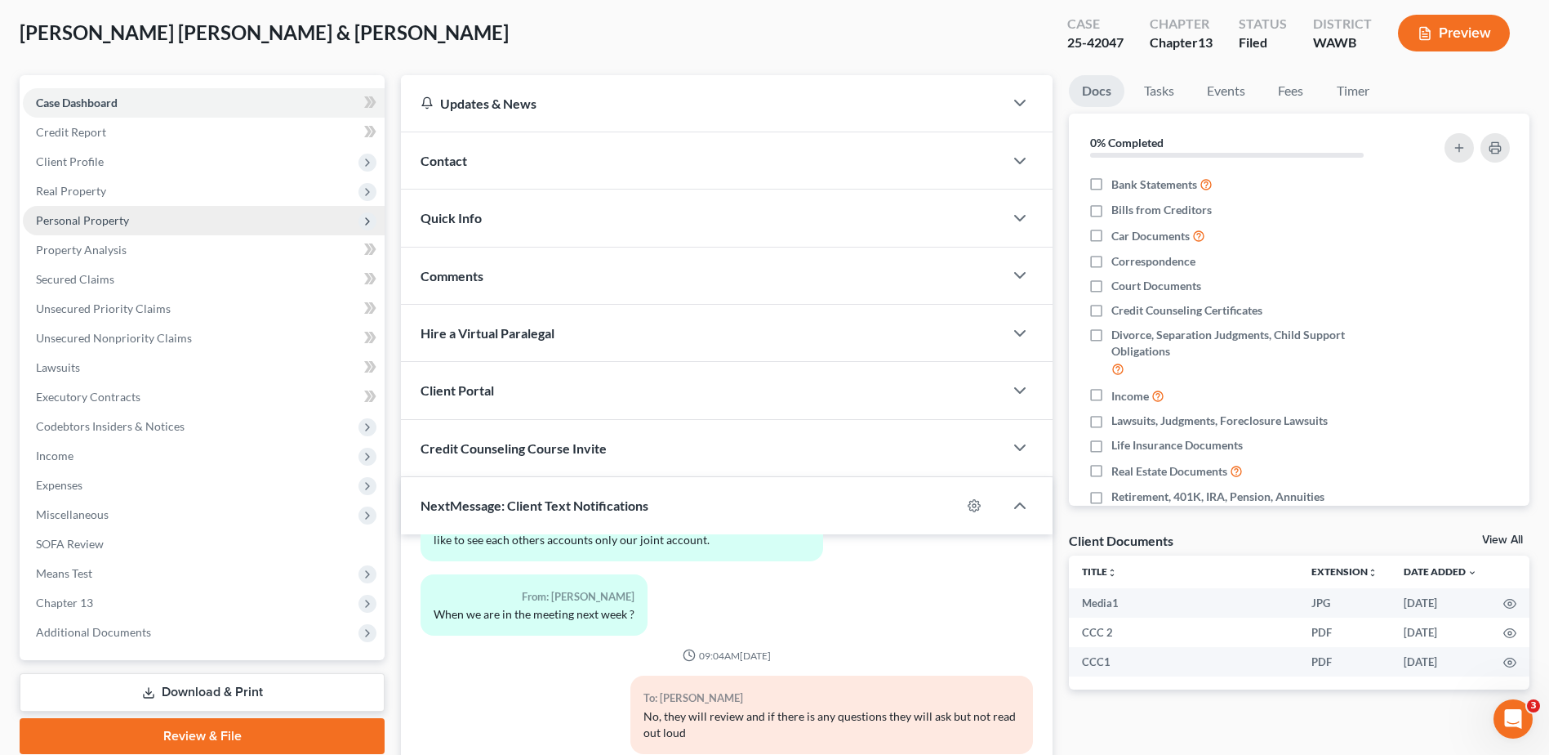
click at [85, 221] on span "Personal Property" at bounding box center [82, 220] width 93 height 14
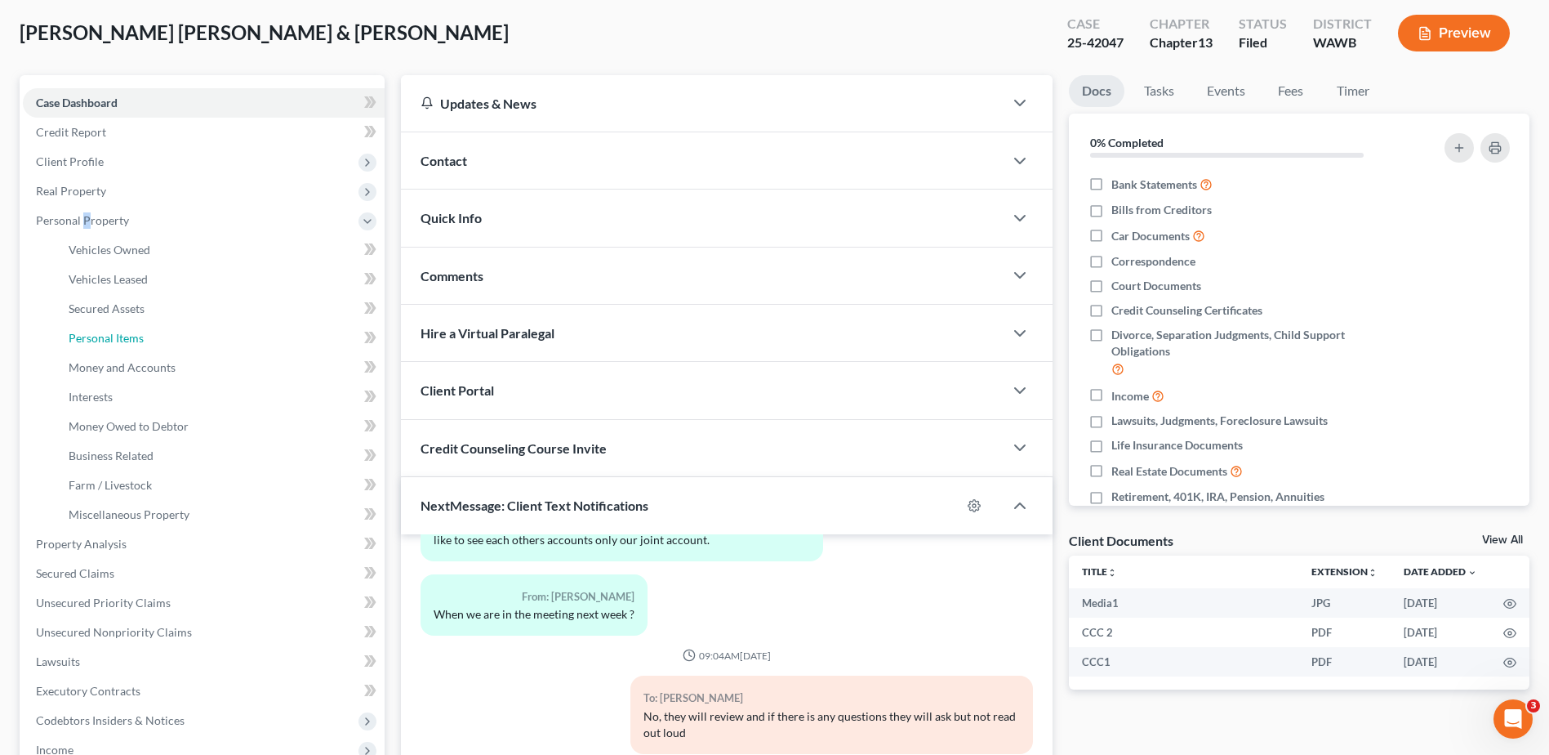
drag, startPoint x: 87, startPoint y: 229, endPoint x: 396, endPoint y: 410, distance: 358.7
click at [114, 335] on span "Personal Items" at bounding box center [106, 338] width 75 height 14
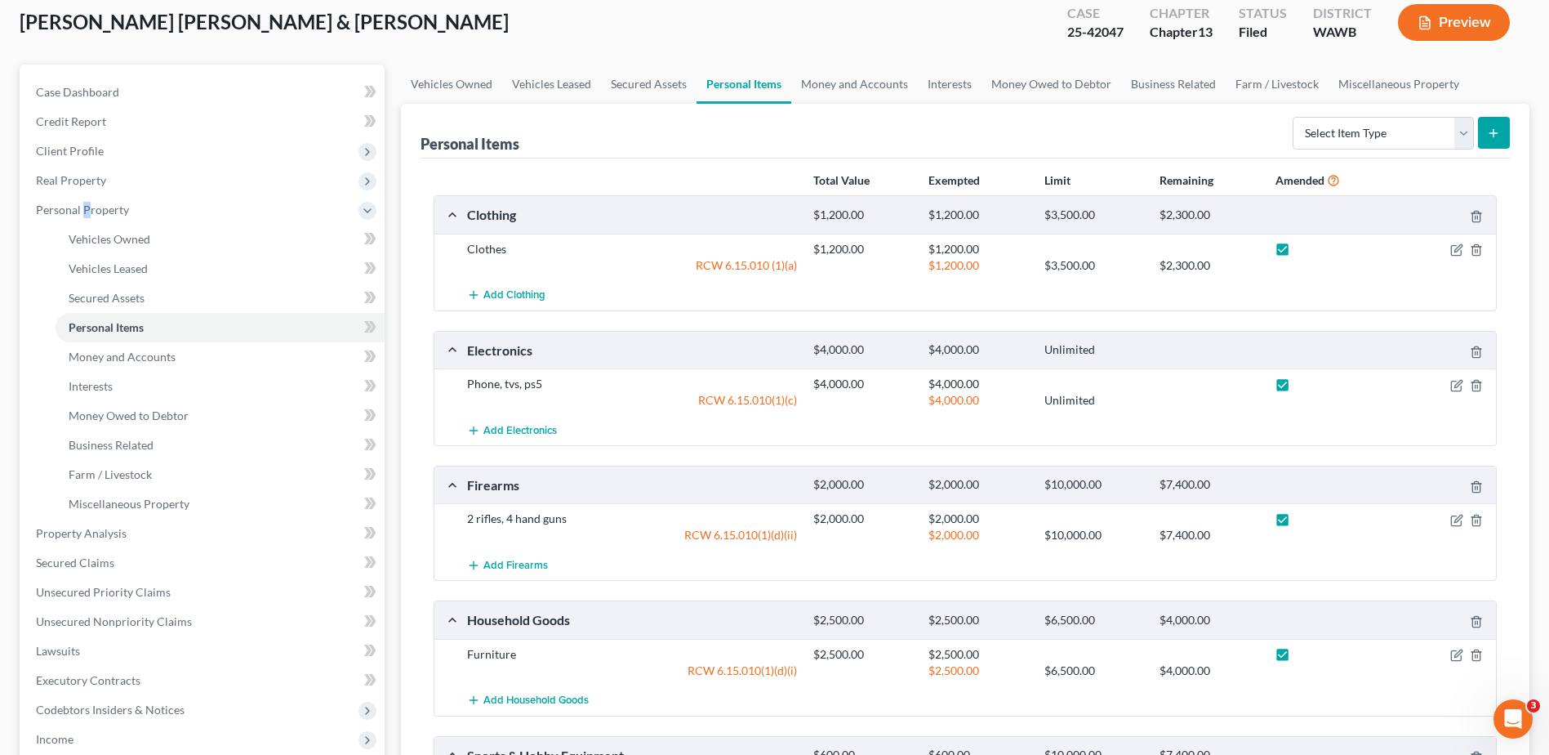
scroll to position [82, 0]
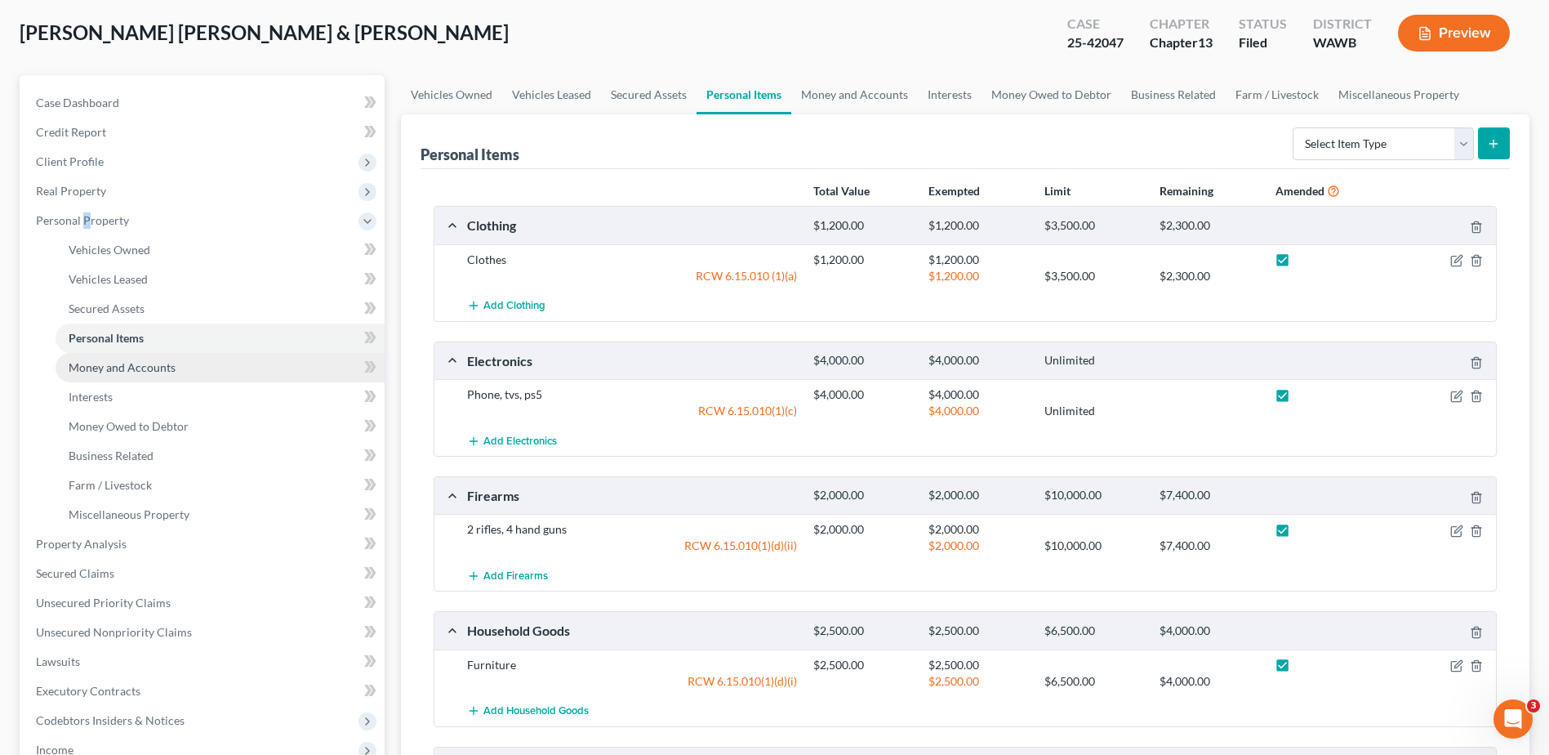
click at [127, 370] on span "Money and Accounts" at bounding box center [122, 367] width 107 height 14
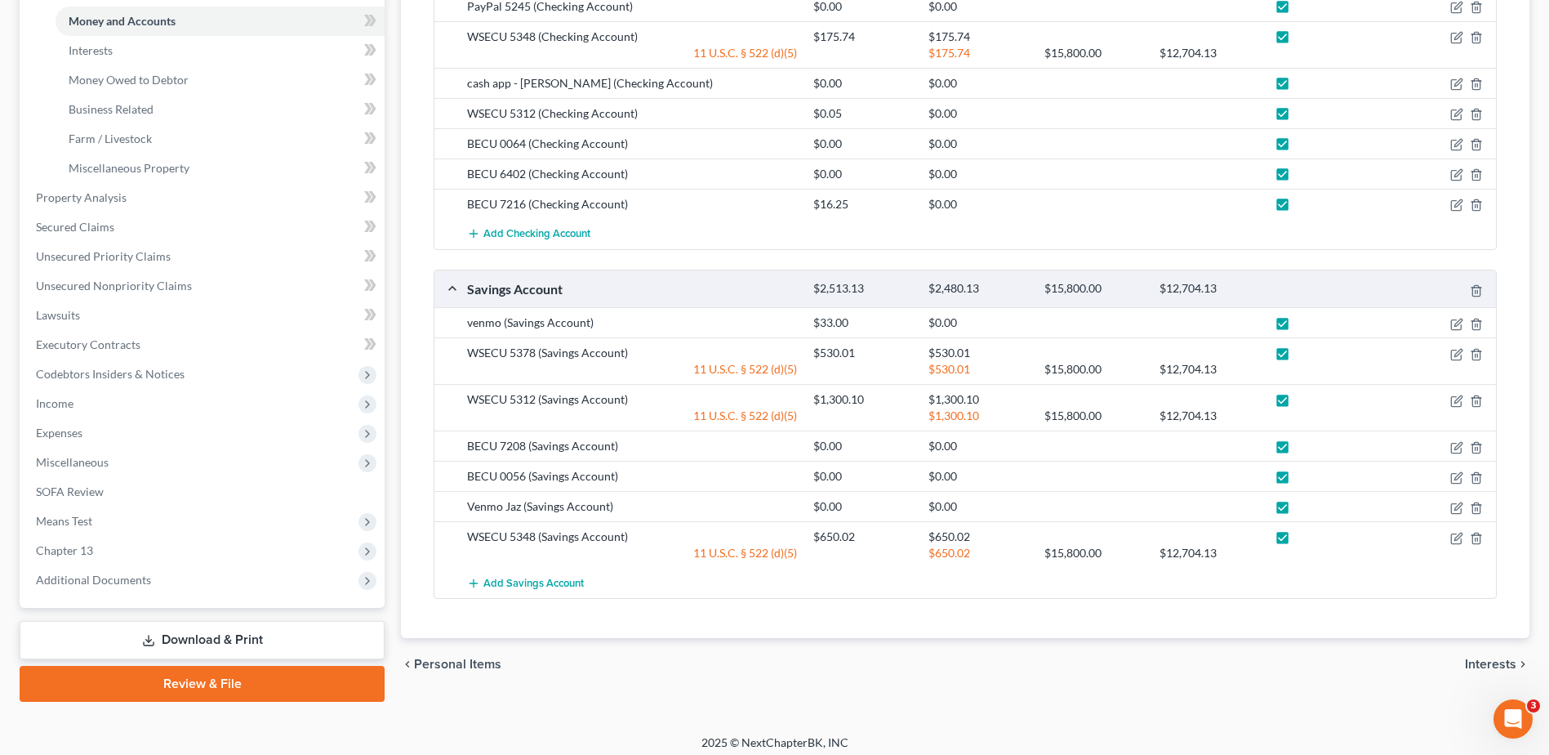
scroll to position [437, 0]
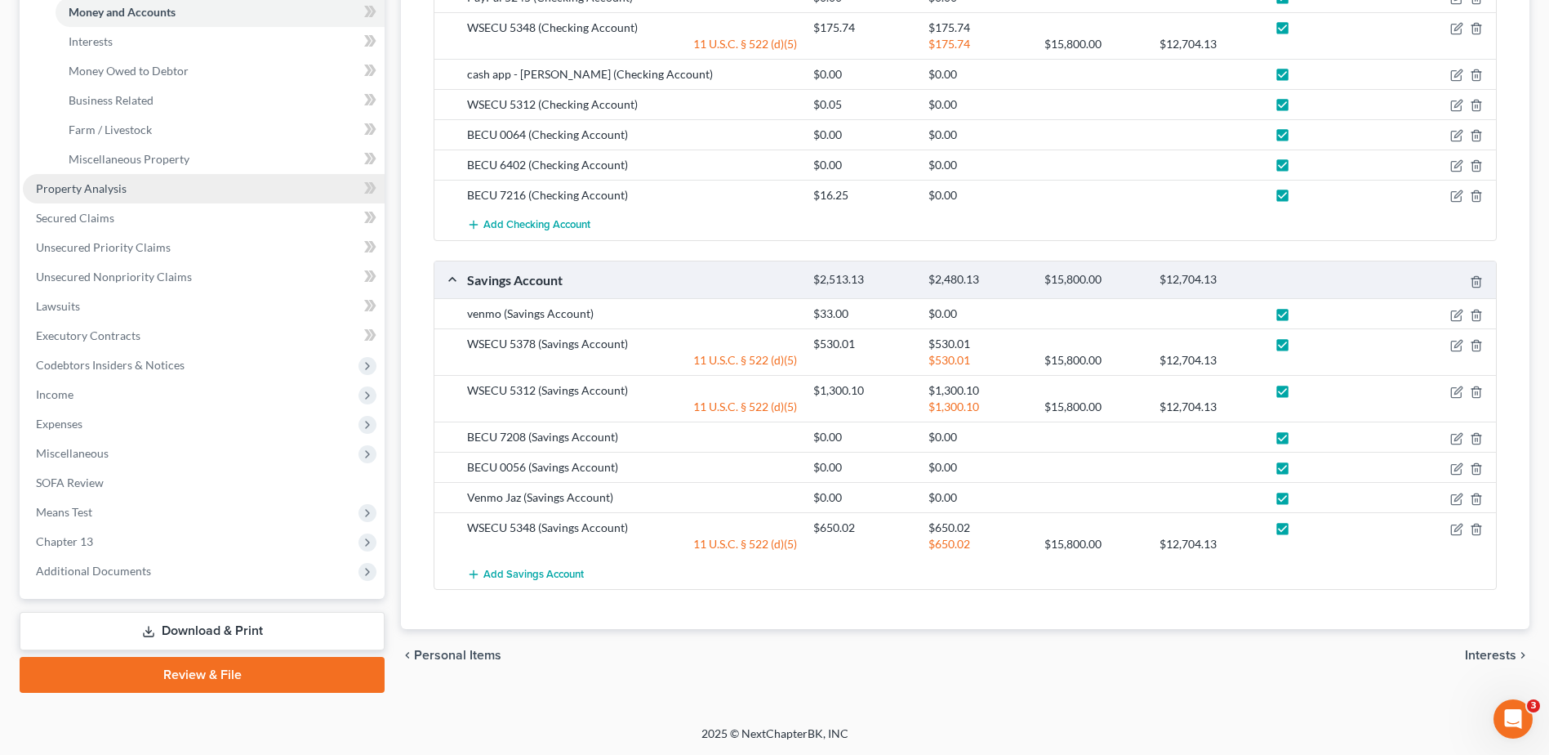
click at [101, 193] on span "Property Analysis" at bounding box center [81, 188] width 91 height 14
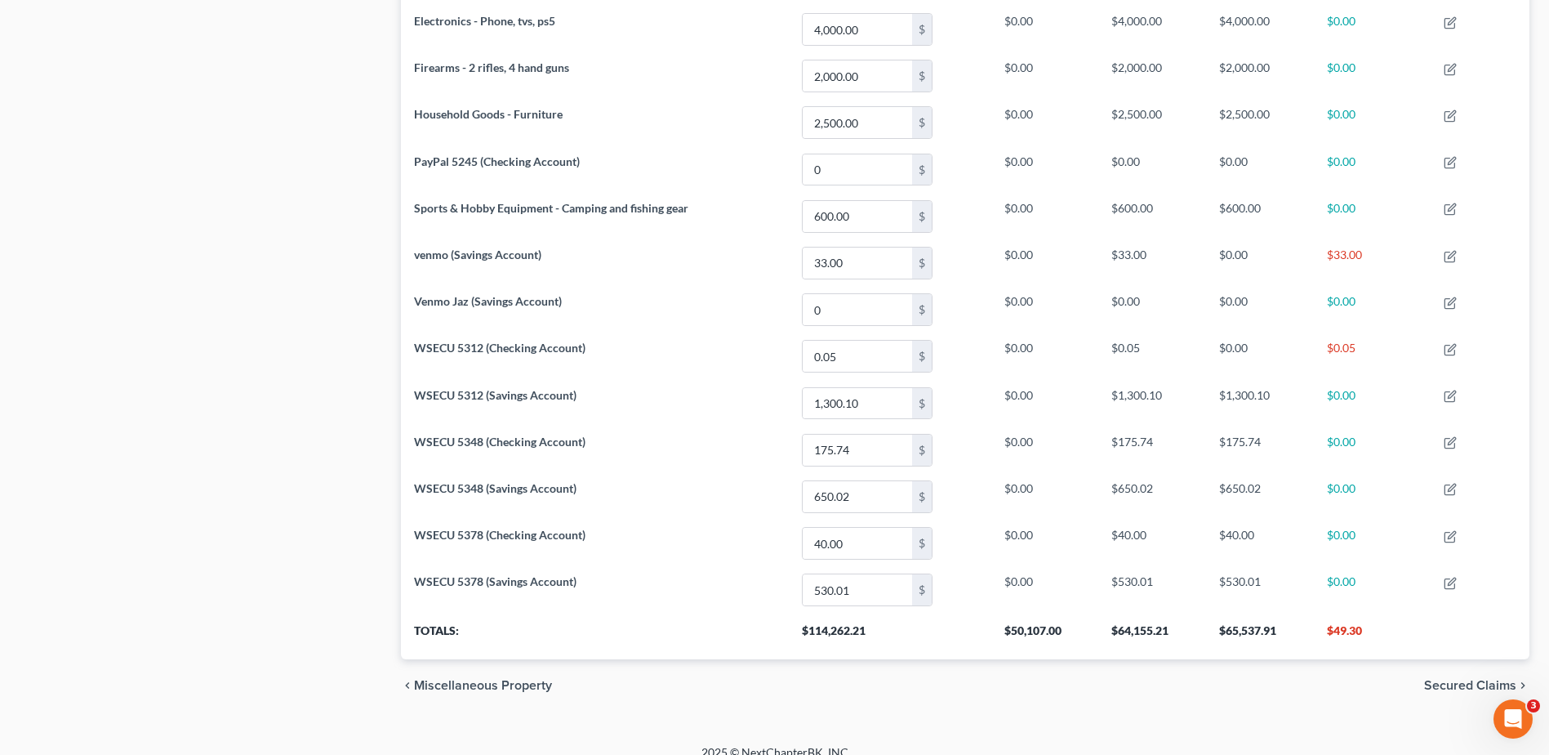
scroll to position [1047, 0]
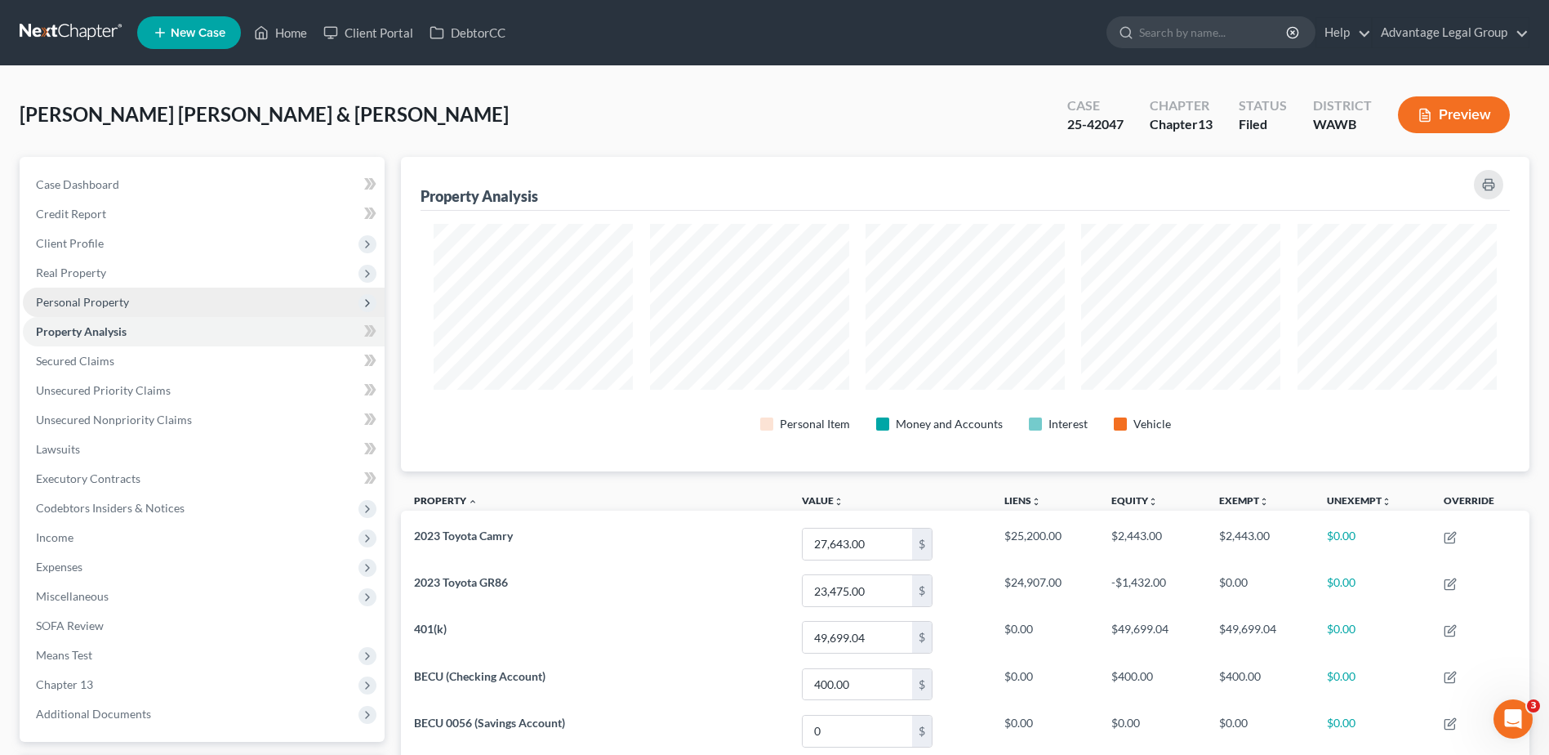
click at [65, 299] on span "Personal Property" at bounding box center [82, 302] width 93 height 14
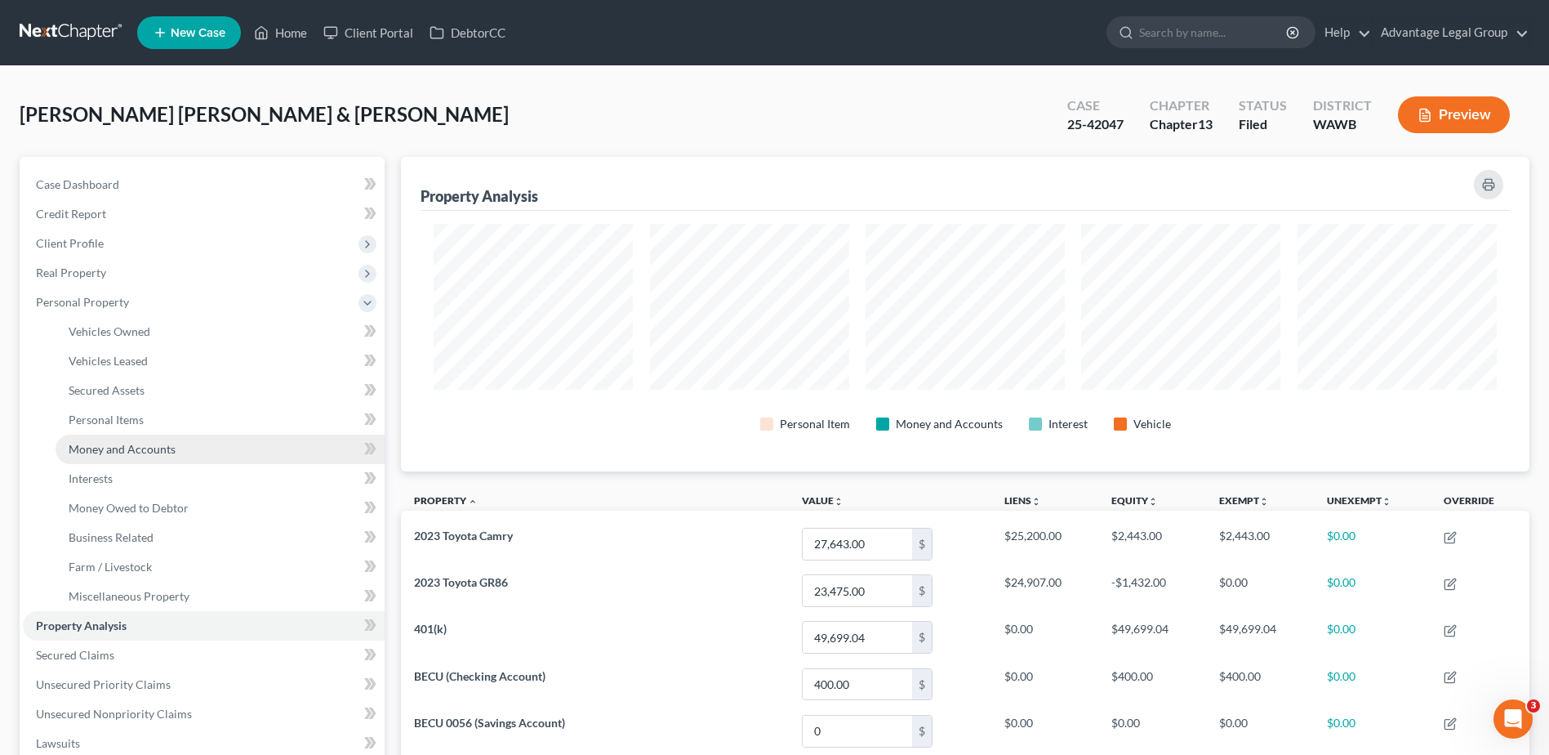
click at [130, 451] on span "Money and Accounts" at bounding box center [122, 449] width 107 height 14
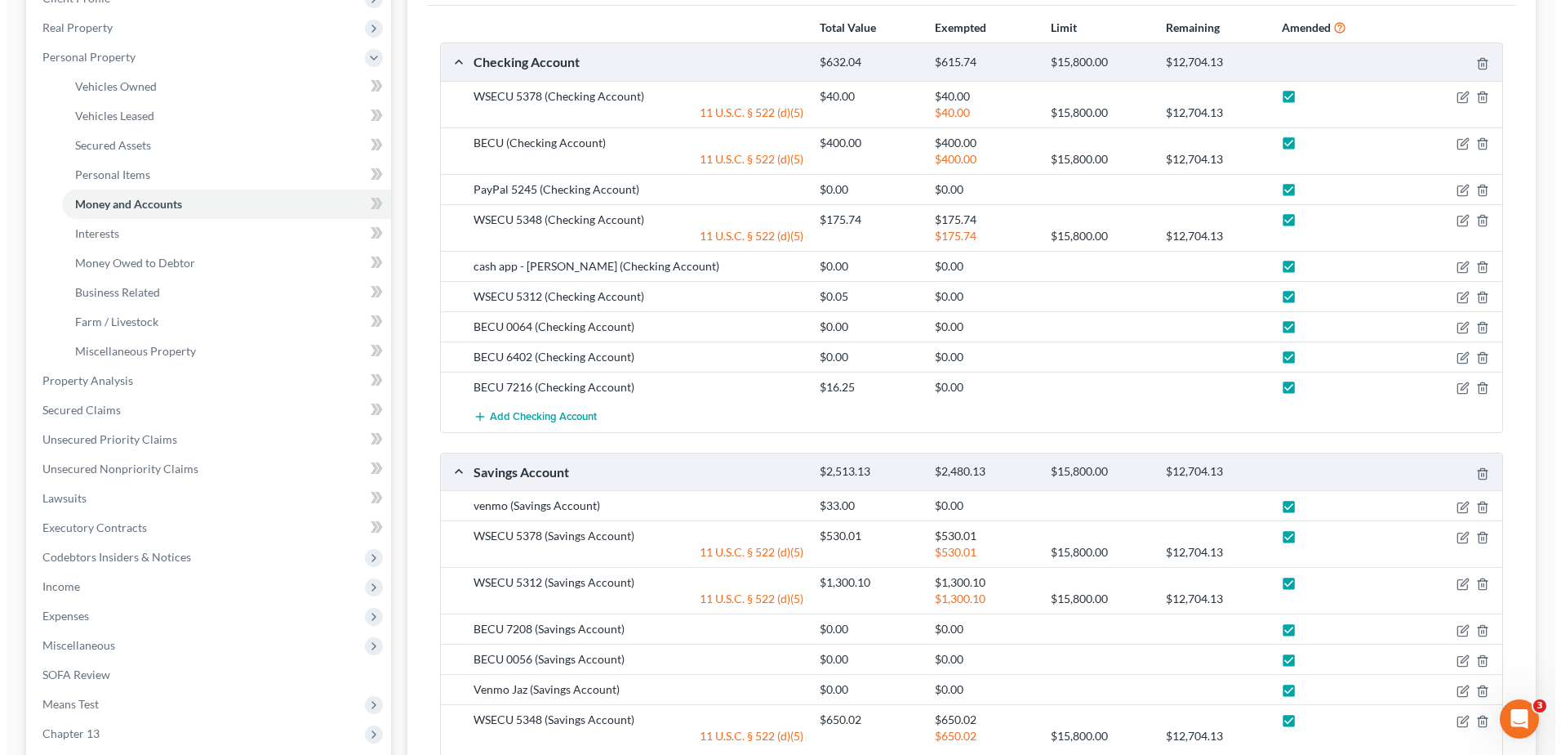
scroll to position [327, 0]
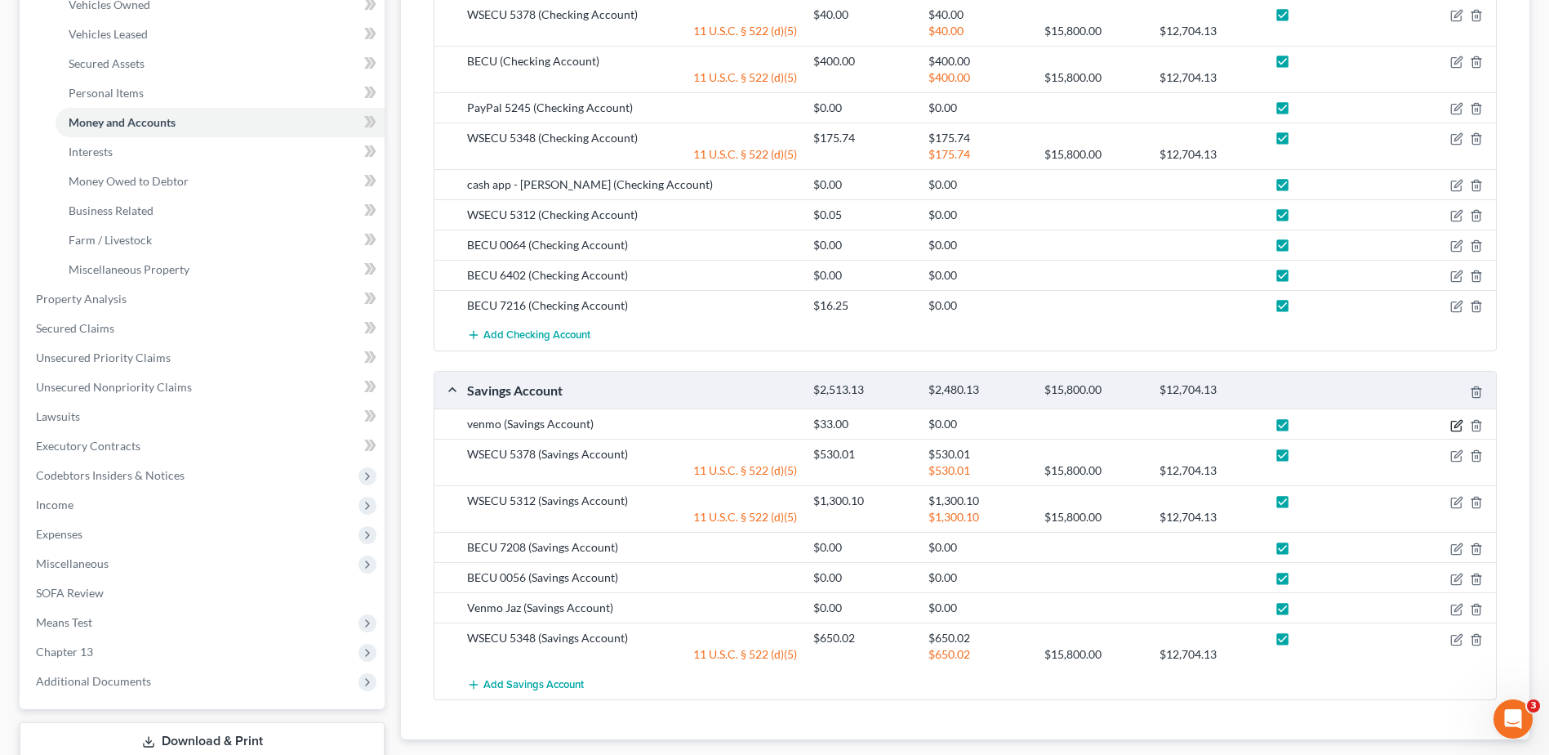
click at [1457, 426] on icon "button" at bounding box center [1457, 423] width 7 height 7
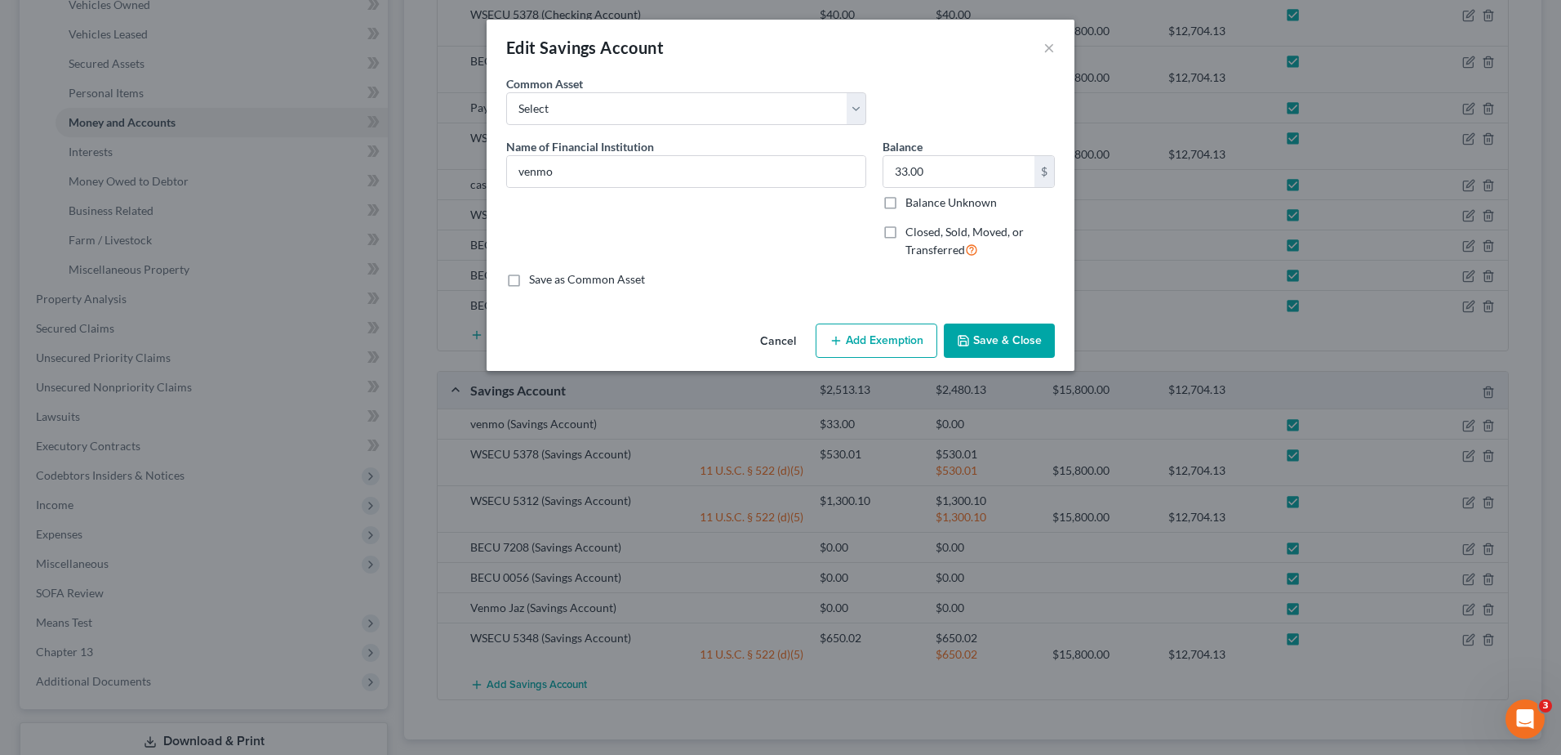
click at [920, 342] on button "Add Exemption" at bounding box center [877, 340] width 122 height 34
select select "2"
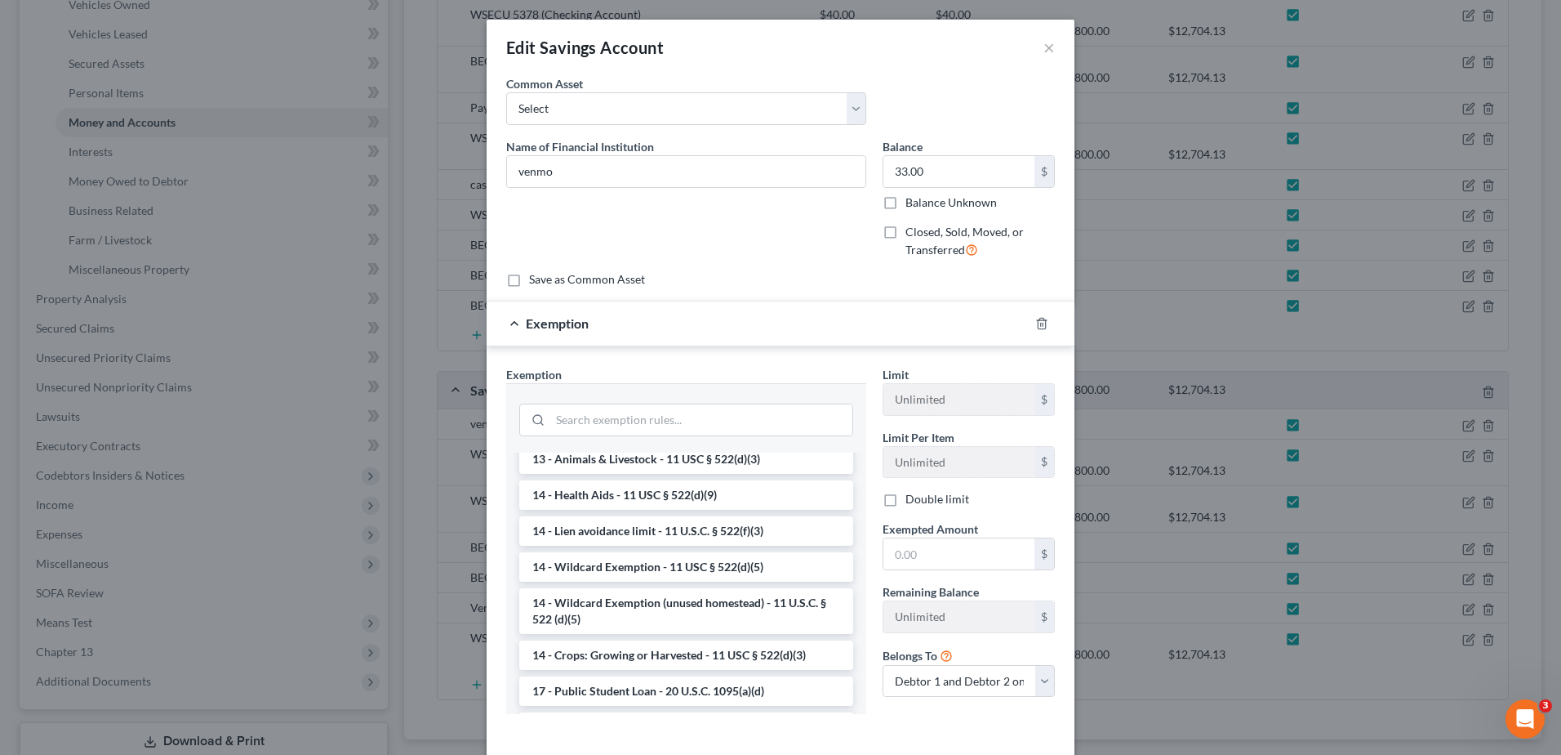
scroll to position [408, 0]
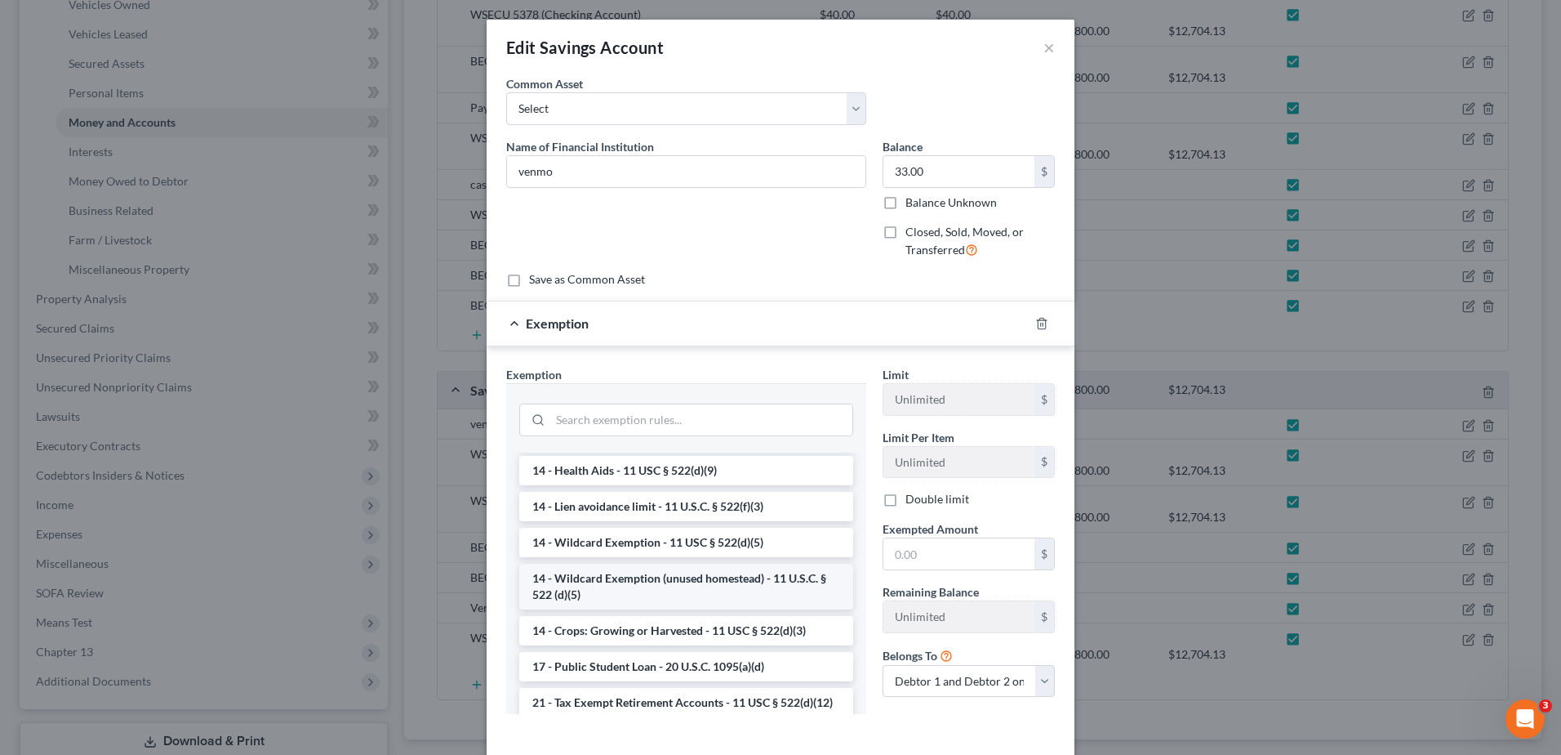
click at [673, 603] on li "14 - Wildcard Exemption (unused homestead) - 11 U.S.C. § 522 (d)(5)" at bounding box center [686, 586] width 334 height 46
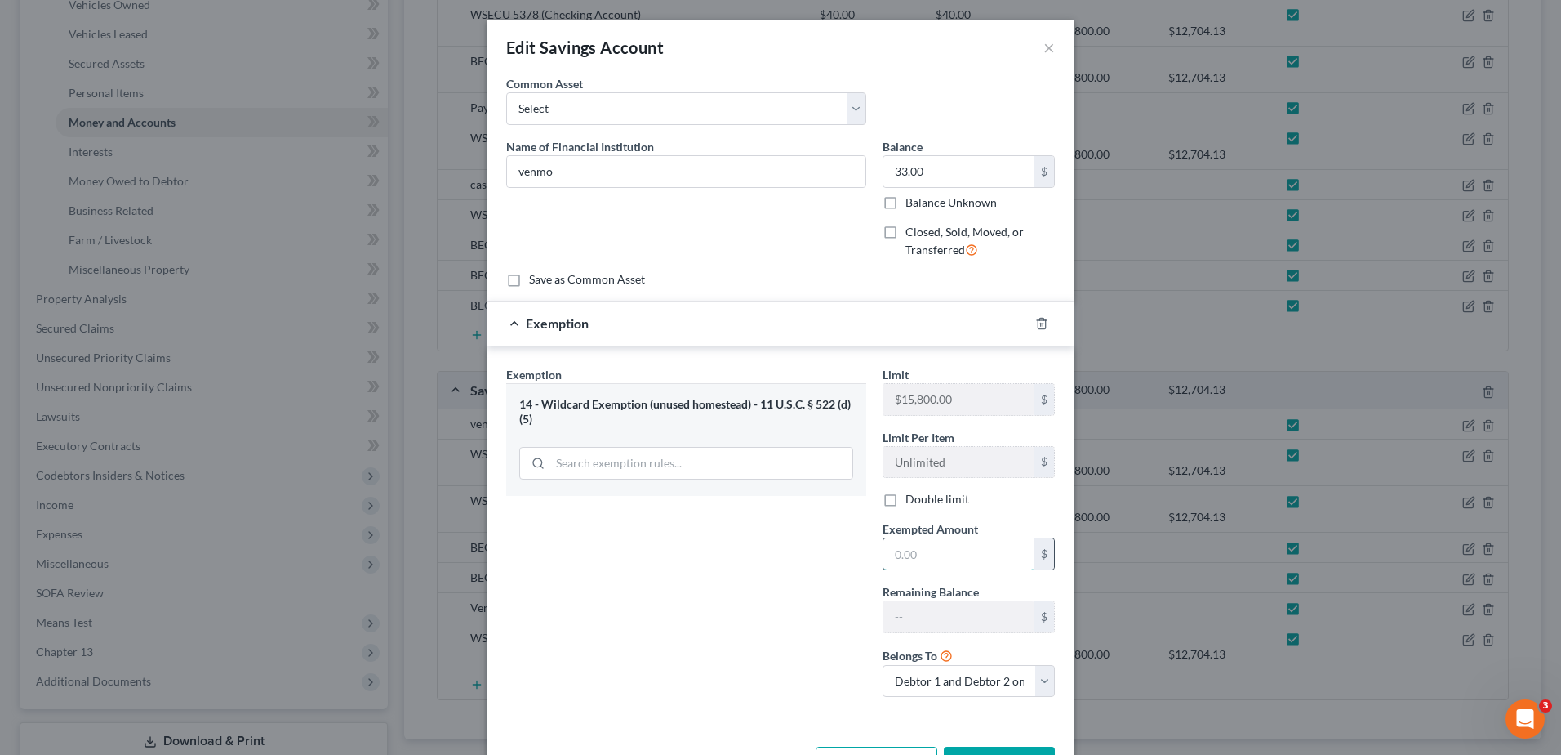
click at [929, 557] on input "text" at bounding box center [959, 553] width 151 height 31
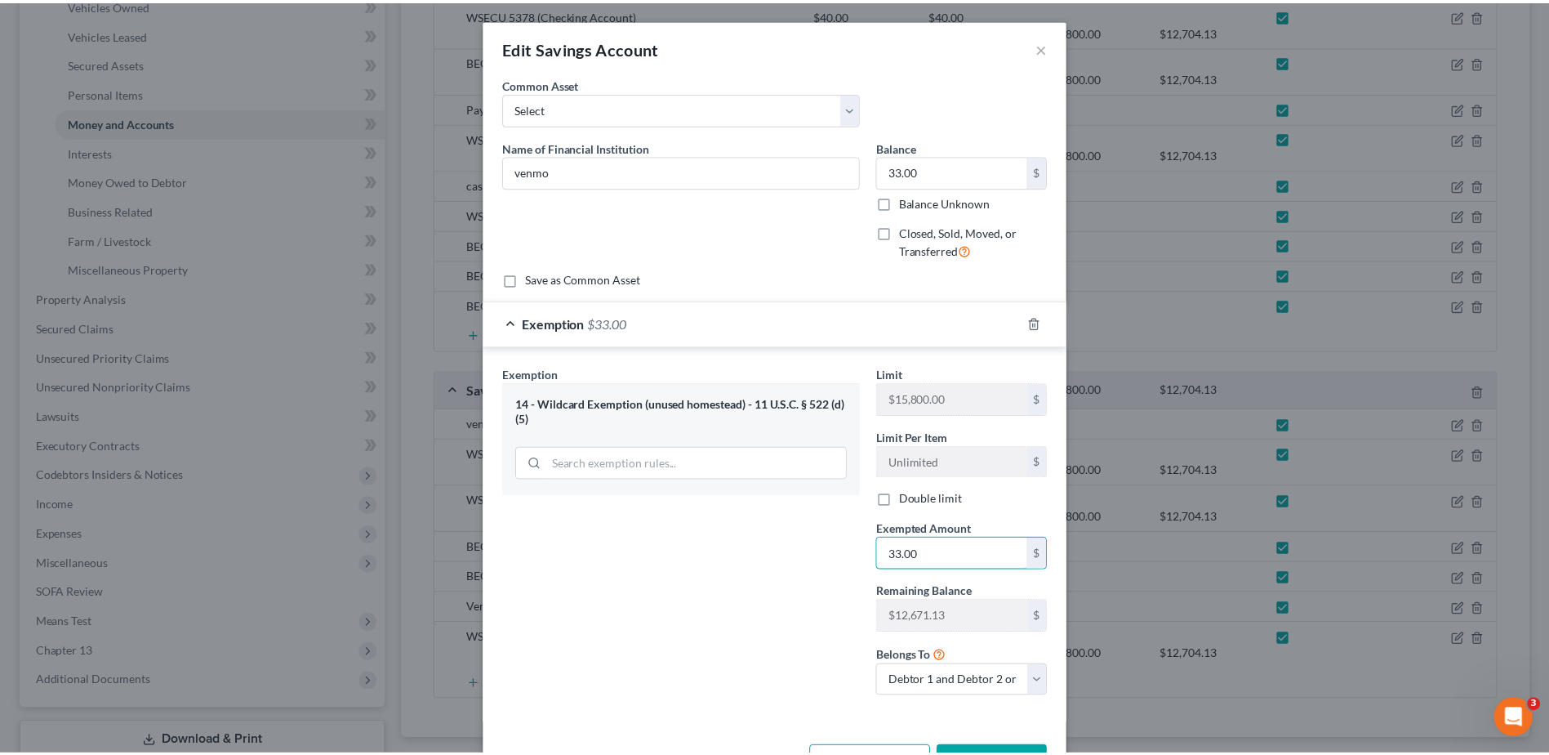
scroll to position [59, 0]
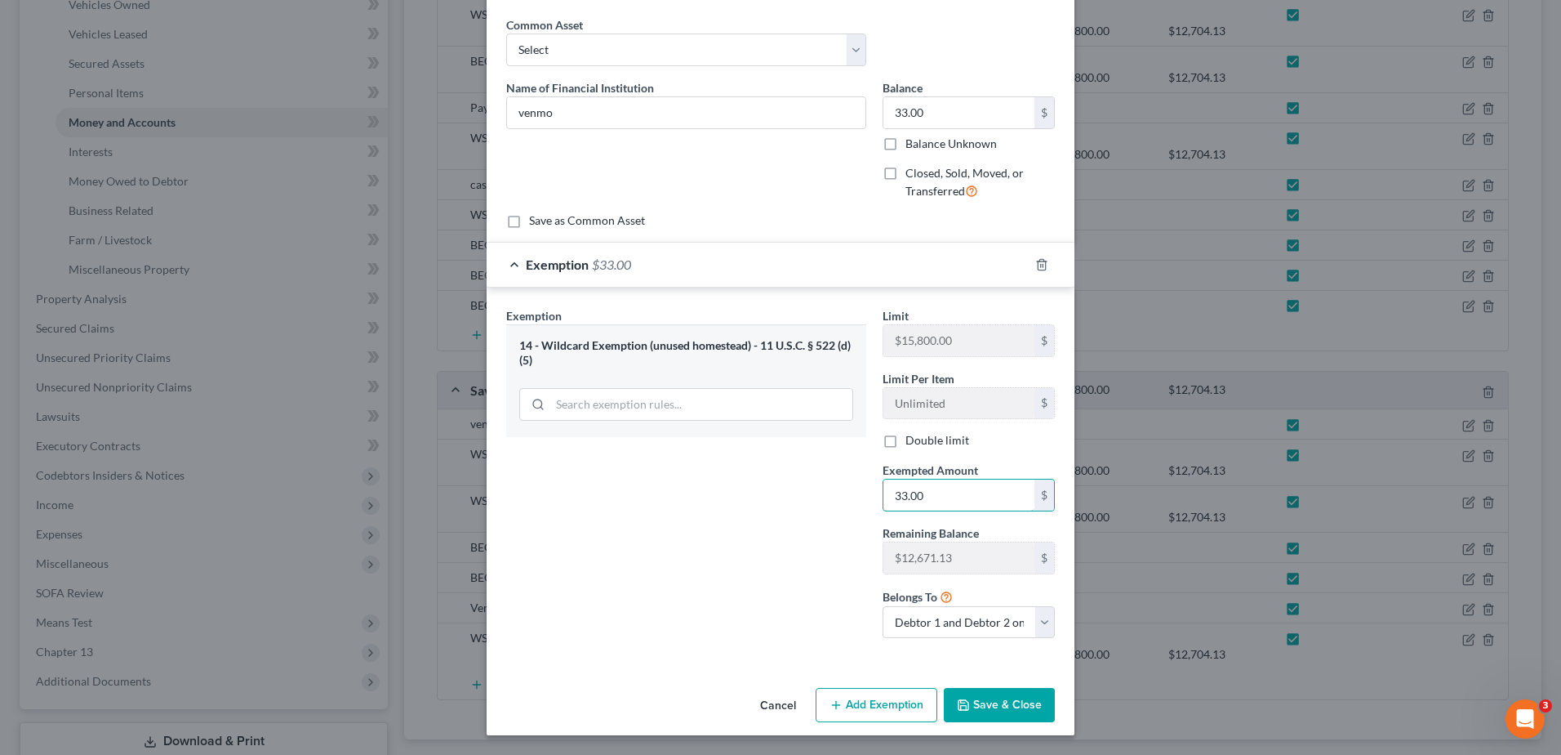
type input "33.00"
click at [993, 713] on button "Save & Close" at bounding box center [999, 705] width 111 height 34
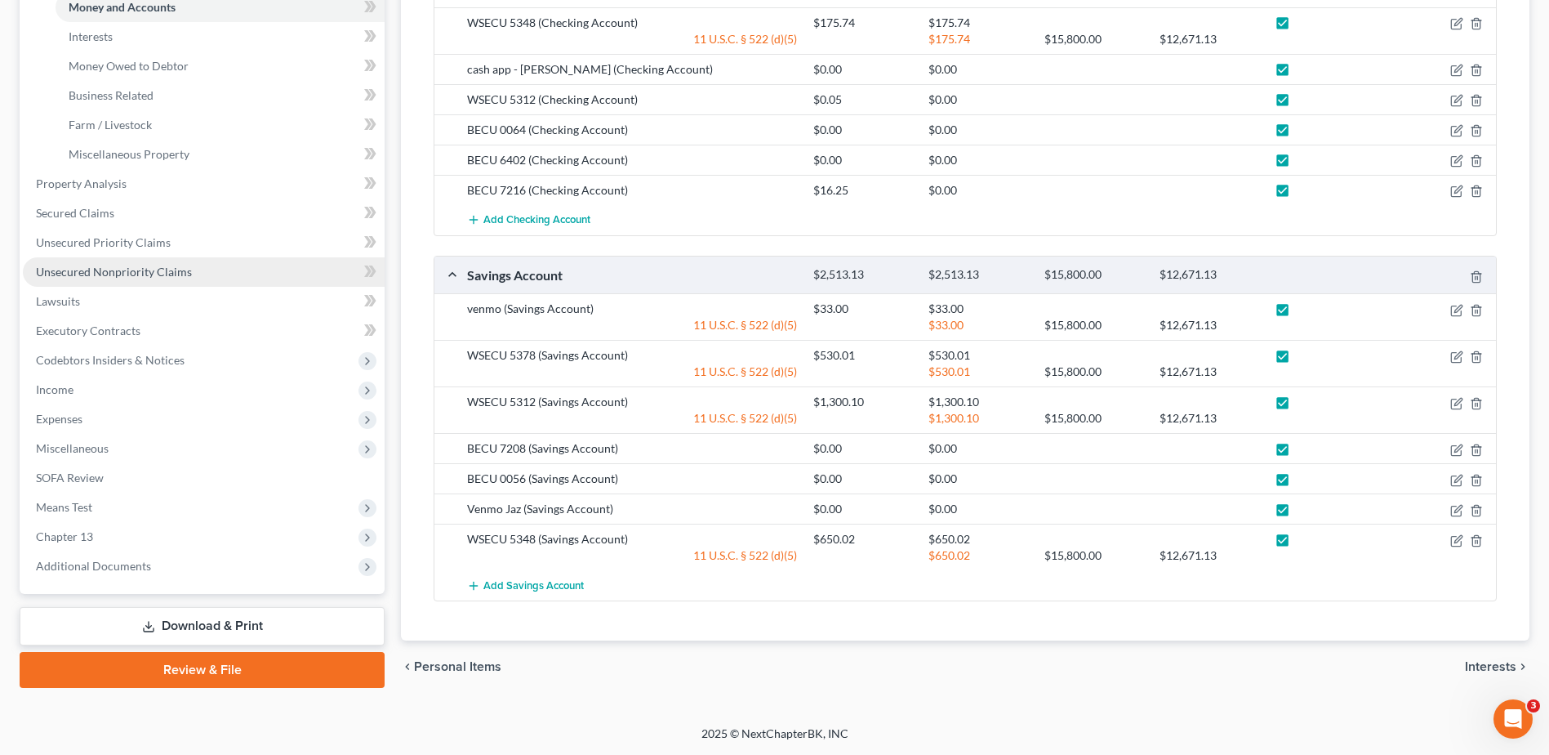
scroll to position [360, 0]
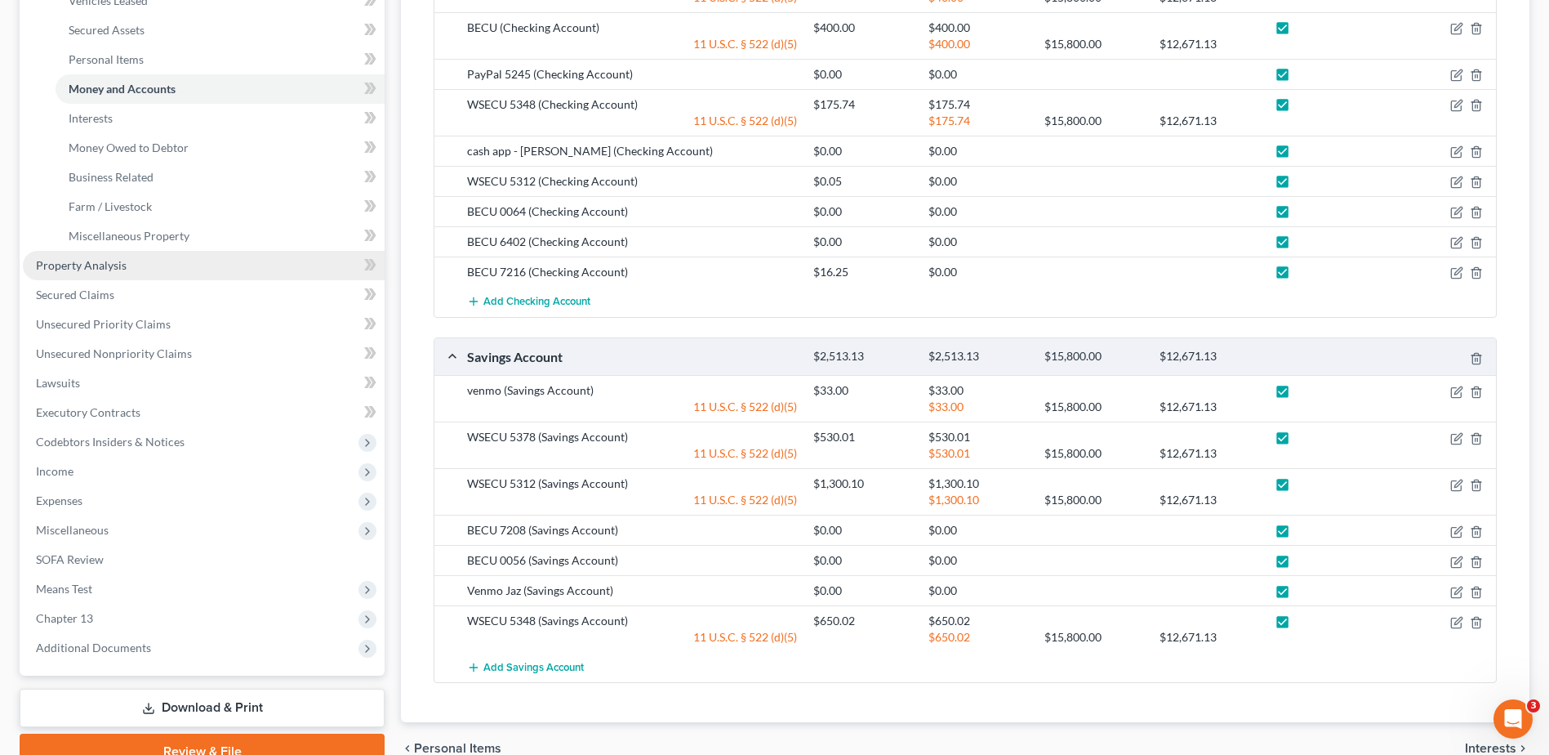
click at [96, 261] on span "Property Analysis" at bounding box center [81, 265] width 91 height 14
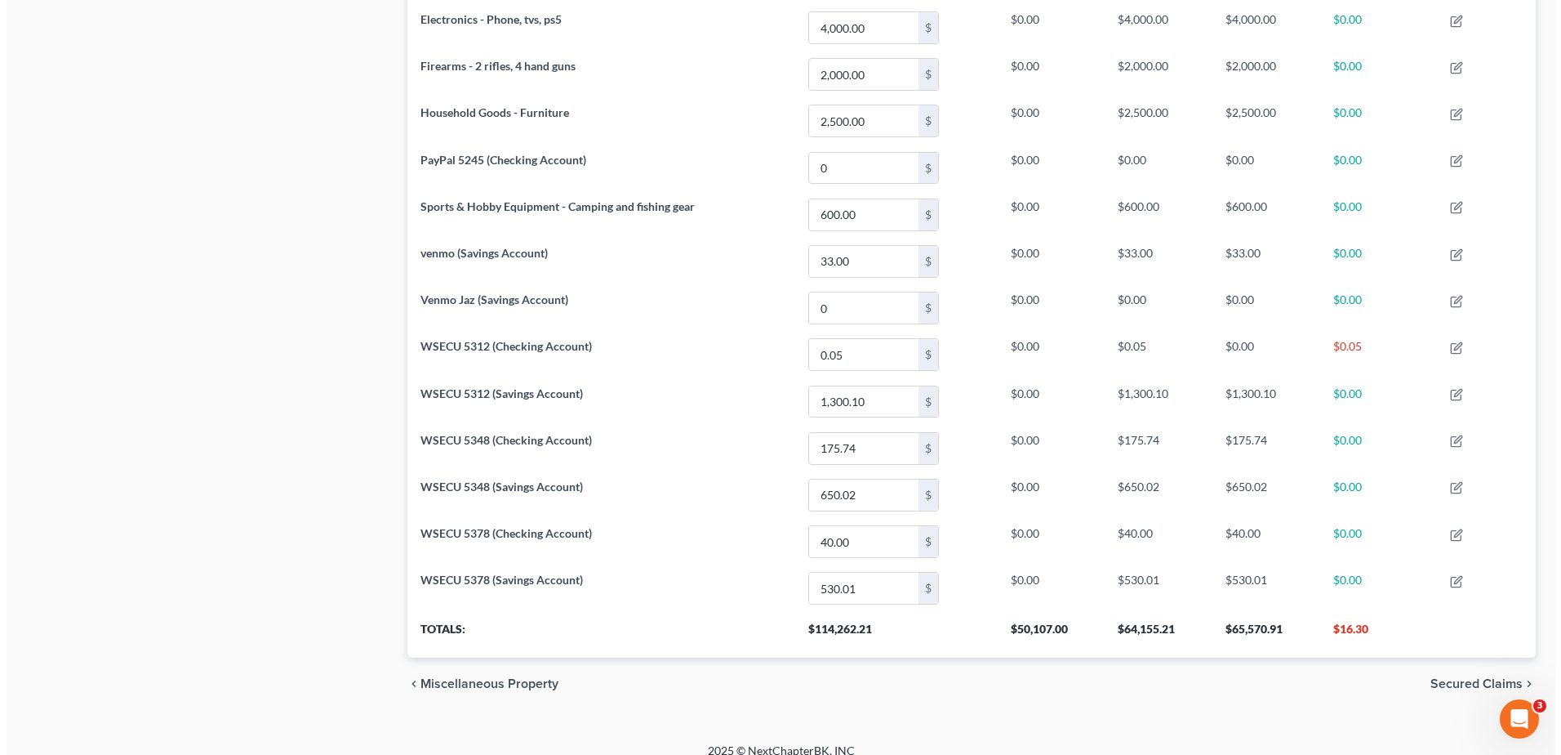
scroll to position [1047, 0]
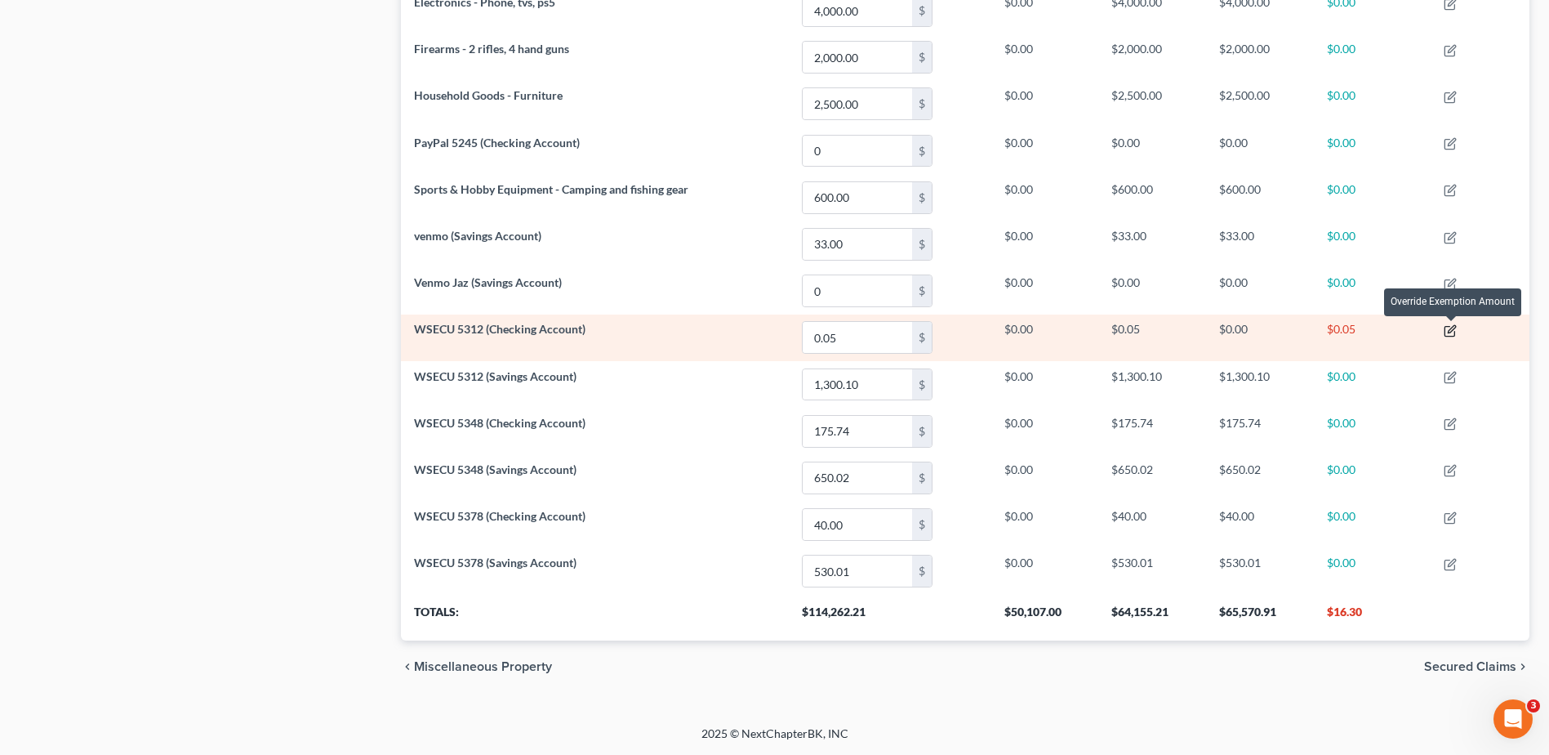
click at [1449, 332] on icon "button" at bounding box center [1450, 330] width 13 height 13
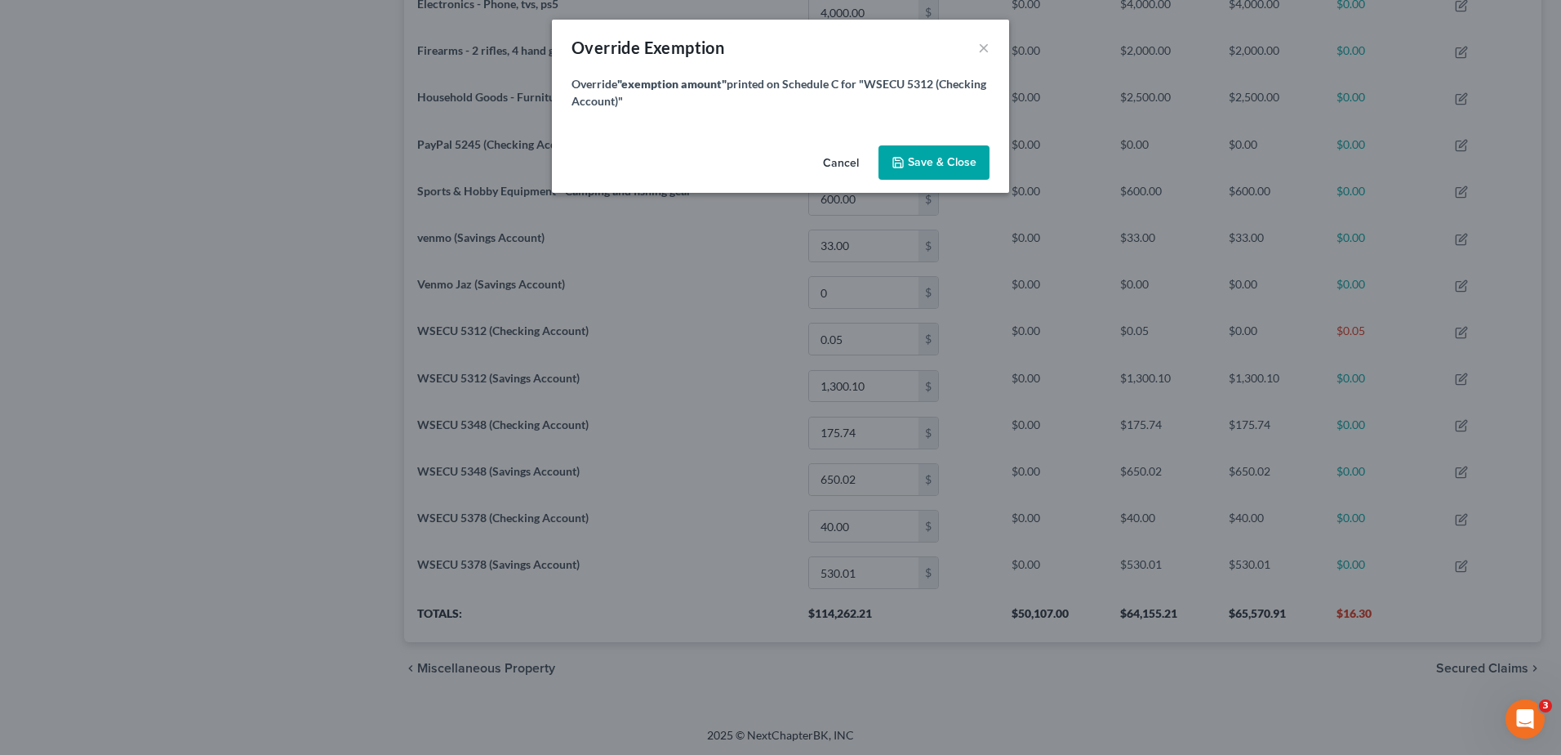
scroll to position [316, 1138]
click at [837, 166] on button "Cancel" at bounding box center [841, 163] width 62 height 33
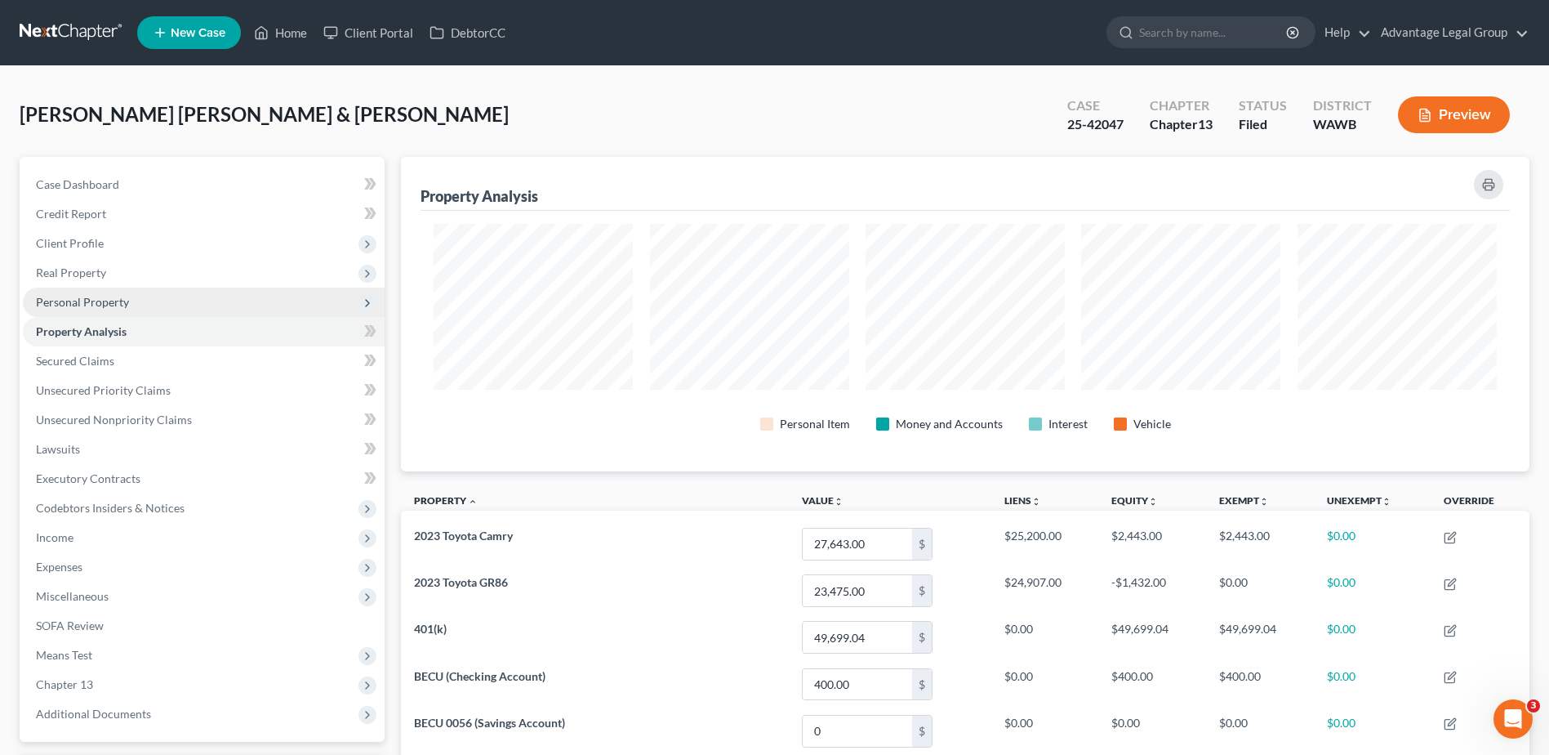
click at [90, 301] on span "Personal Property" at bounding box center [82, 302] width 93 height 14
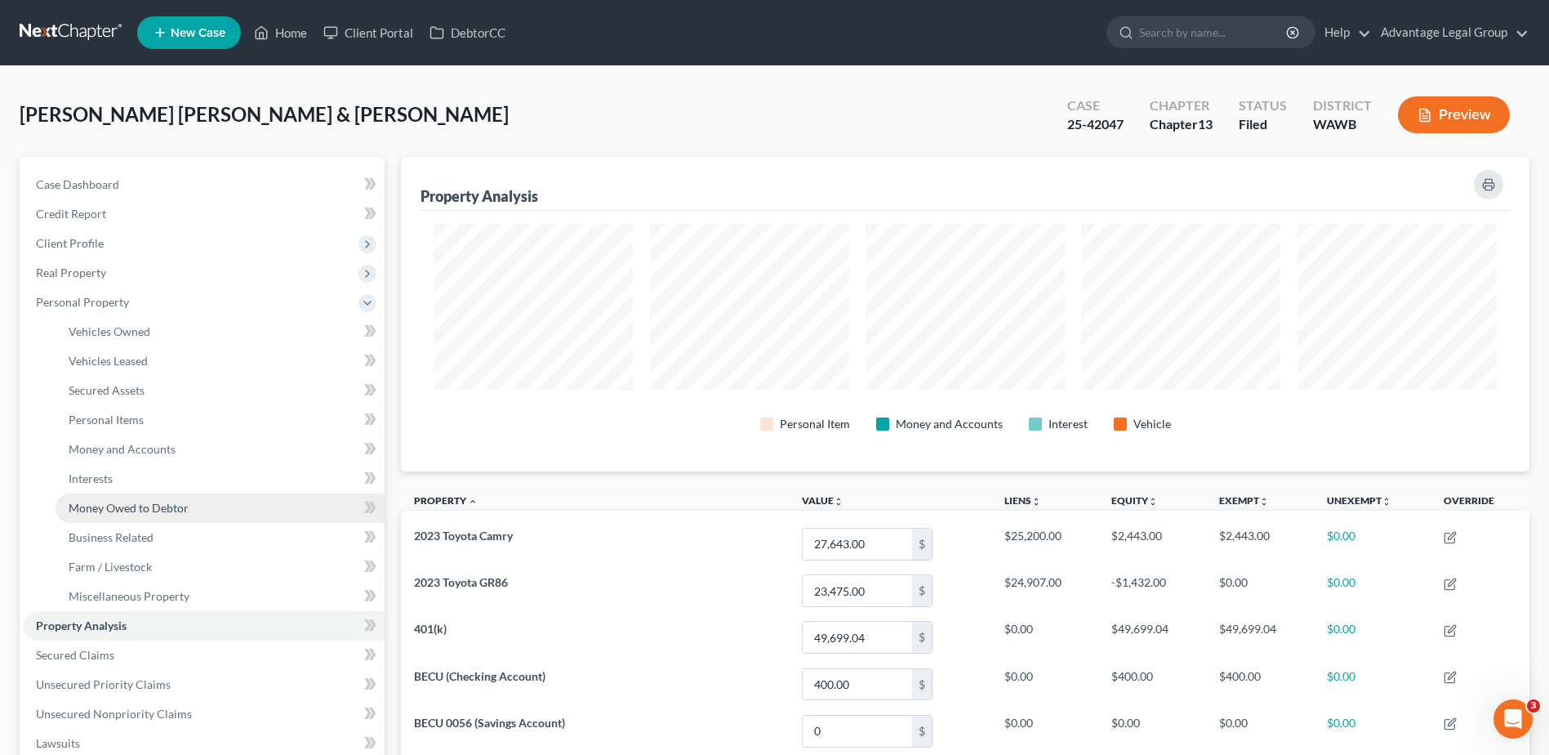
click at [144, 501] on span "Money Owed to Debtor" at bounding box center [129, 508] width 120 height 14
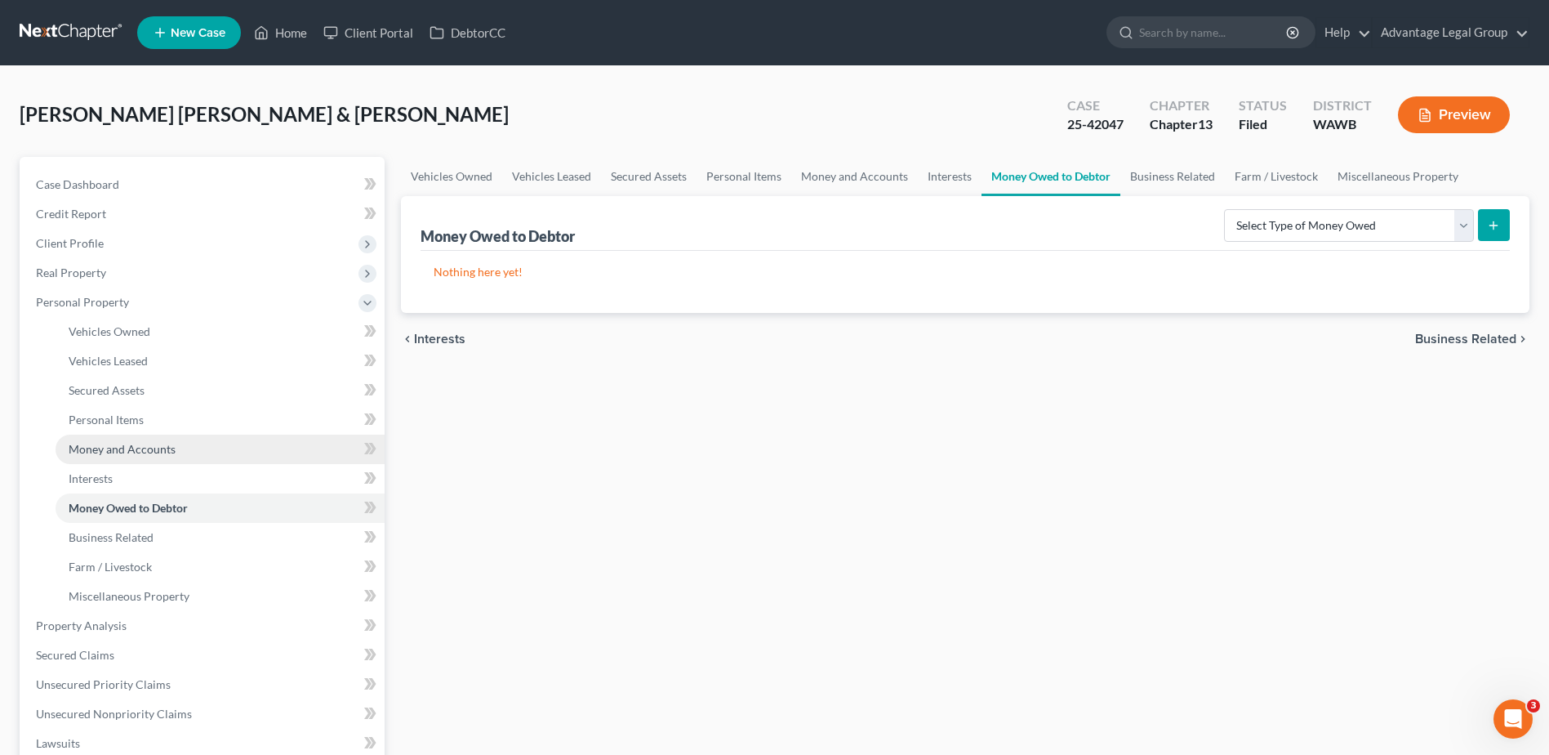
click at [108, 453] on span "Money and Accounts" at bounding box center [122, 449] width 107 height 14
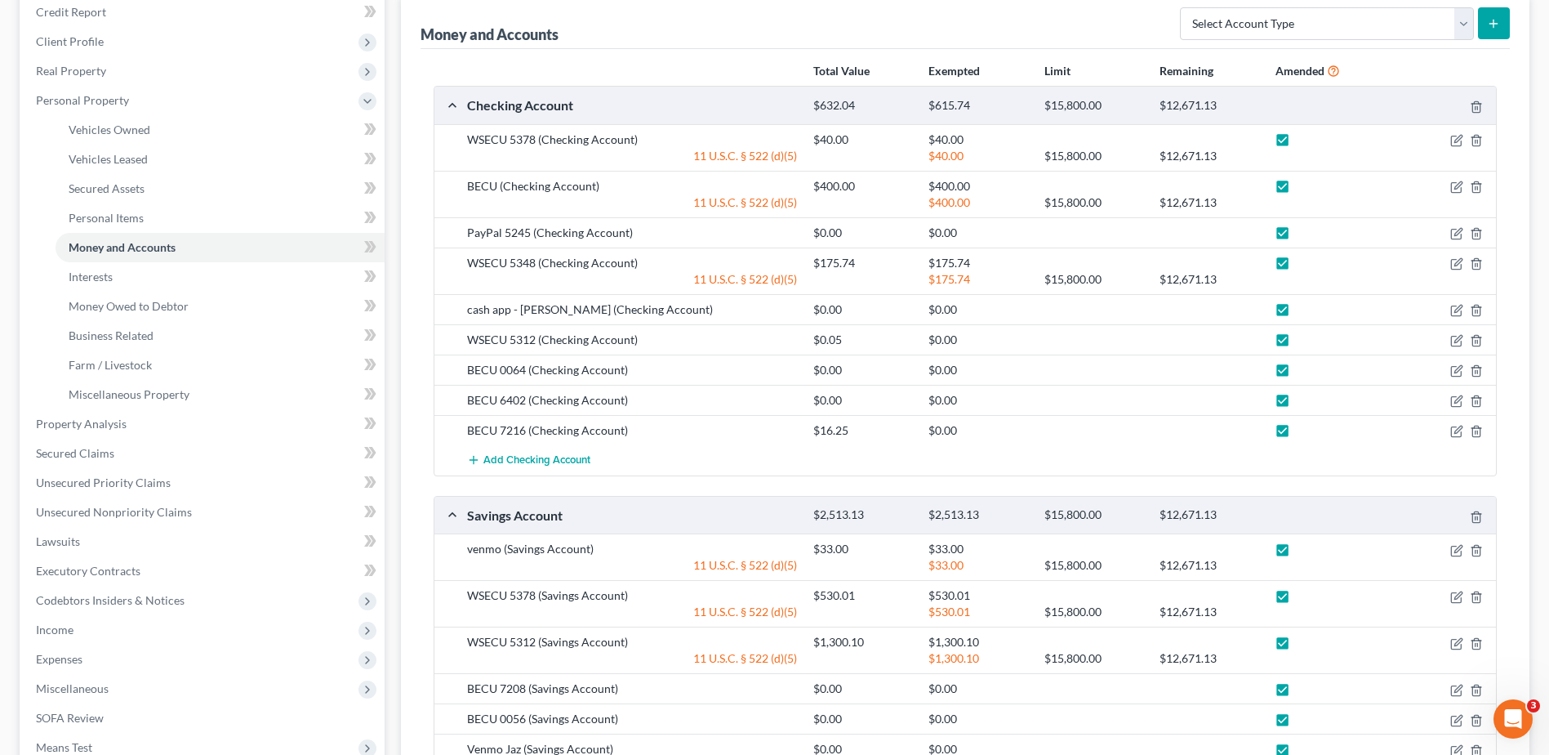
scroll to position [163, 0]
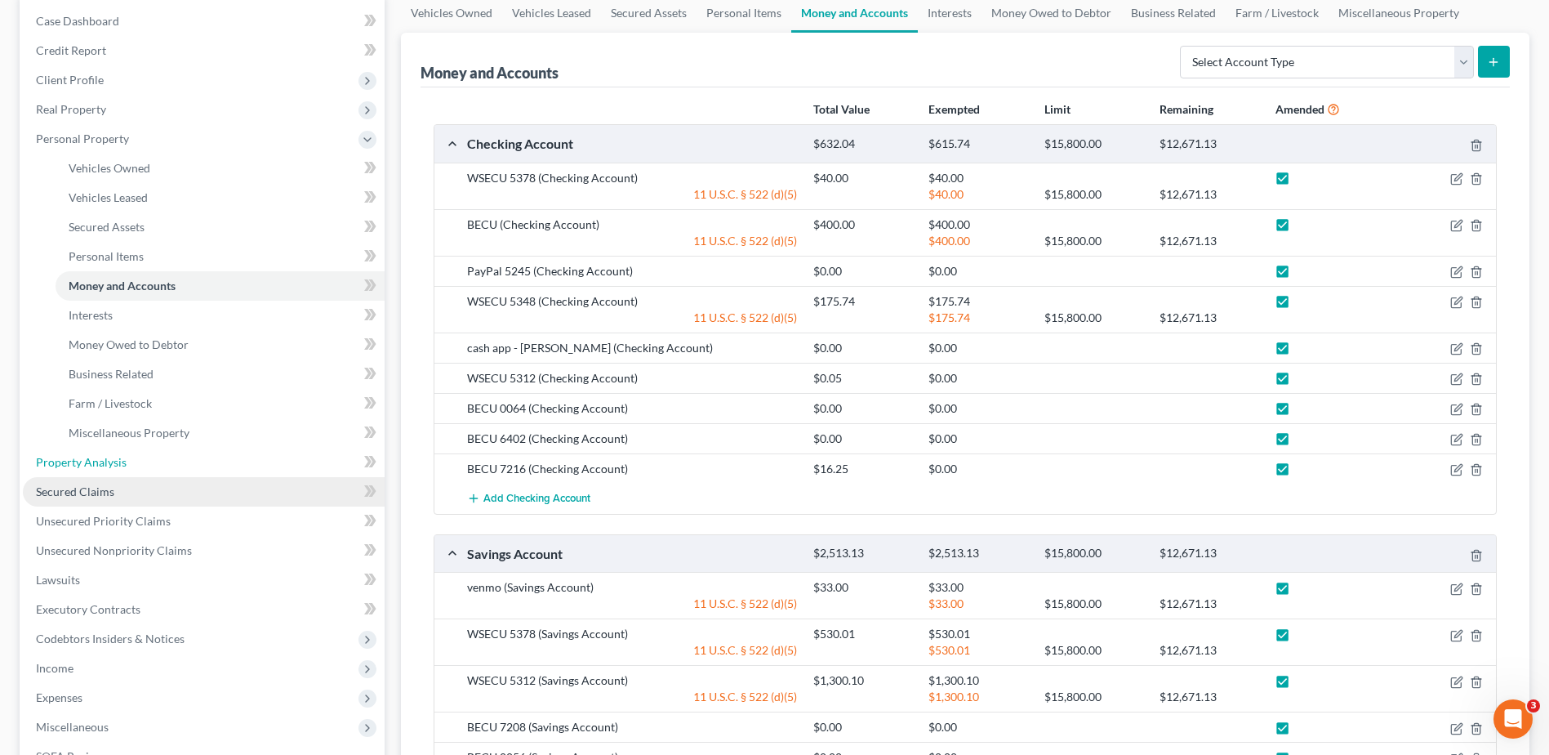
drag, startPoint x: 91, startPoint y: 469, endPoint x: 135, endPoint y: 490, distance: 48.9
click at [91, 469] on link "Property Analysis" at bounding box center [204, 462] width 362 height 29
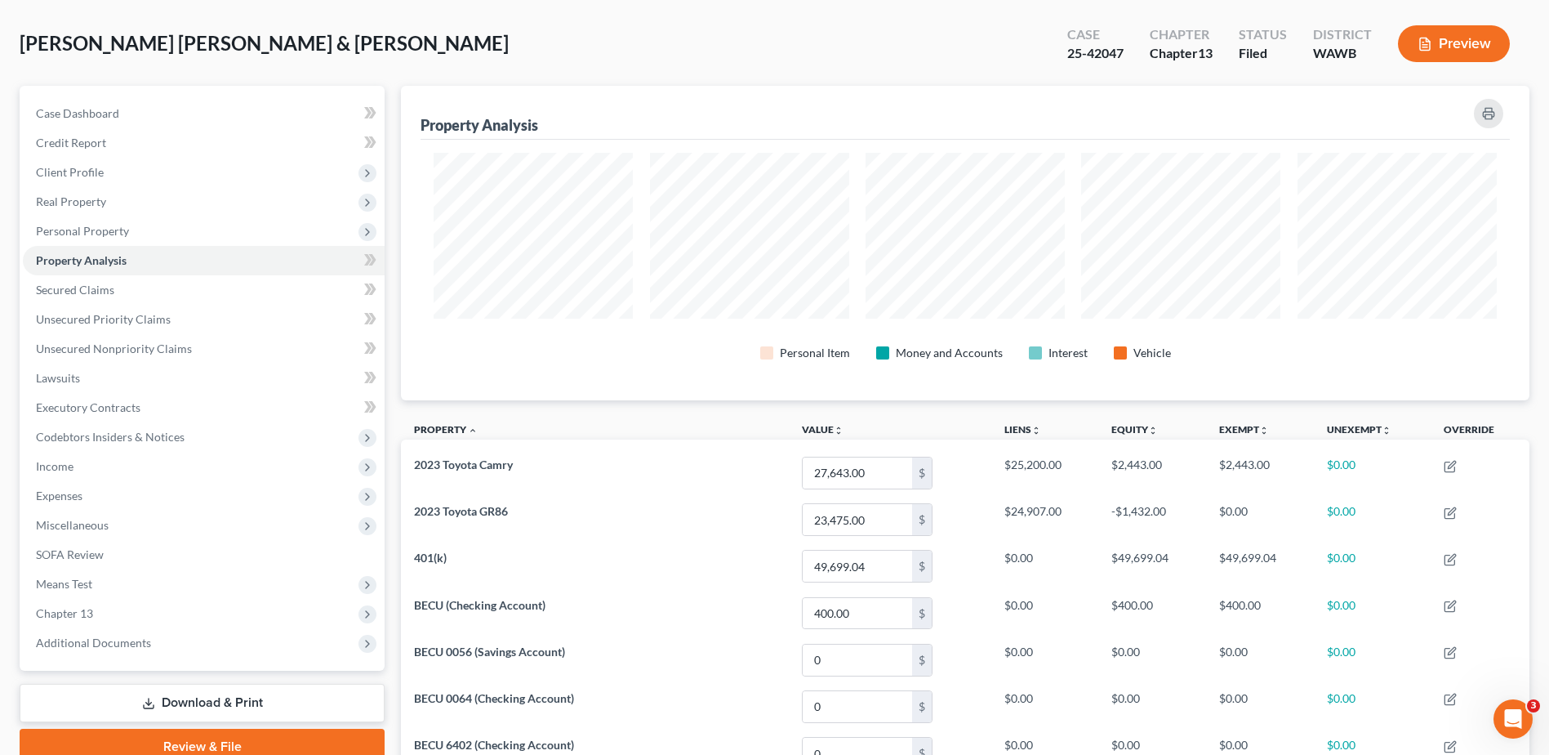
scroll to position [67, 0]
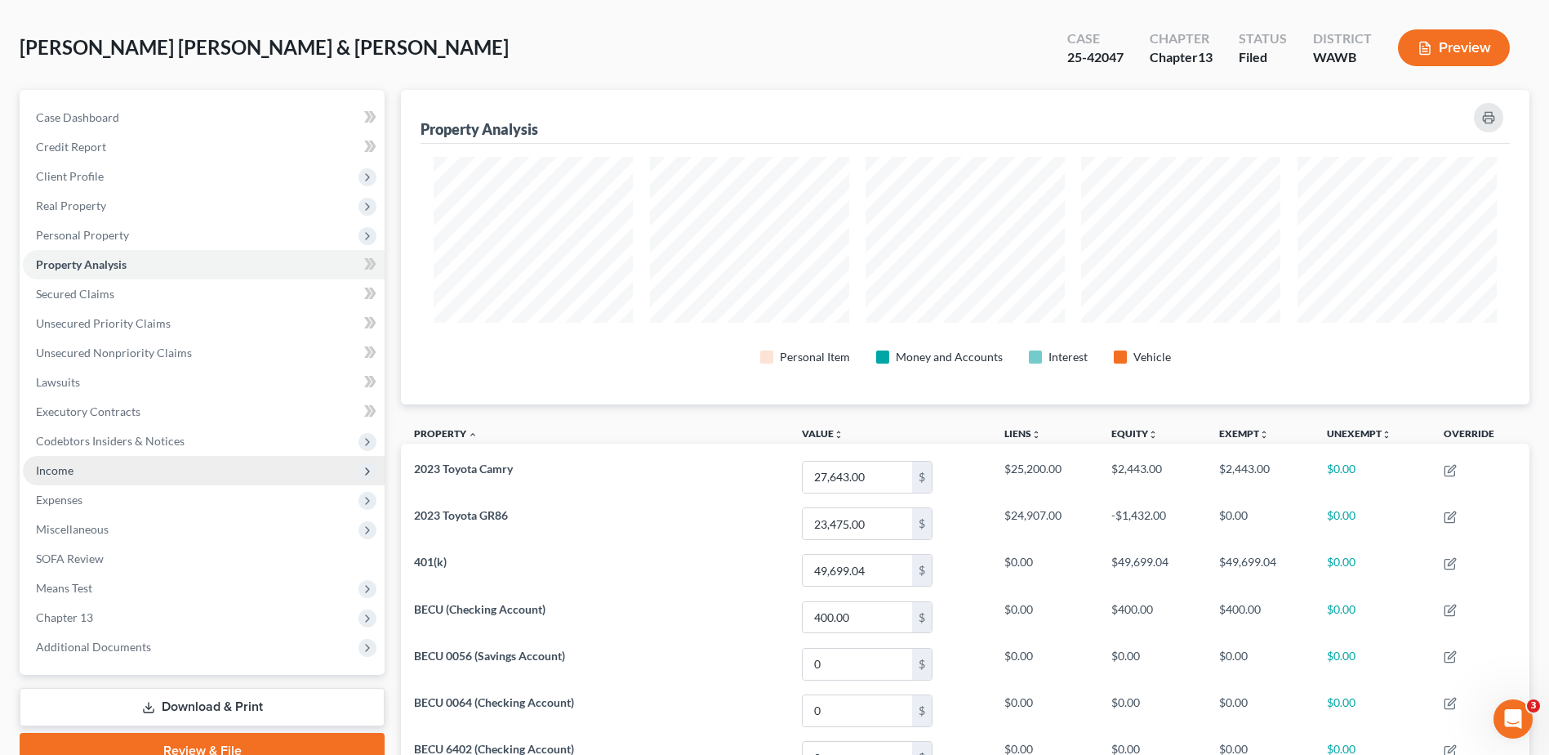
drag, startPoint x: 68, startPoint y: 465, endPoint x: 91, endPoint y: 466, distance: 23.7
click at [68, 465] on span "Income" at bounding box center [55, 470] width 38 height 14
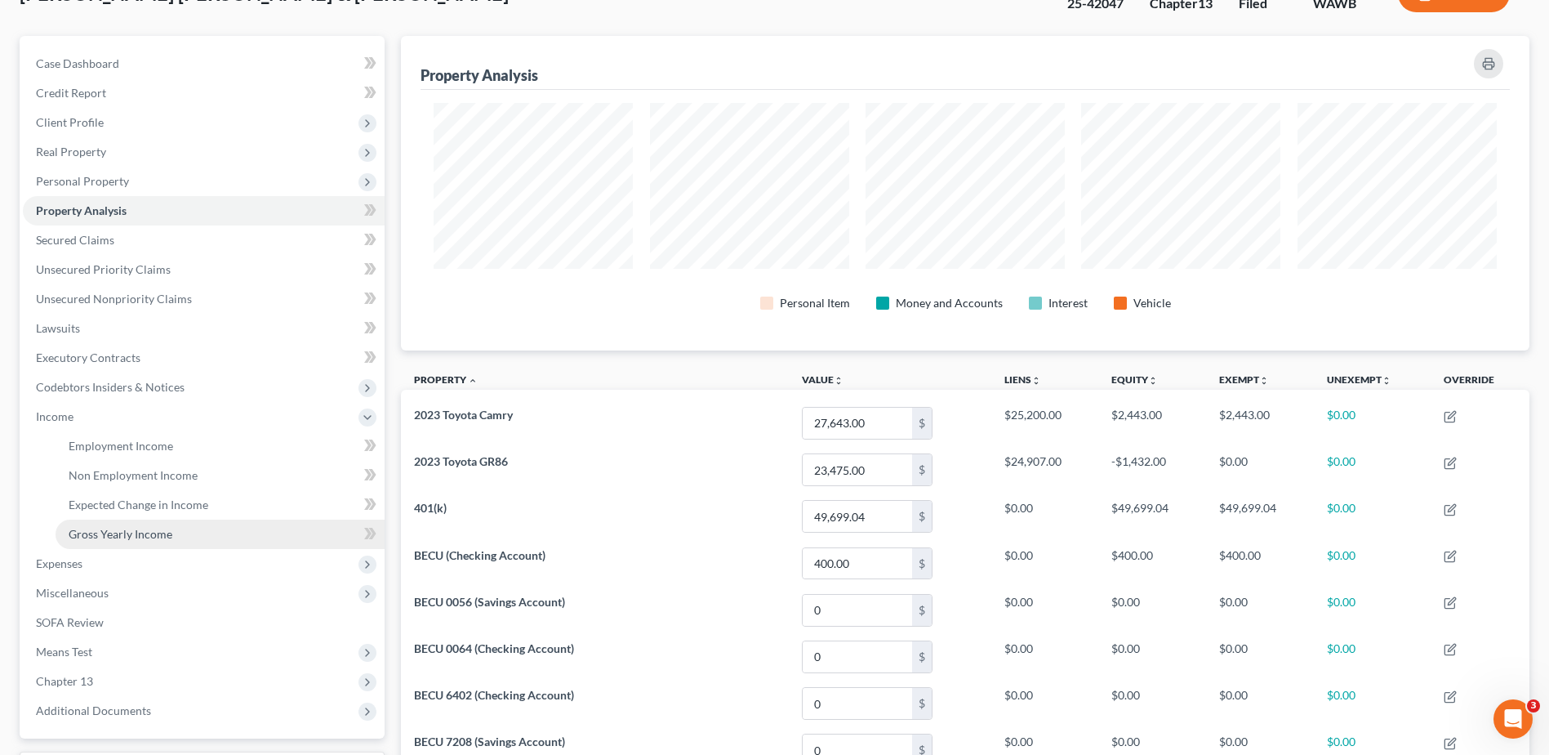
scroll to position [149, 0]
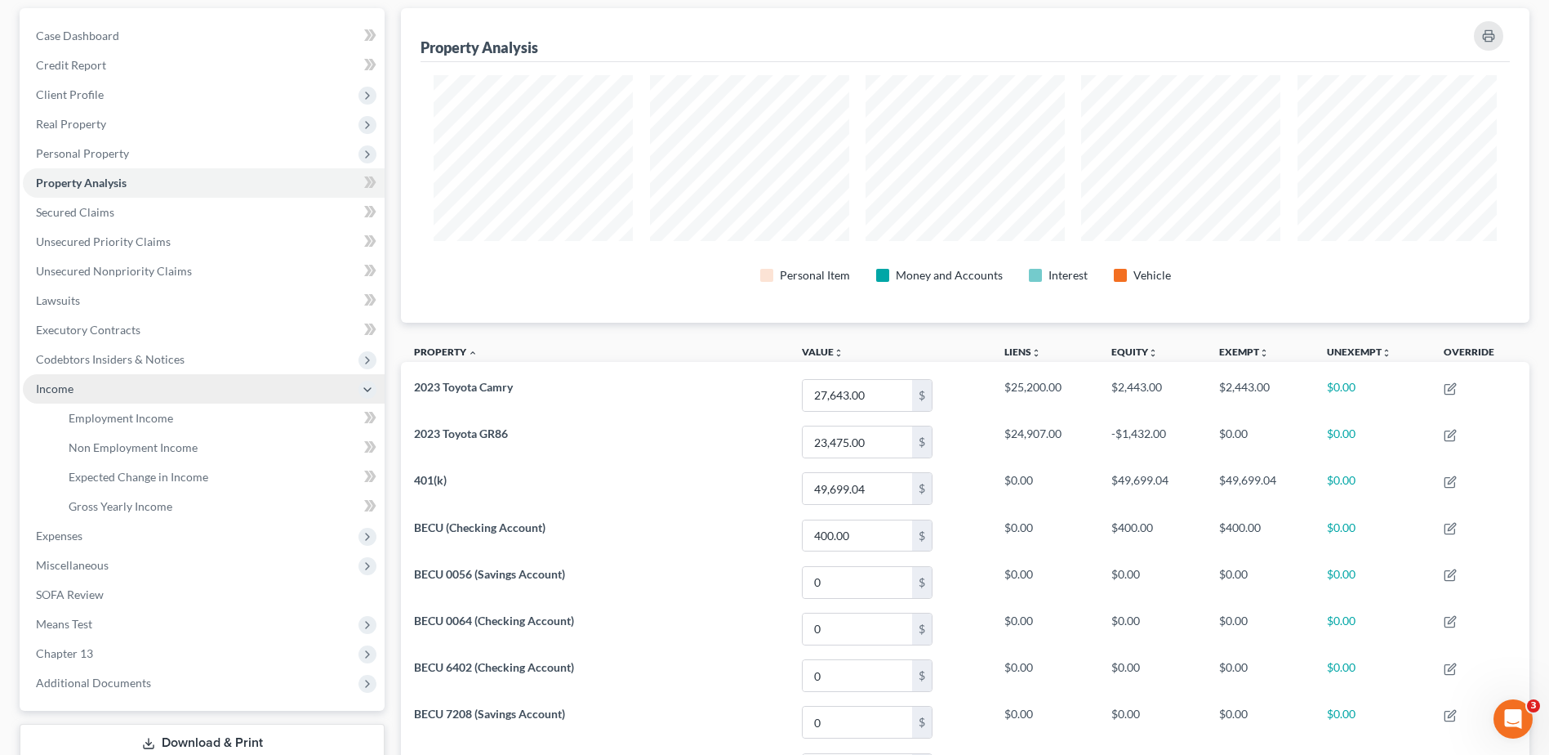
click at [58, 385] on span "Income" at bounding box center [55, 388] width 38 height 14
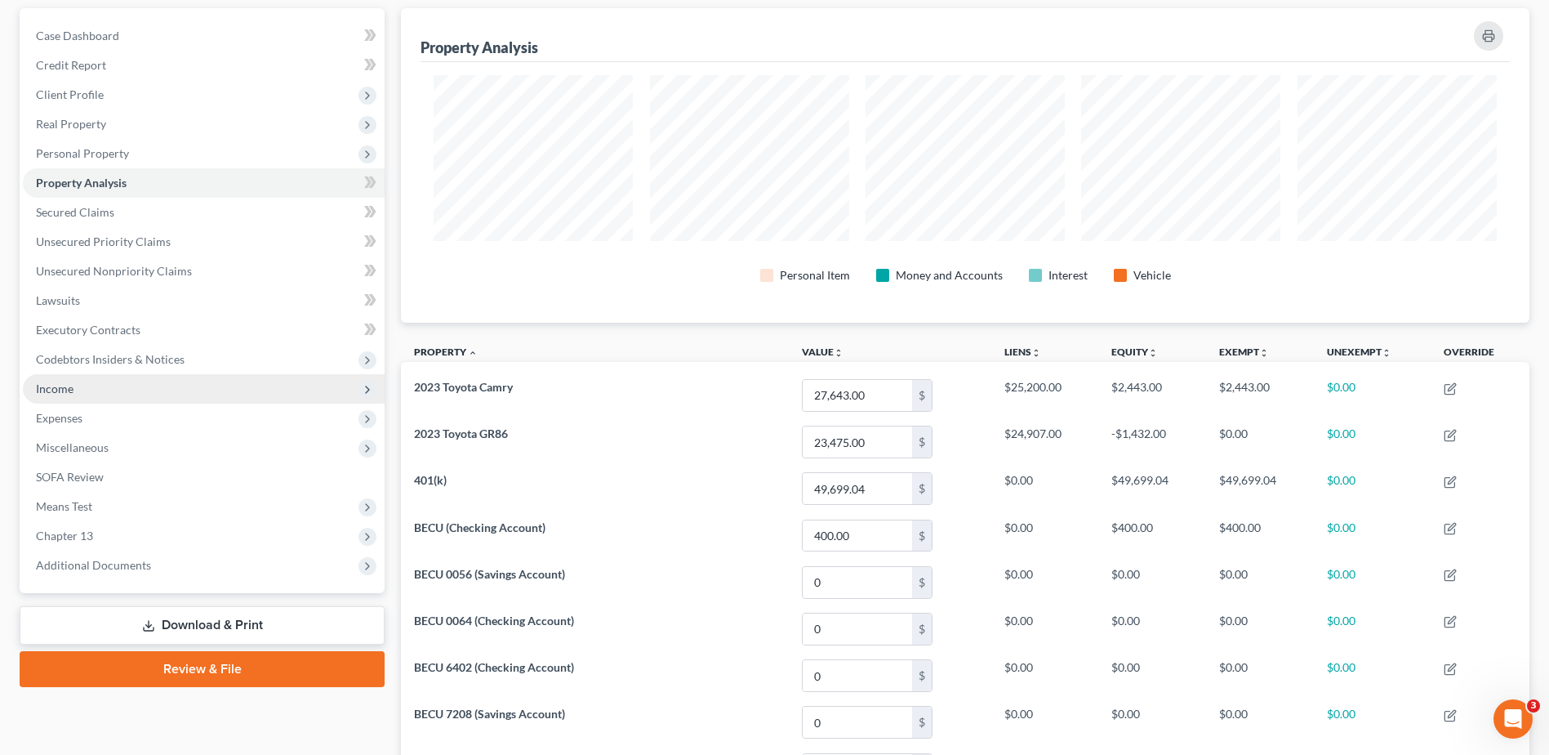
click at [53, 385] on span "Income" at bounding box center [55, 388] width 38 height 14
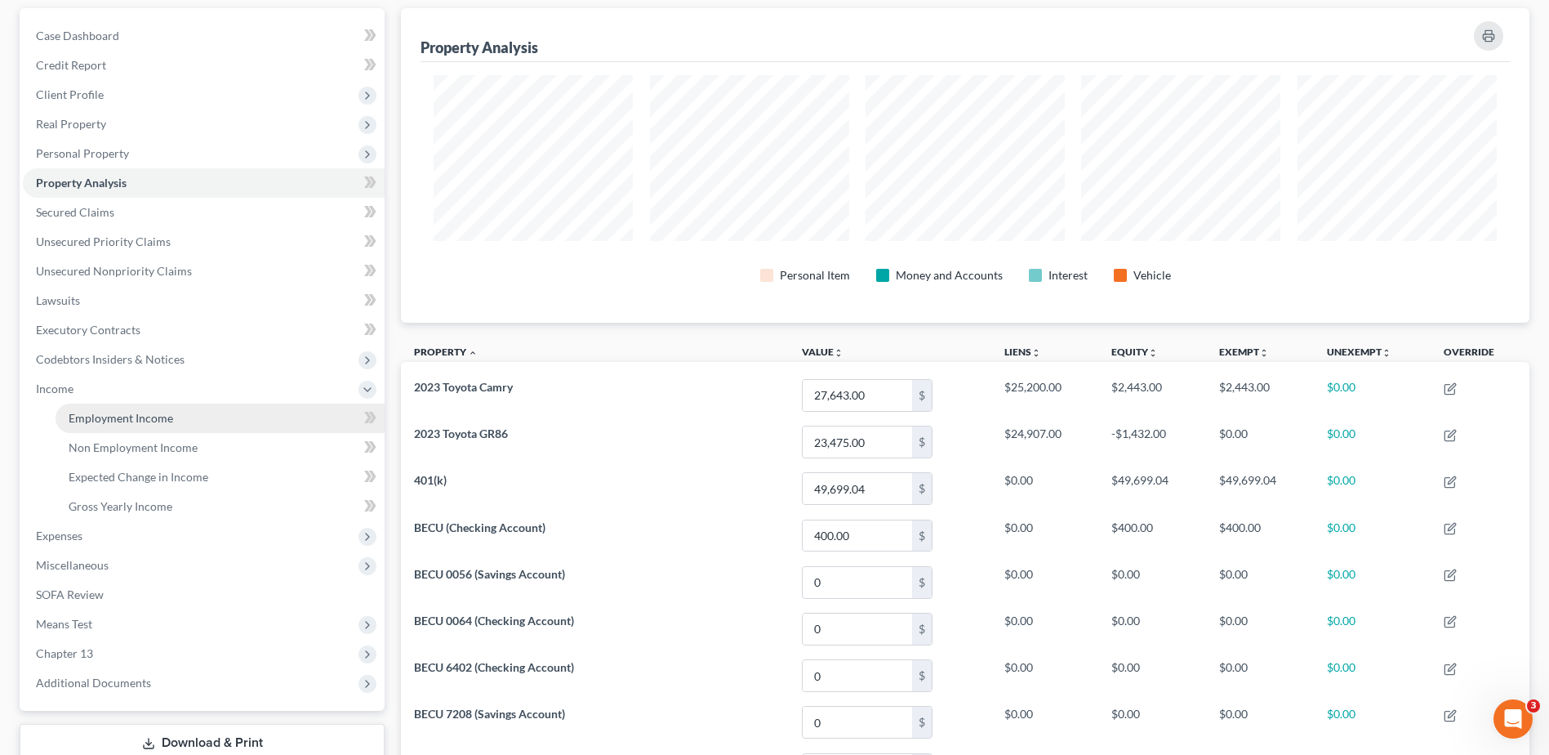
click at [99, 419] on span "Employment Income" at bounding box center [121, 418] width 105 height 14
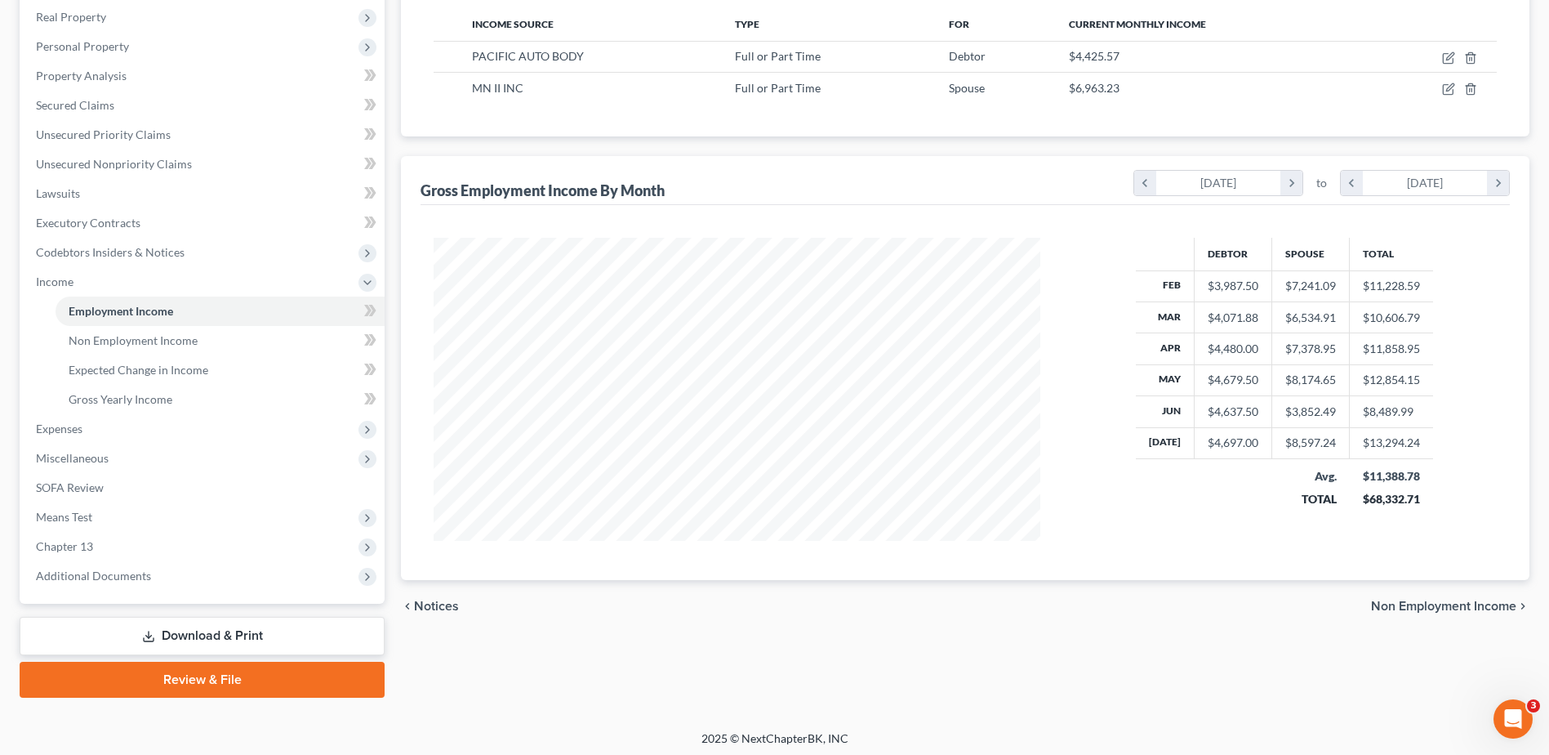
scroll to position [261, 0]
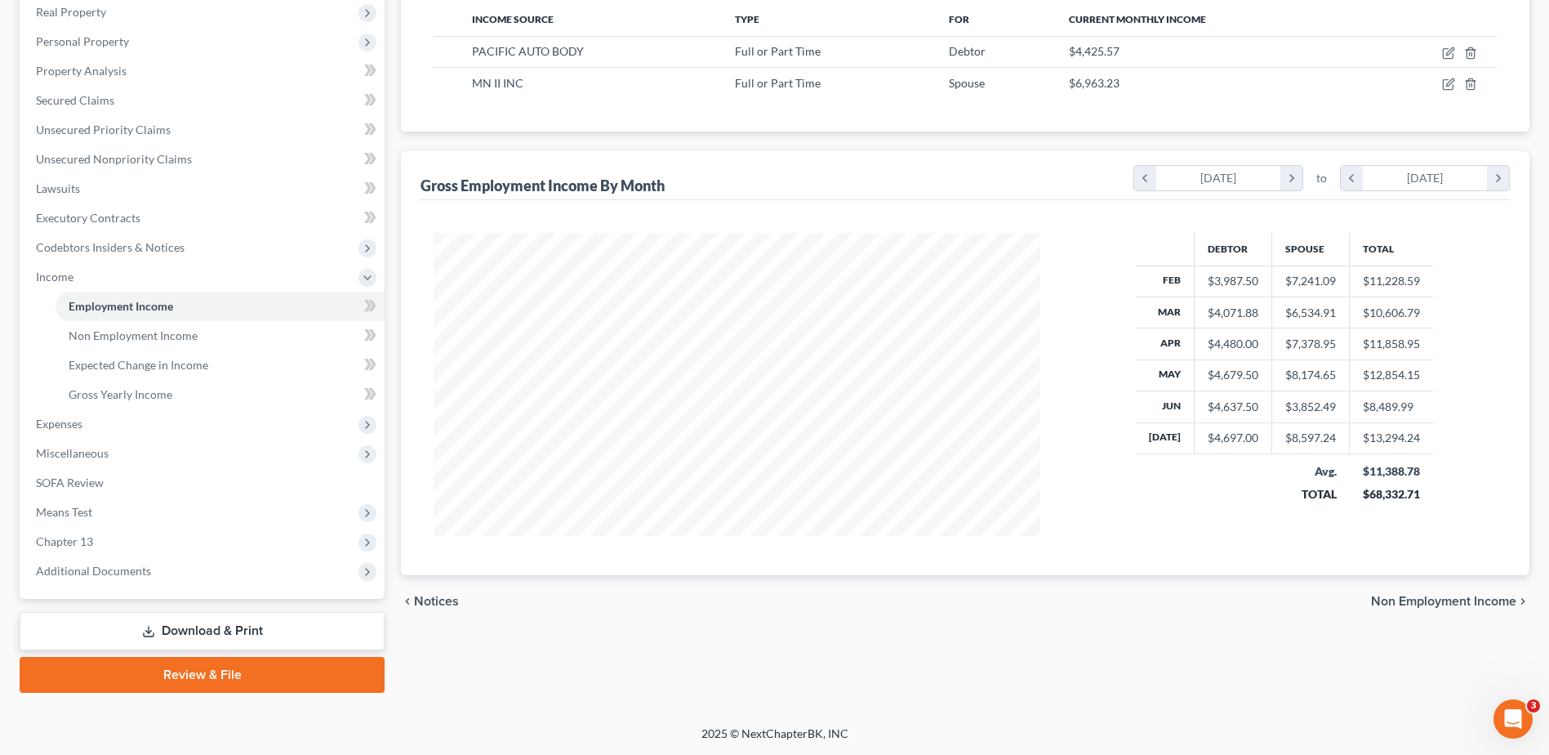
click at [1421, 595] on span "Non Employment Income" at bounding box center [1443, 601] width 145 height 13
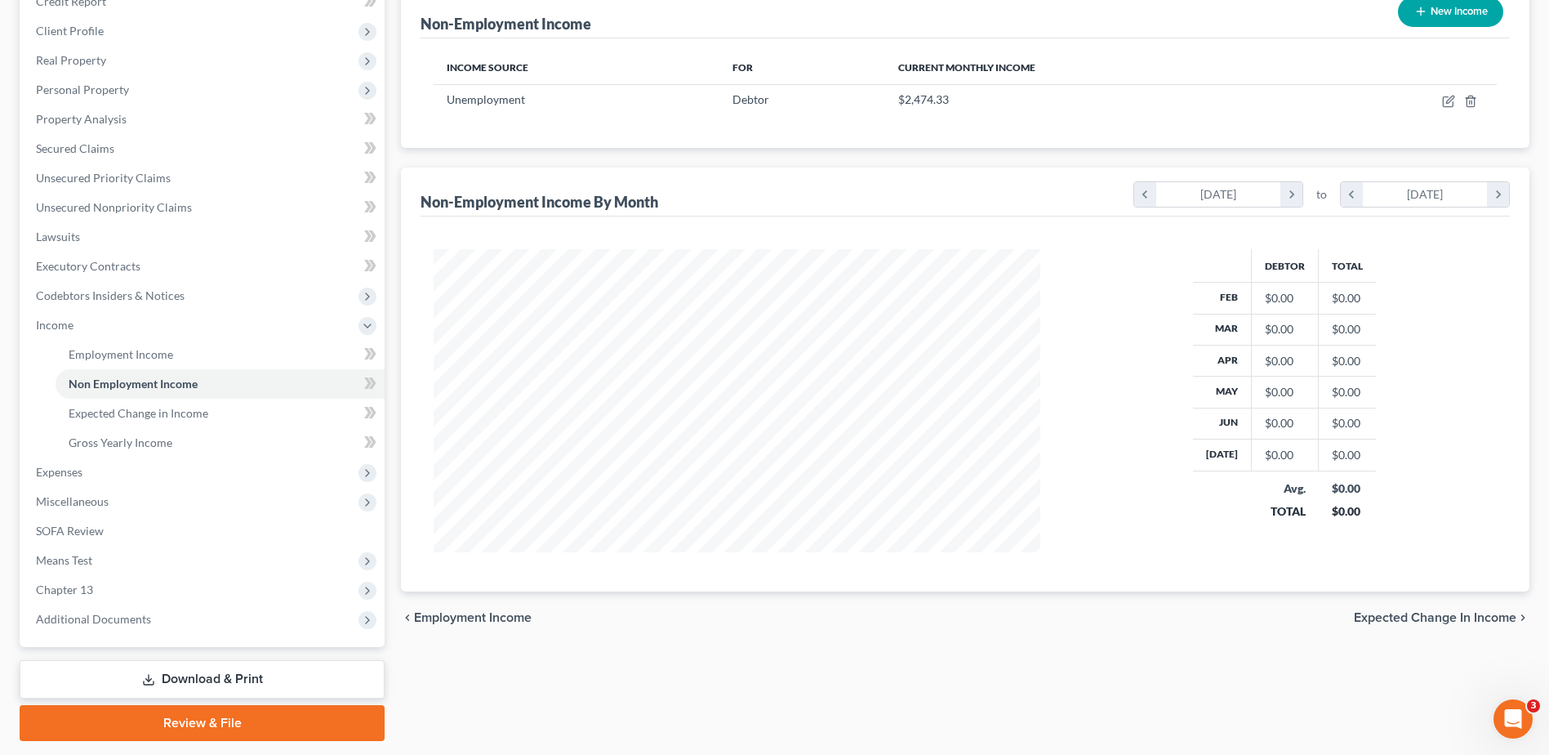
scroll to position [261, 0]
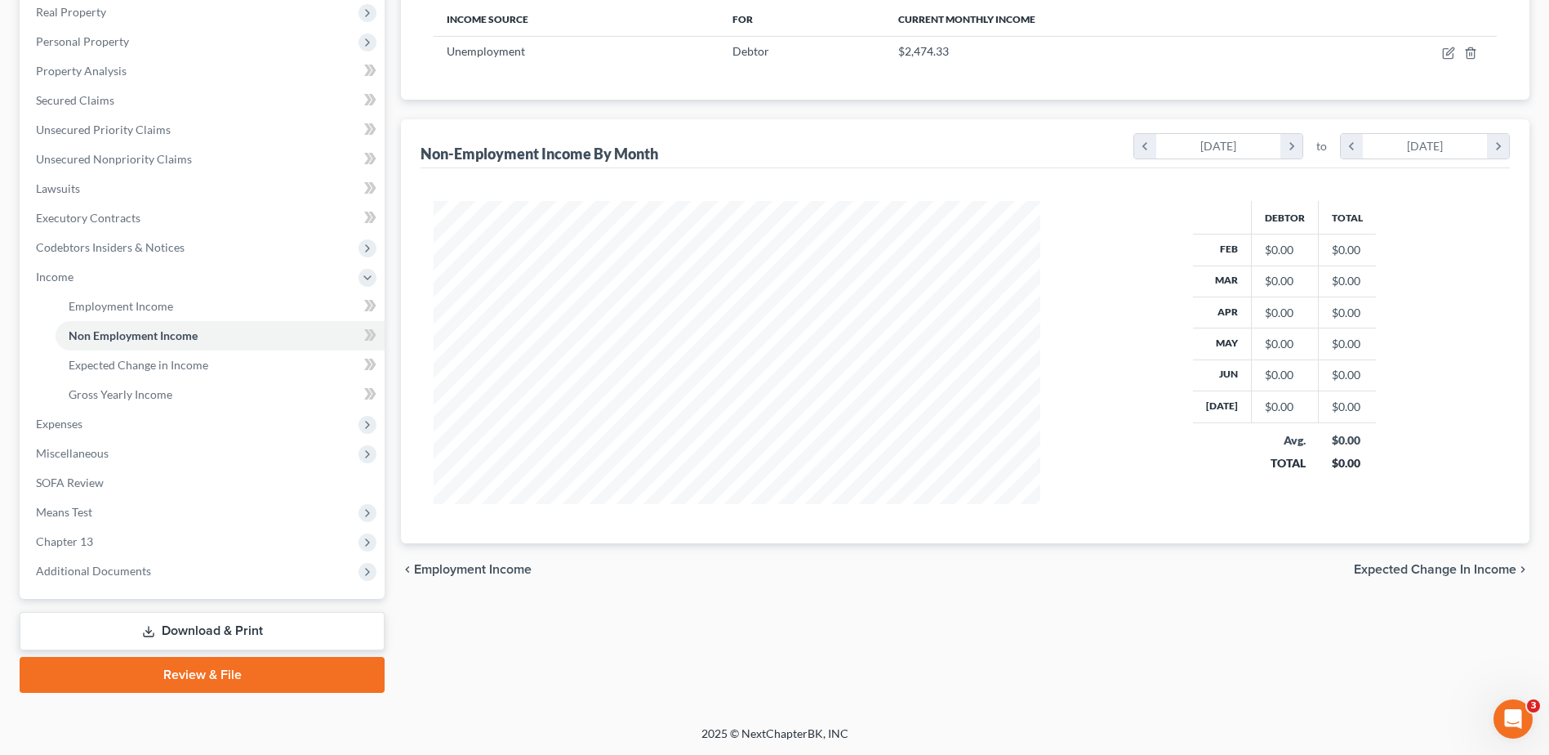
click at [1397, 574] on span "Expected Change in Income" at bounding box center [1435, 569] width 163 height 13
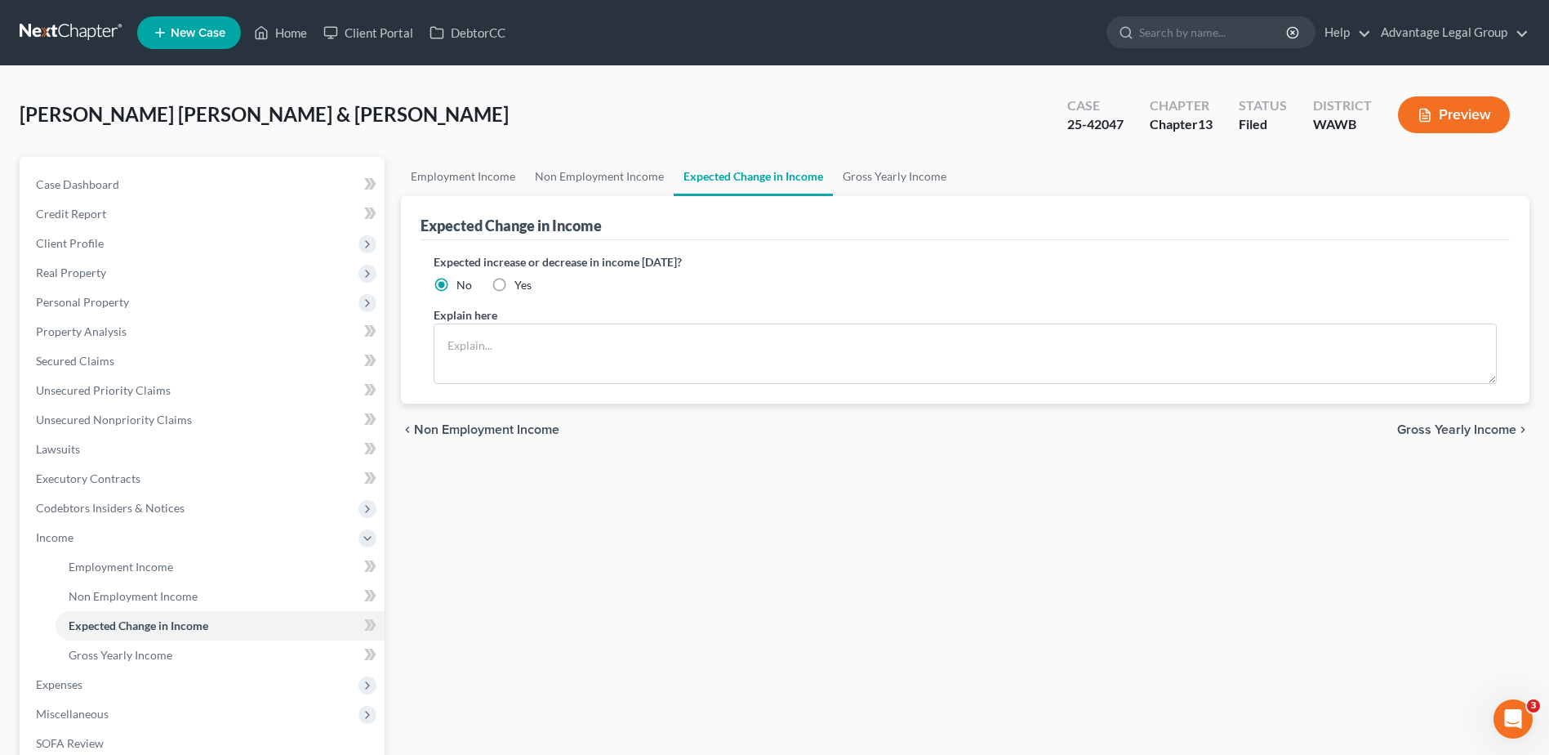
click at [514, 287] on label "Yes" at bounding box center [522, 285] width 17 height 16
click at [521, 287] on input "Yes" at bounding box center [526, 282] width 11 height 11
radio input "true"
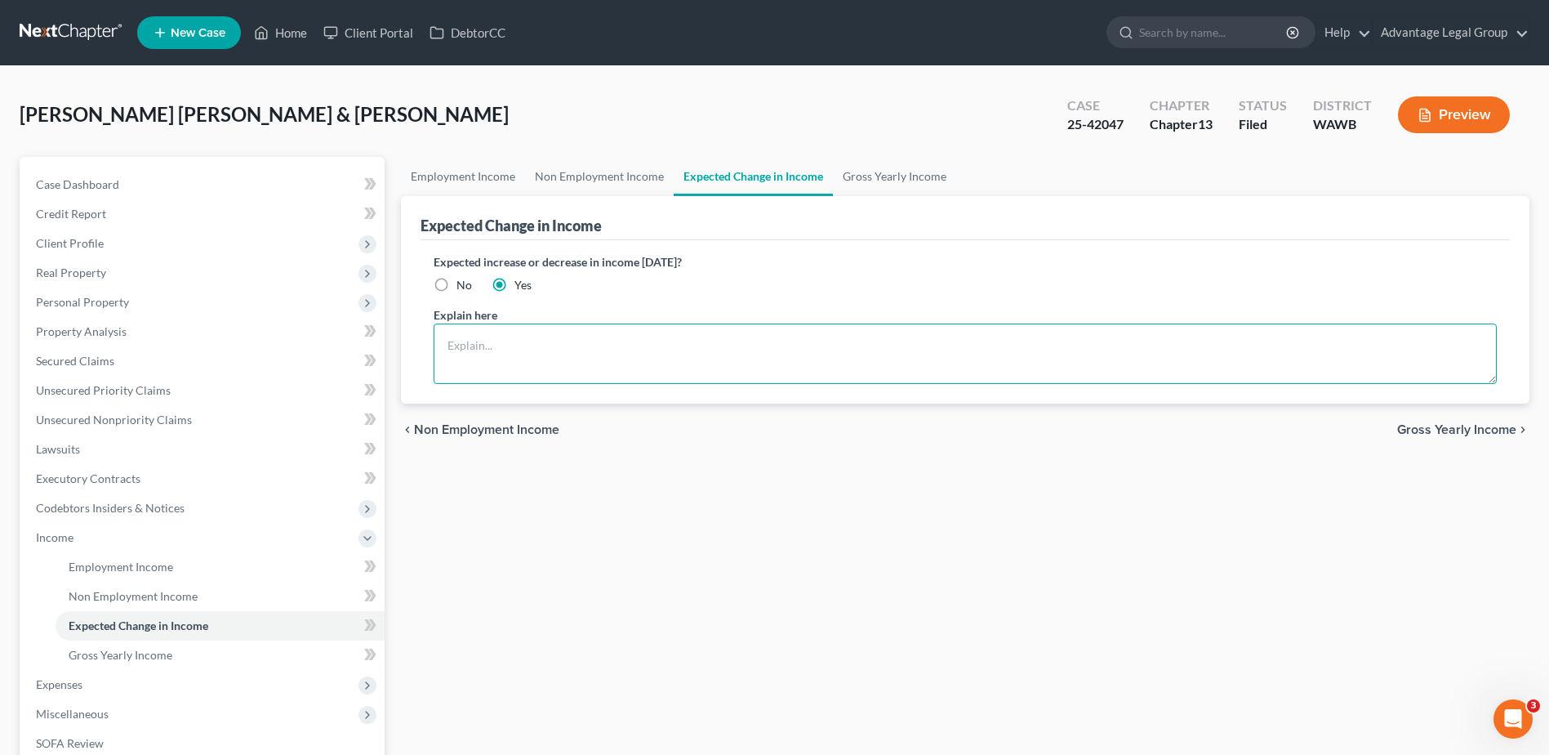
click at [458, 337] on textarea at bounding box center [965, 353] width 1063 height 60
type textarea "J"
type textarea "CoDebtor is now unemployed and her income is down to"
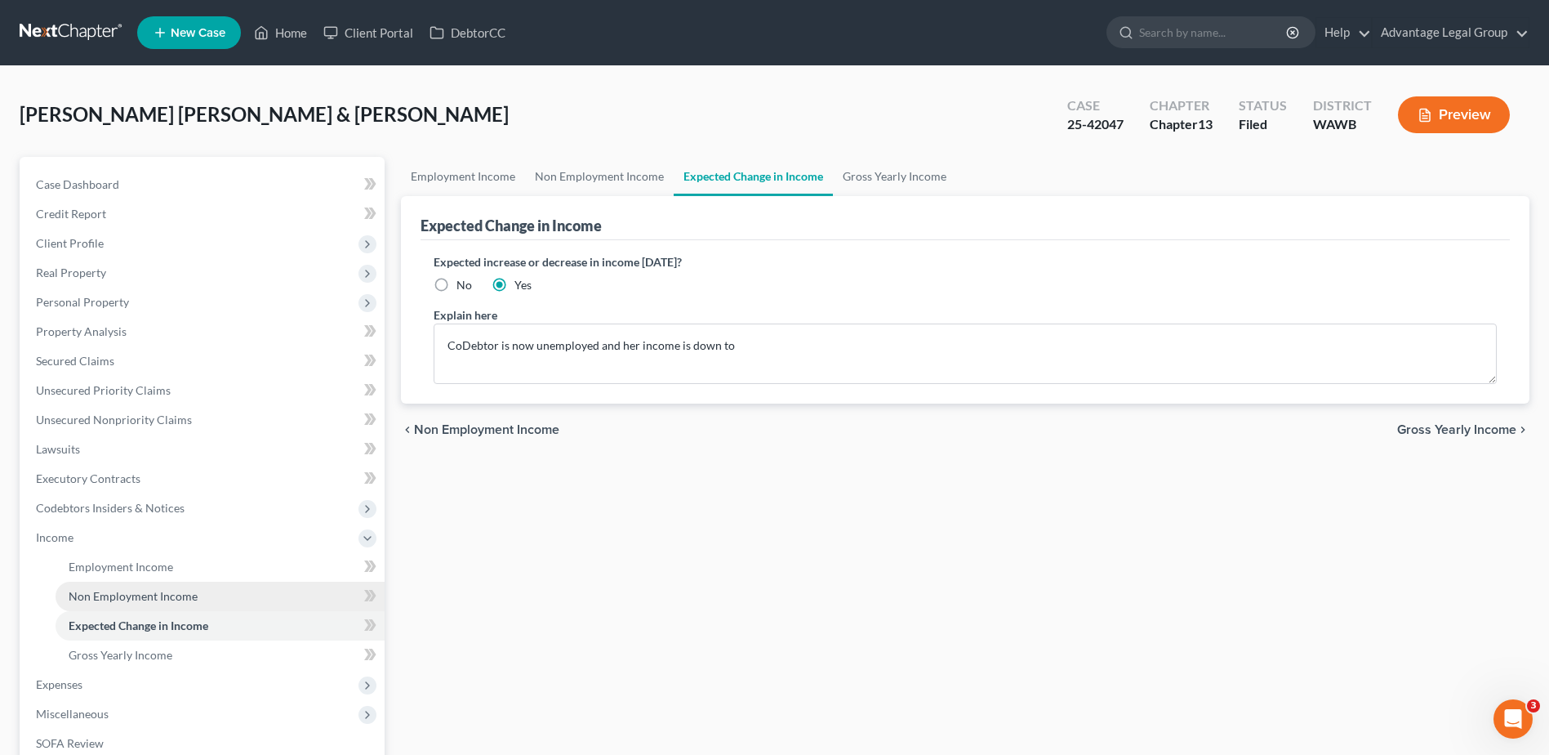
click at [100, 599] on span "Non Employment Income" at bounding box center [133, 596] width 129 height 14
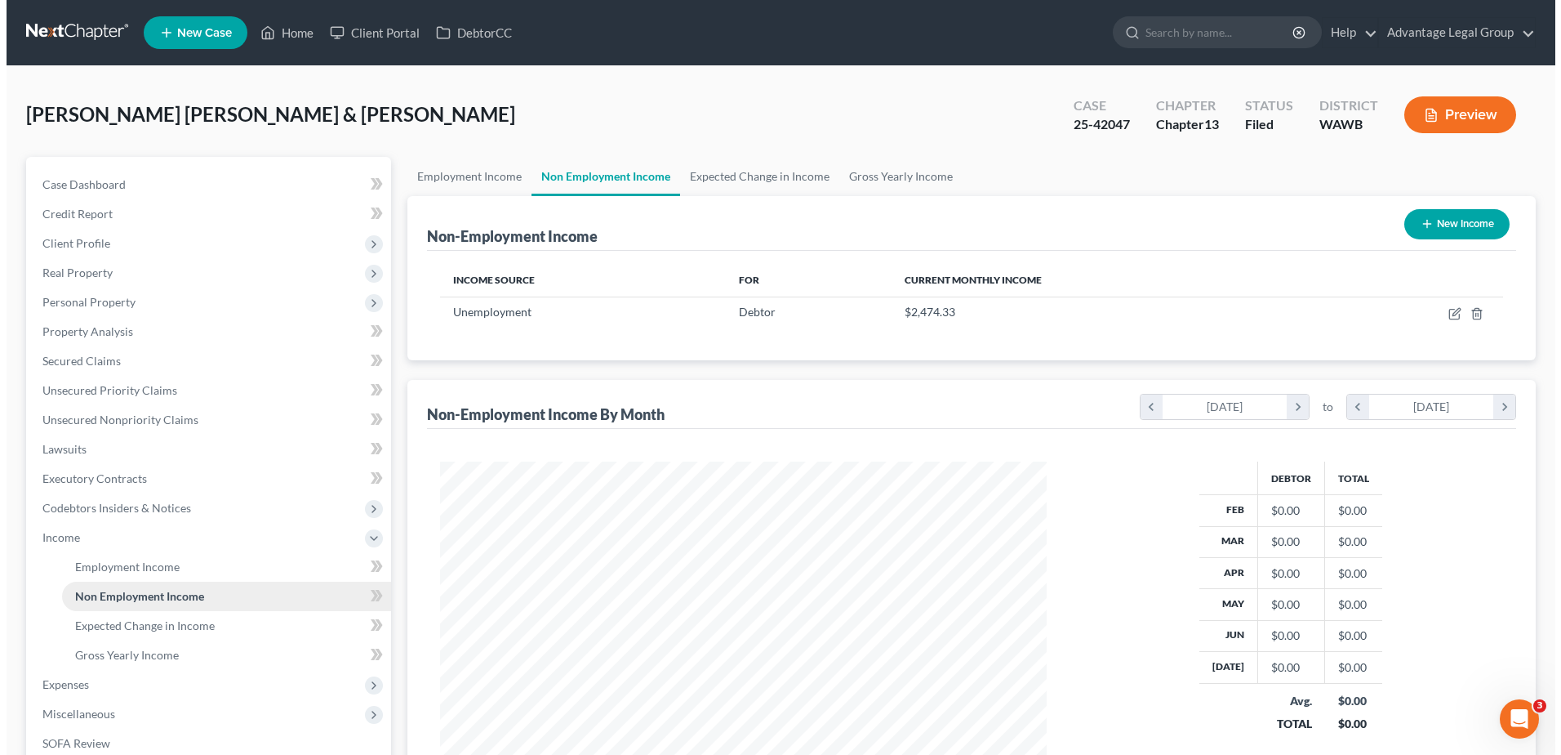
scroll to position [303, 639]
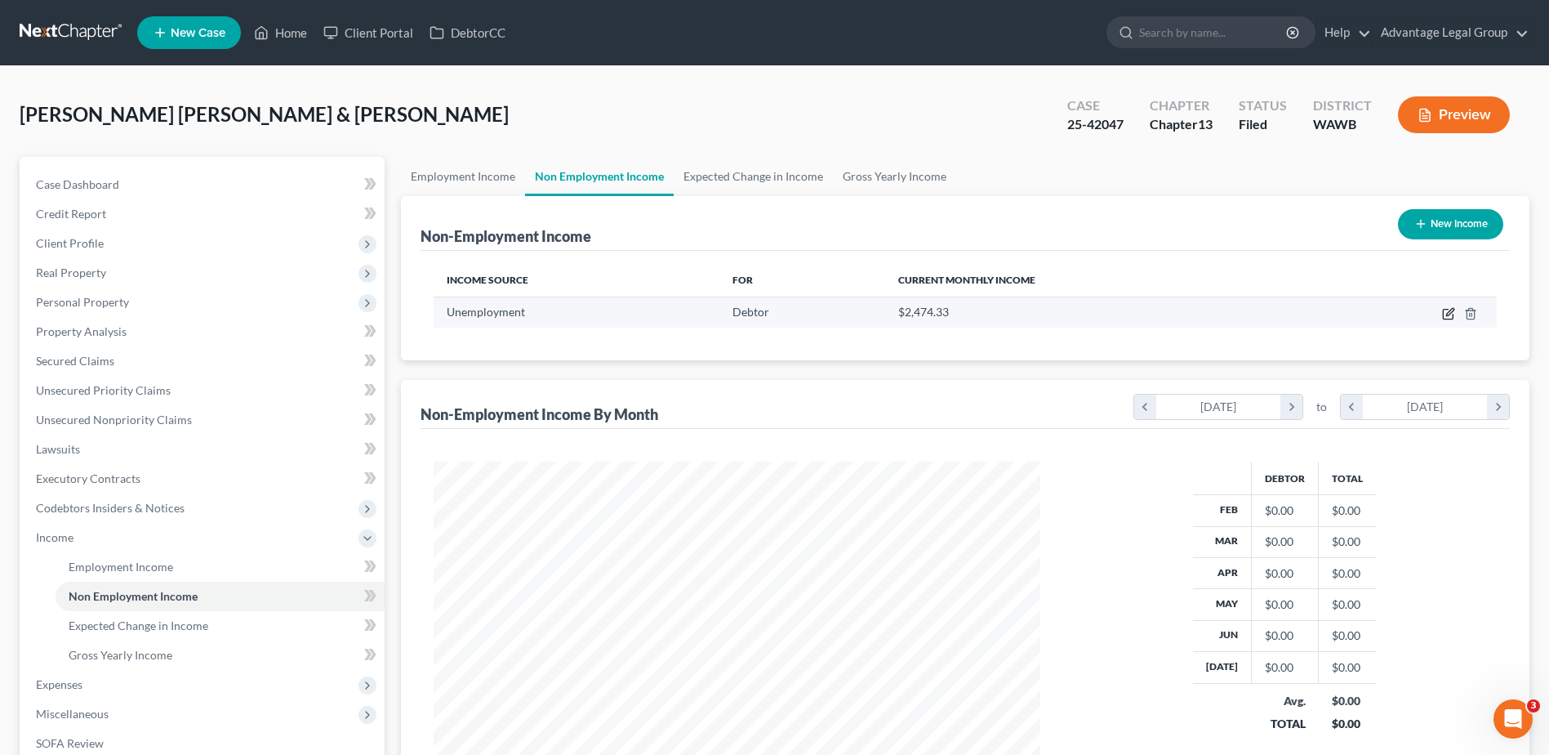
click at [1450, 318] on icon "button" at bounding box center [1448, 313] width 13 height 13
select select "0"
select select "3"
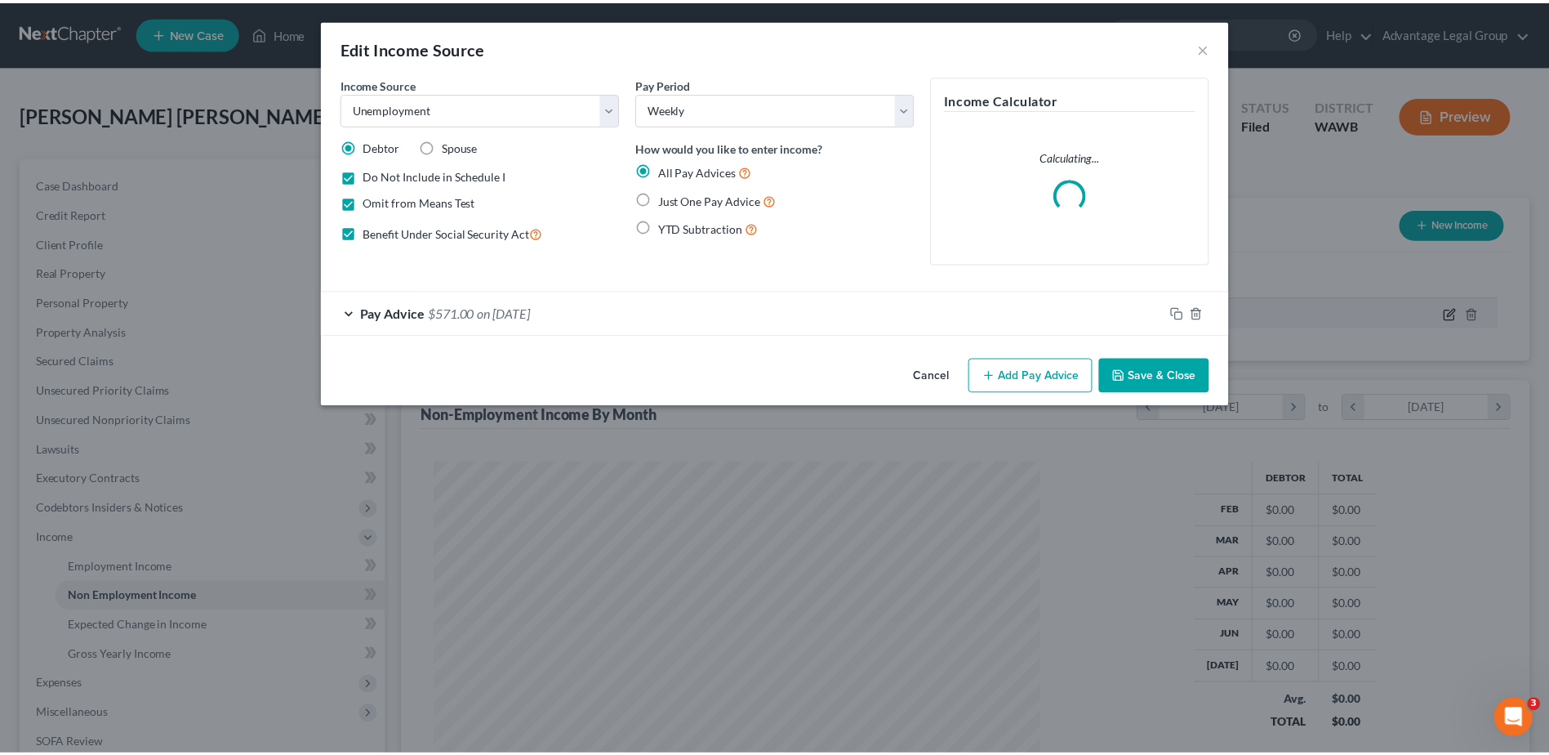
scroll to position [305, 645]
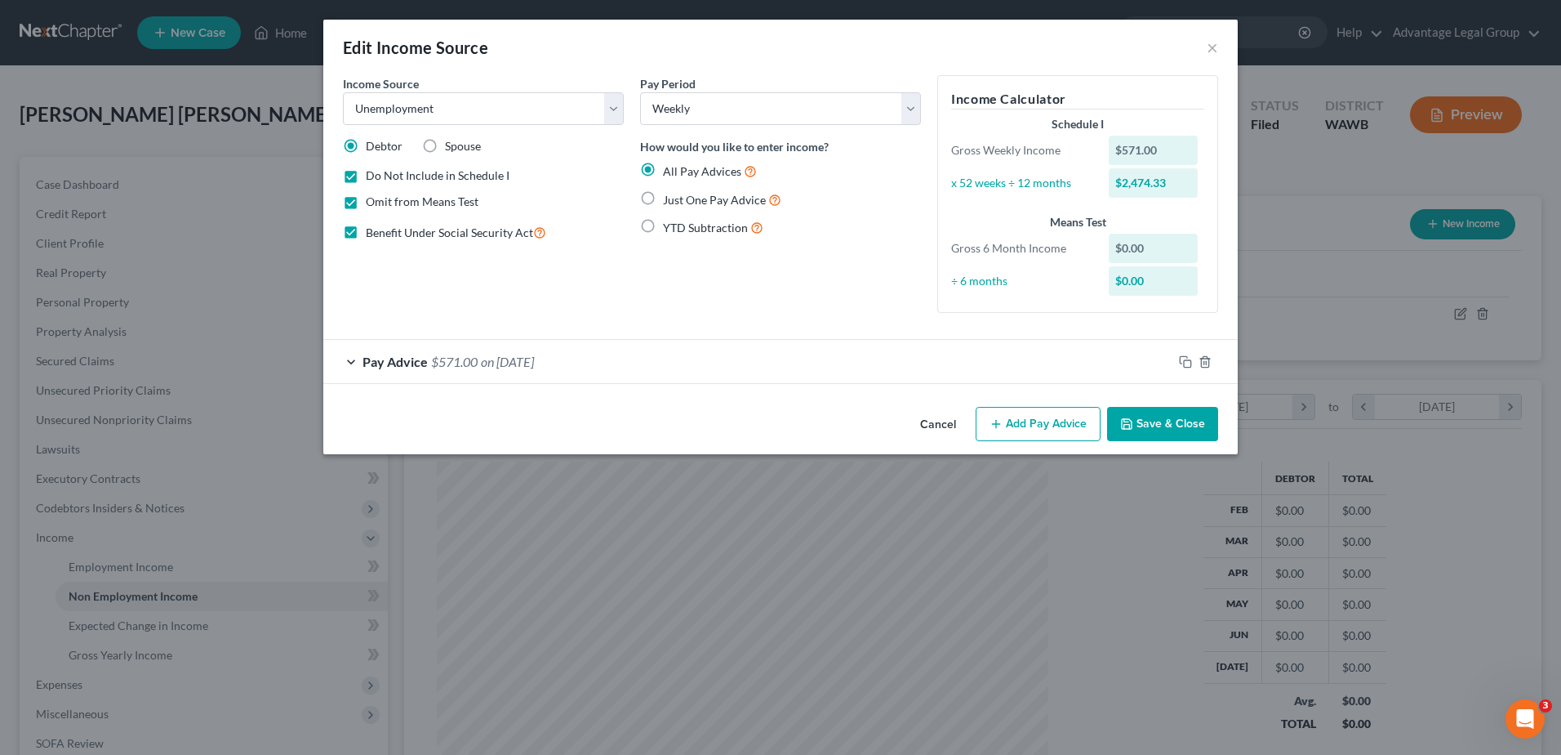
click at [1152, 434] on button "Save & Close" at bounding box center [1162, 424] width 111 height 34
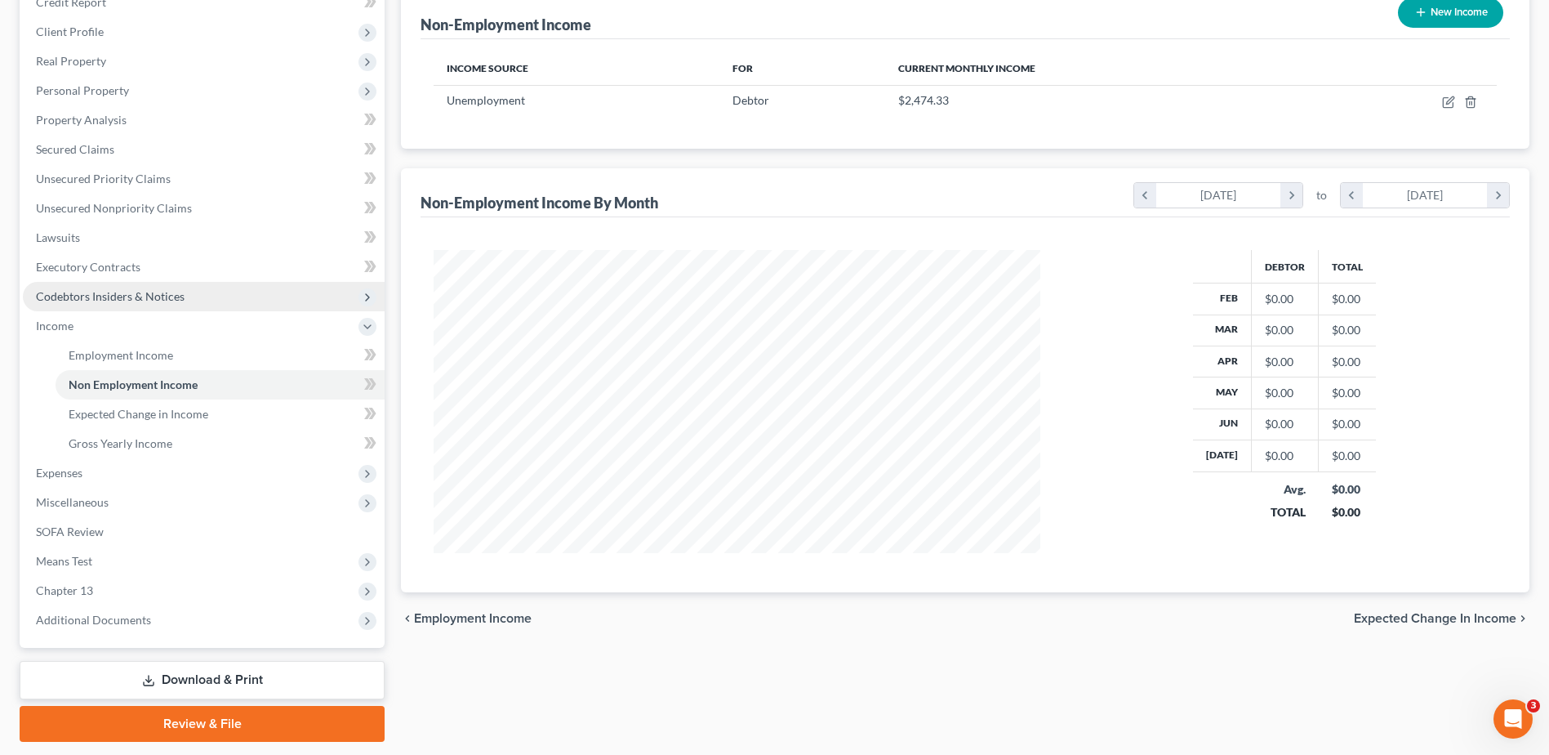
scroll to position [261, 0]
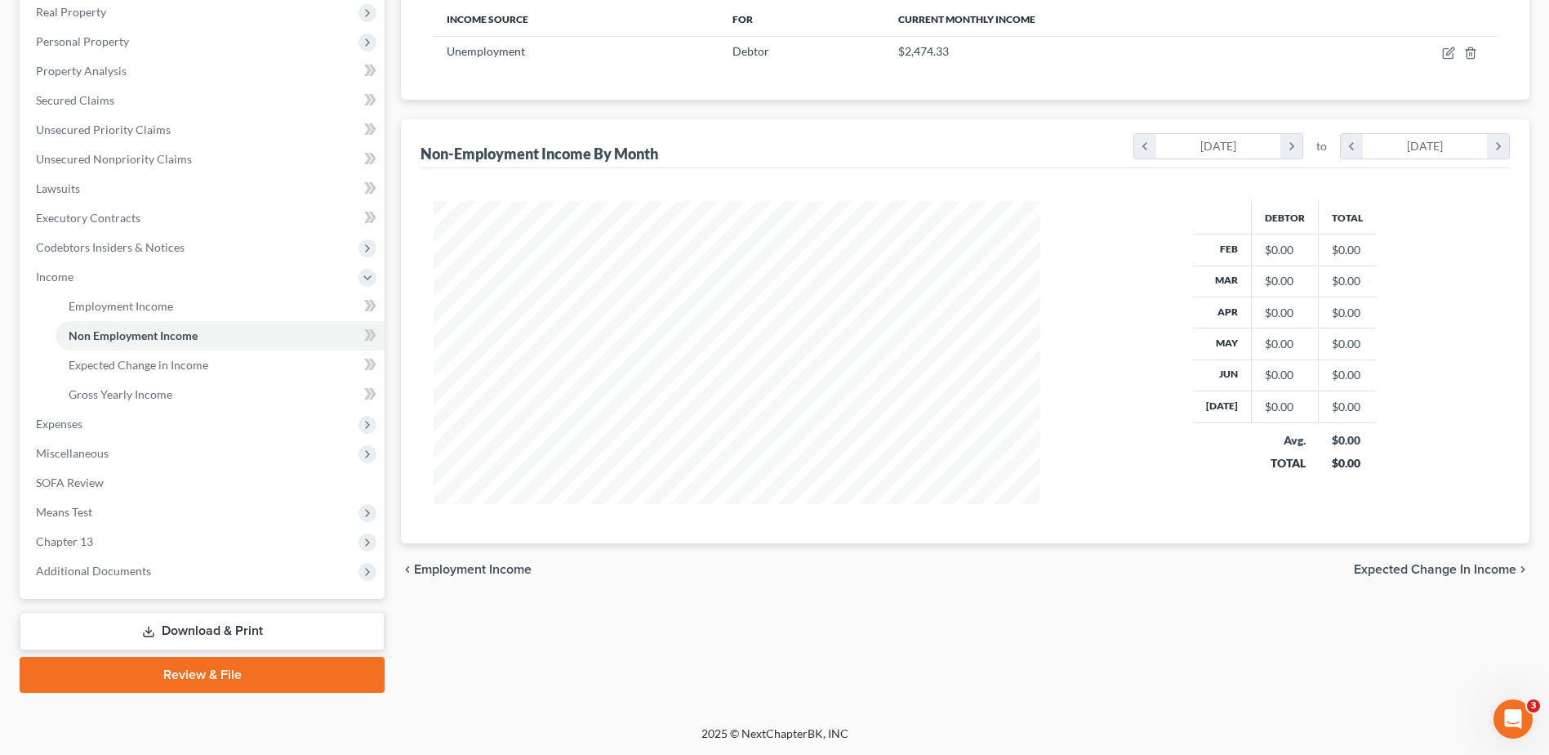
drag, startPoint x: 1397, startPoint y: 572, endPoint x: 1345, endPoint y: 618, distance: 69.4
click at [1397, 572] on span "Expected Change in Income" at bounding box center [1435, 569] width 163 height 13
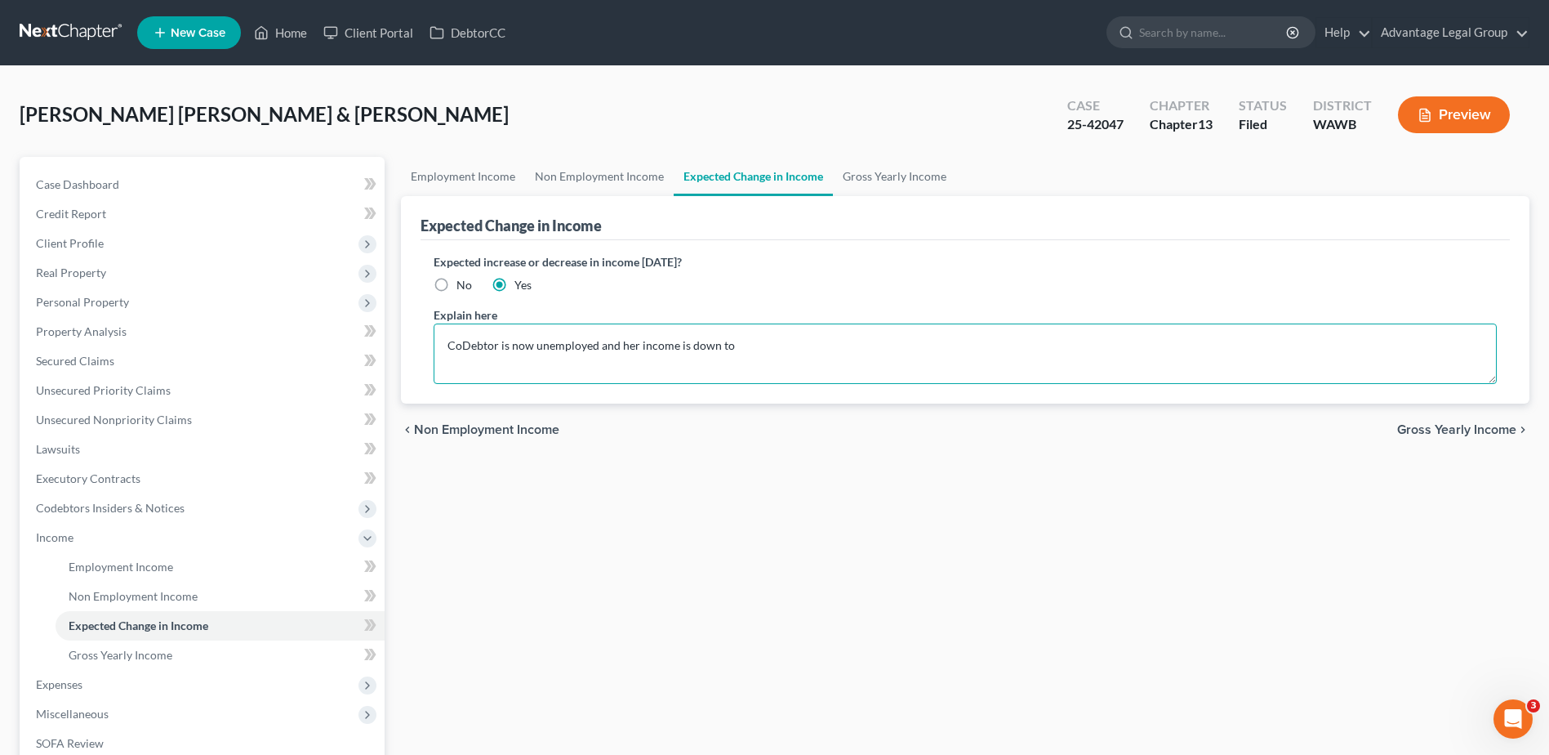
click at [755, 352] on textarea "CoDebtor is now unemployed and her income is down to" at bounding box center [965, 353] width 1063 height 60
type textarea "Codebtor is now unemployed and her income is down to $571 per week or"
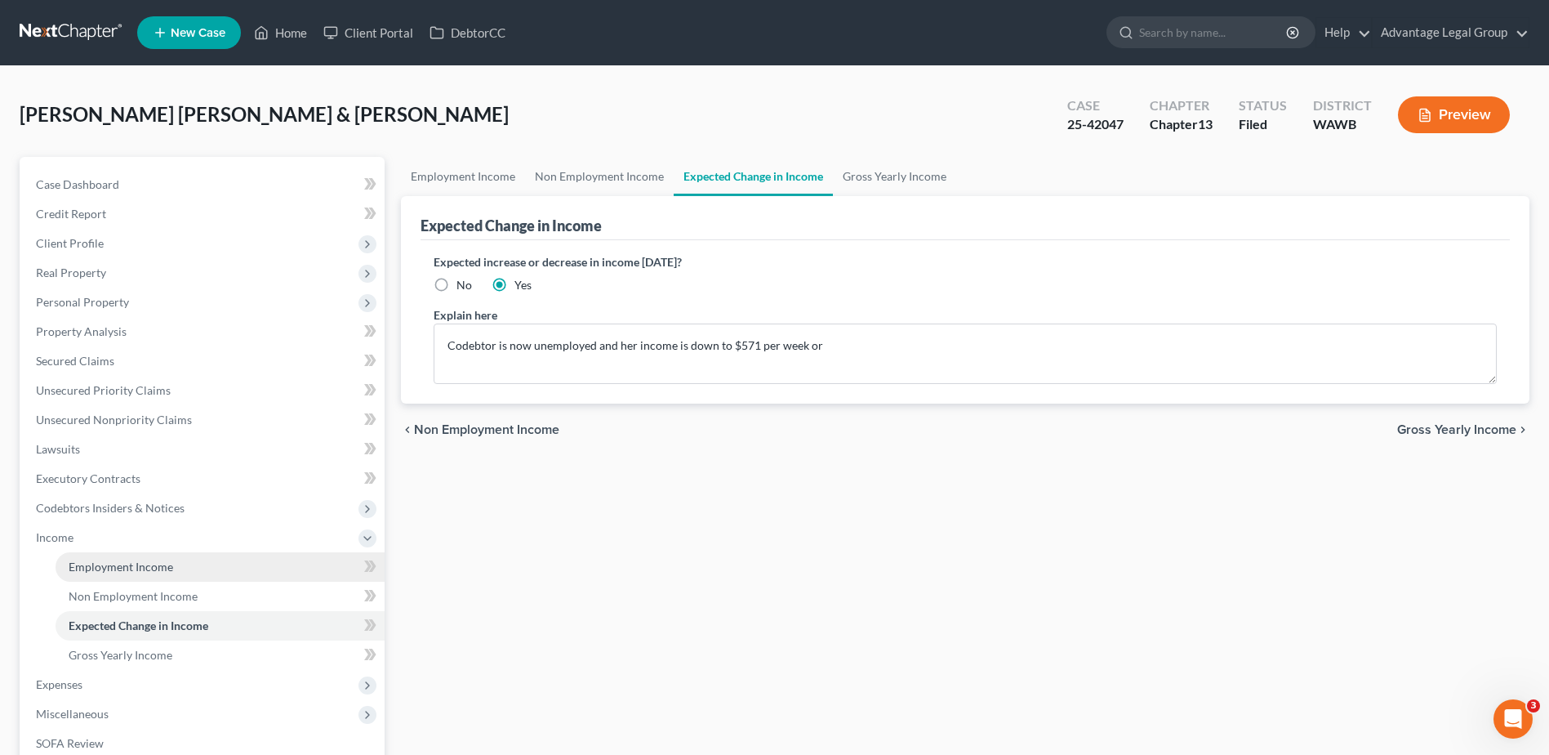
click at [142, 572] on span "Employment Income" at bounding box center [121, 566] width 105 height 14
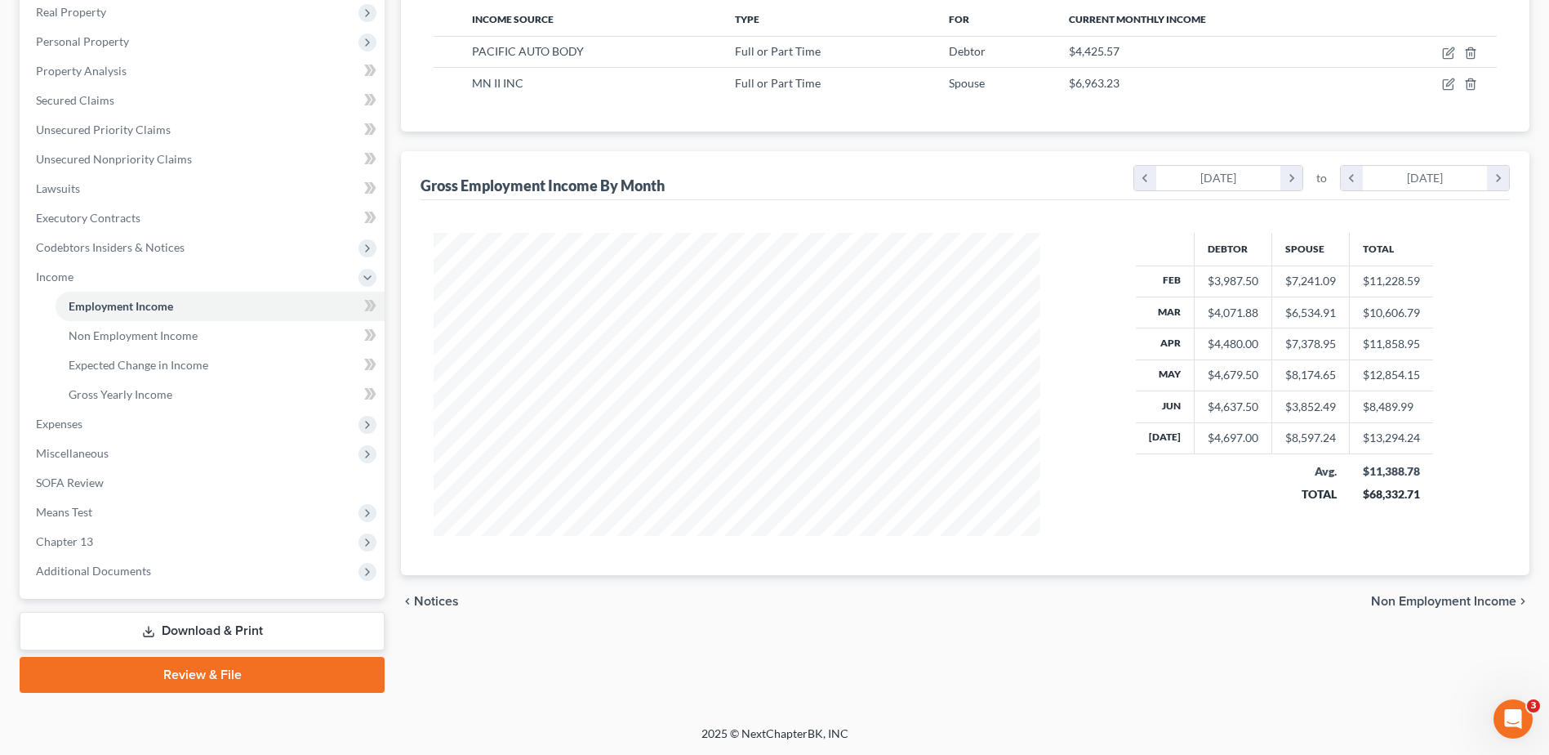
scroll to position [179, 0]
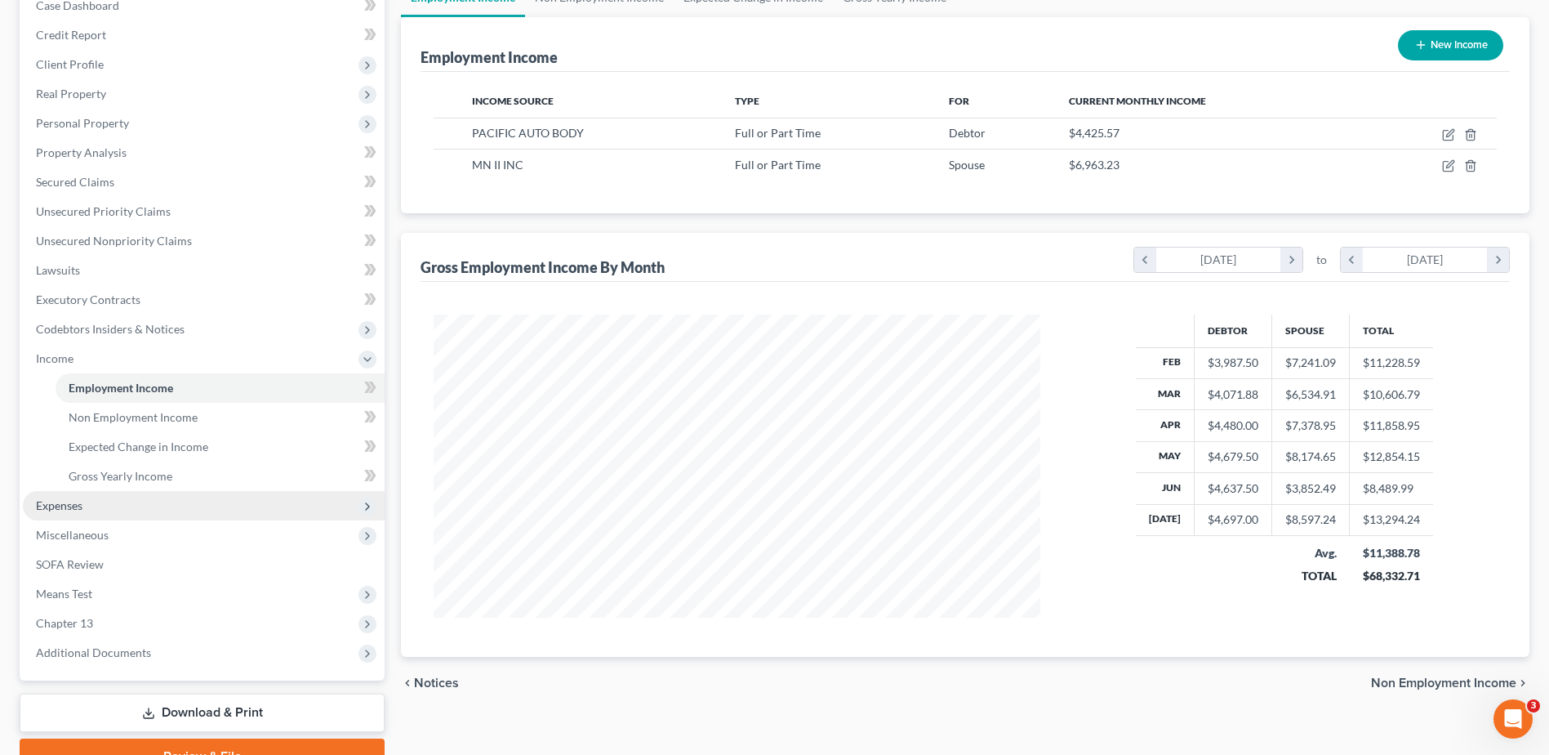
click at [45, 507] on span "Expenses" at bounding box center [59, 505] width 47 height 14
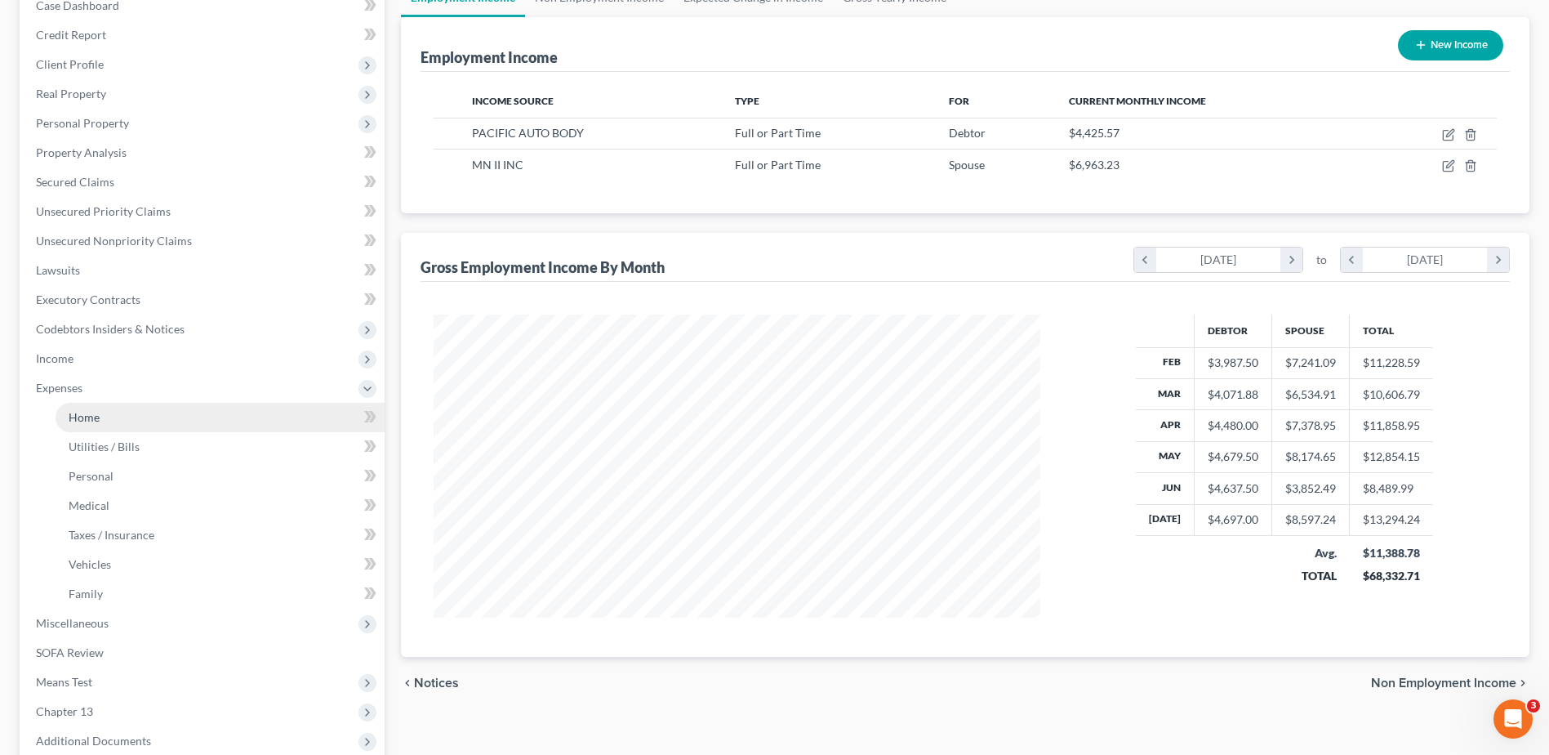
click at [97, 413] on span "Home" at bounding box center [84, 417] width 31 height 14
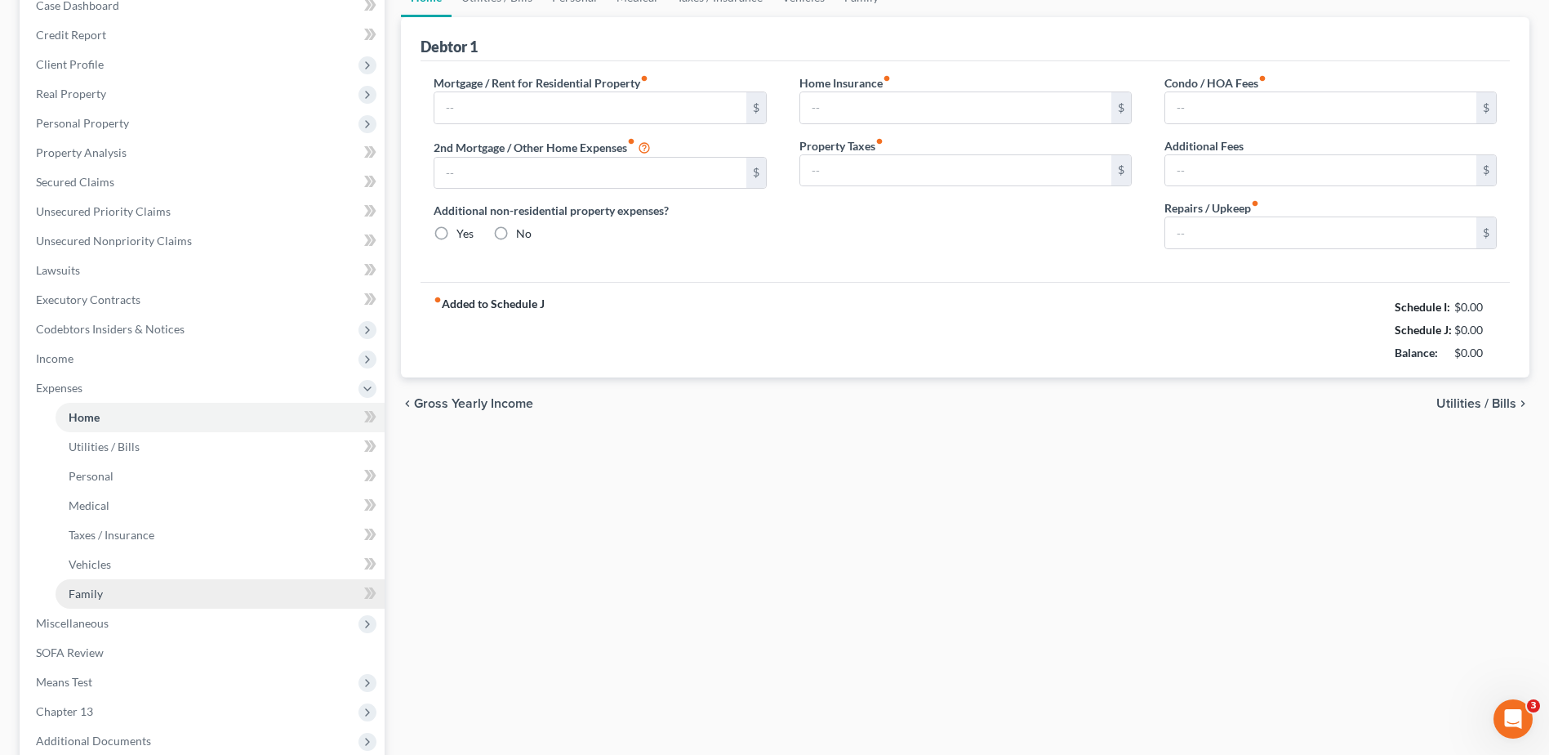
scroll to position [1, 0]
type input "2,214.00"
radio input "true"
type input "20.00"
type input "0.00"
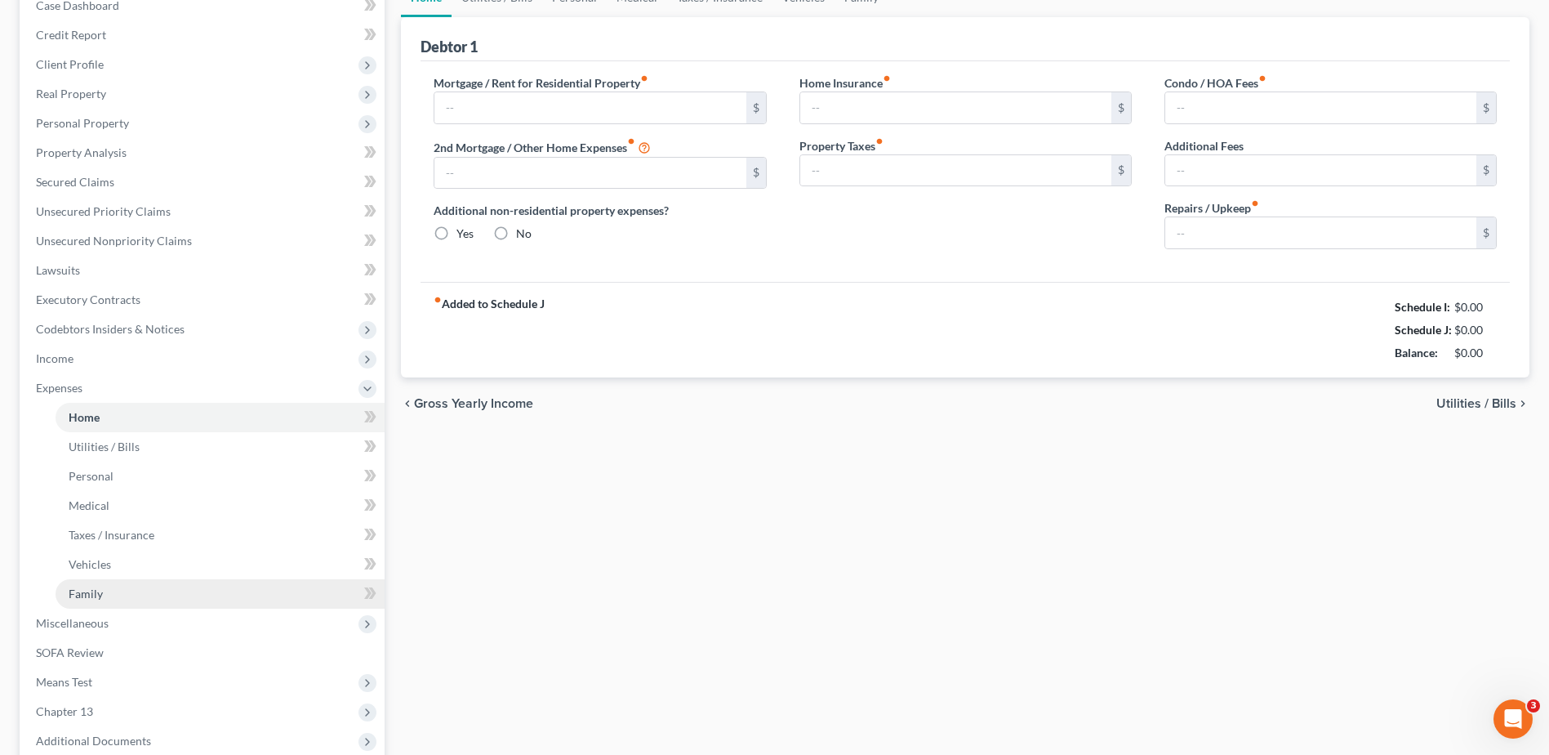
type input "0.00"
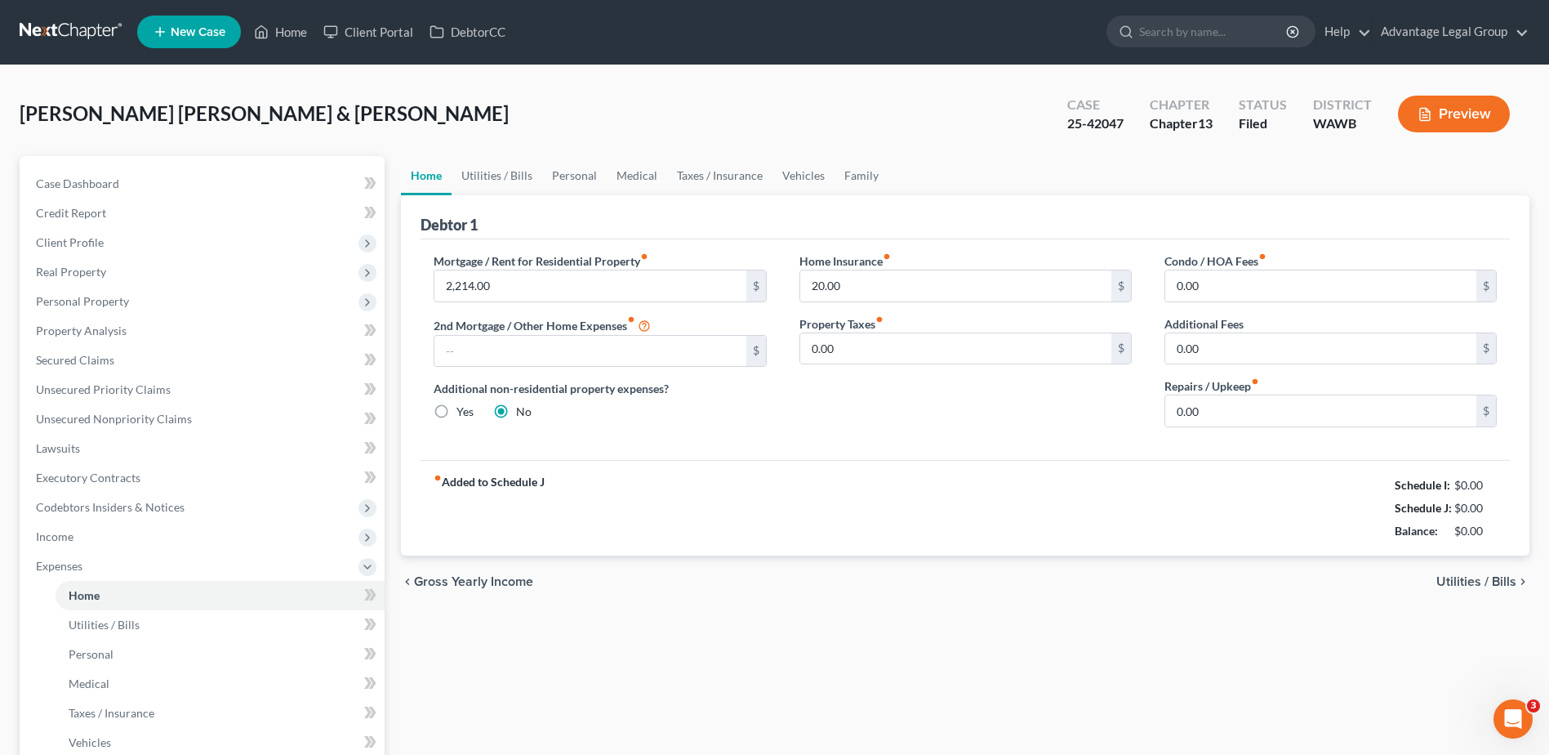
scroll to position [0, 0]
